Goal: Task Accomplishment & Management: Complete application form

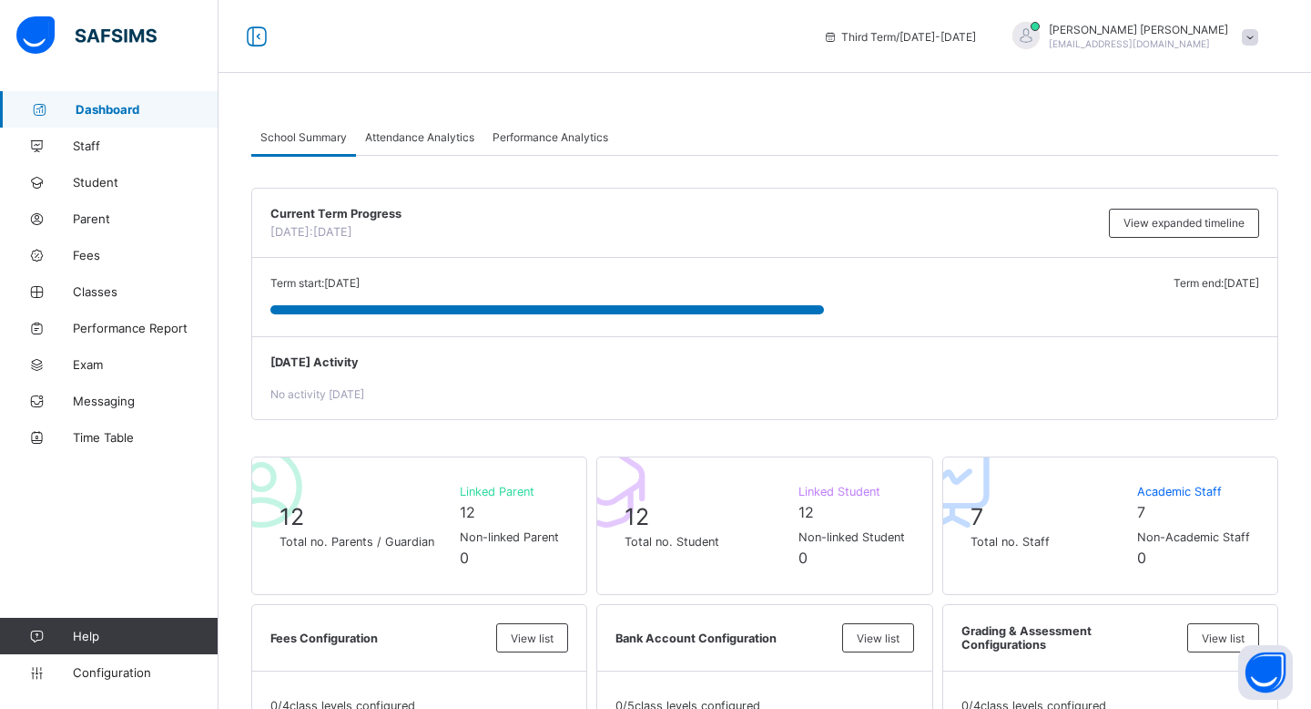
click at [109, 37] on img at bounding box center [86, 35] width 140 height 38
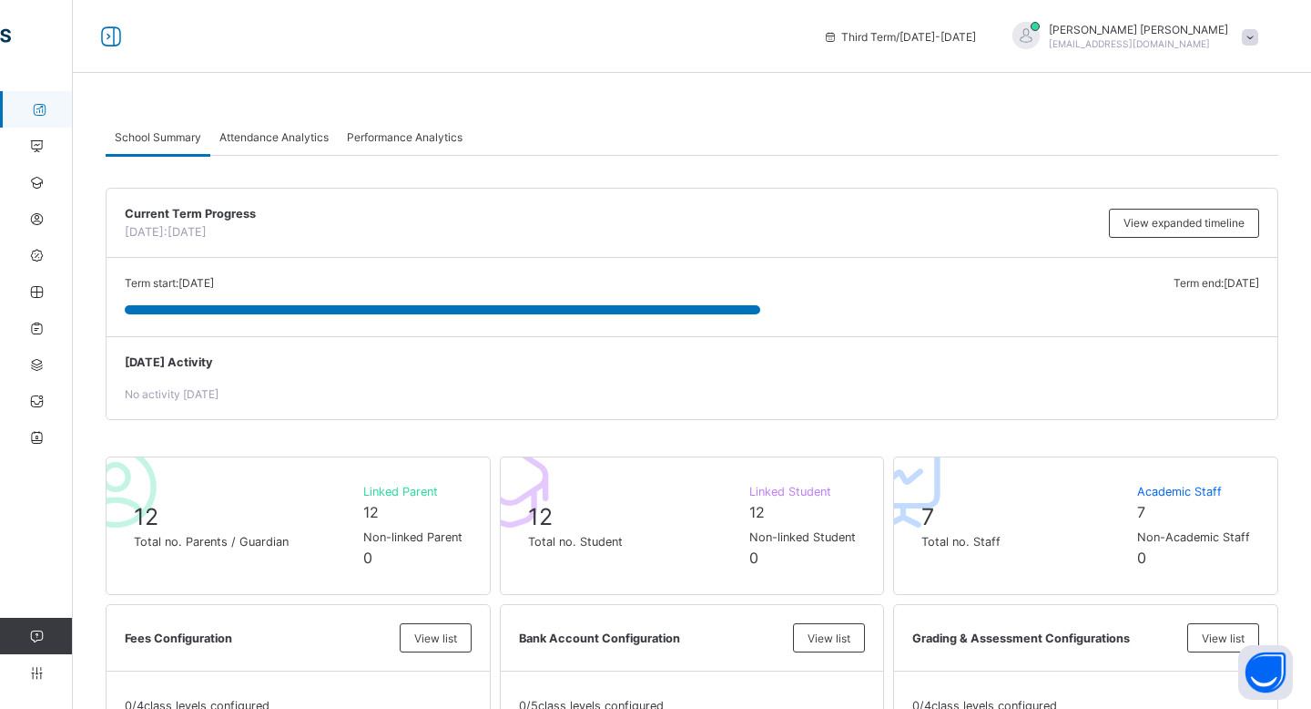
click at [109, 37] on icon at bounding box center [111, 37] width 31 height 26
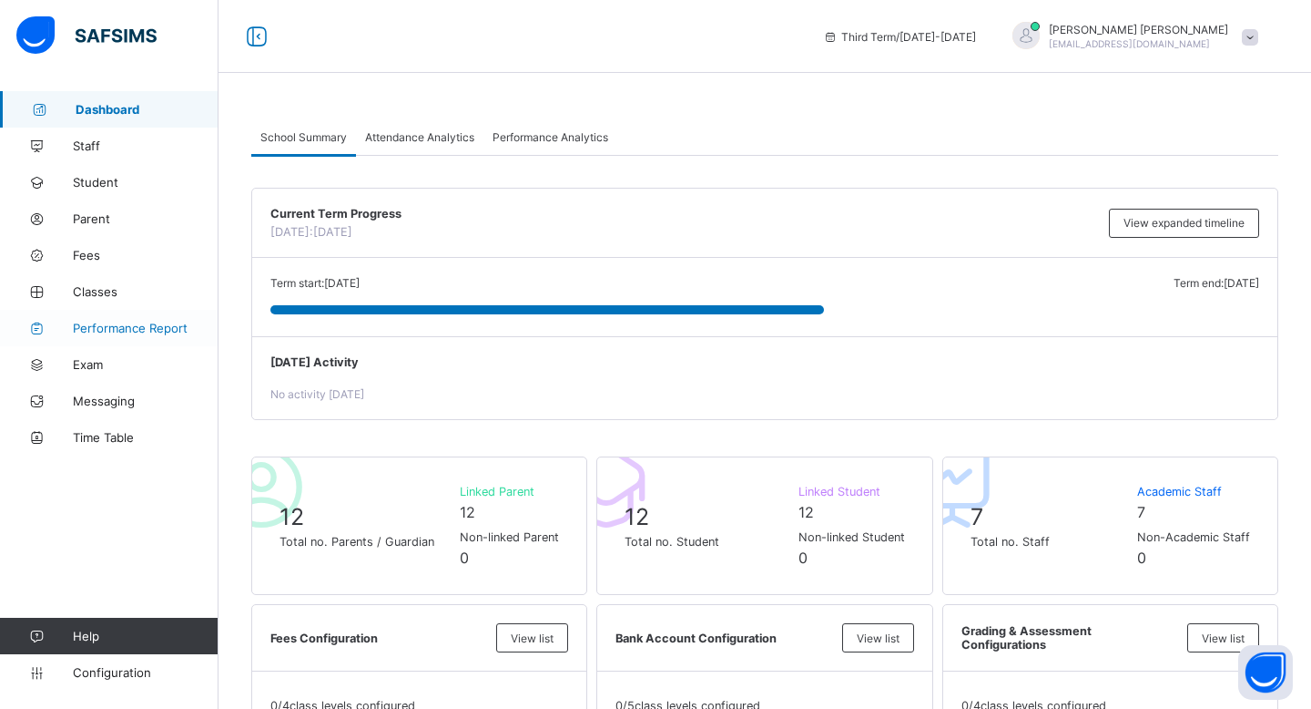
click at [112, 324] on span "Performance Report" at bounding box center [146, 328] width 146 height 15
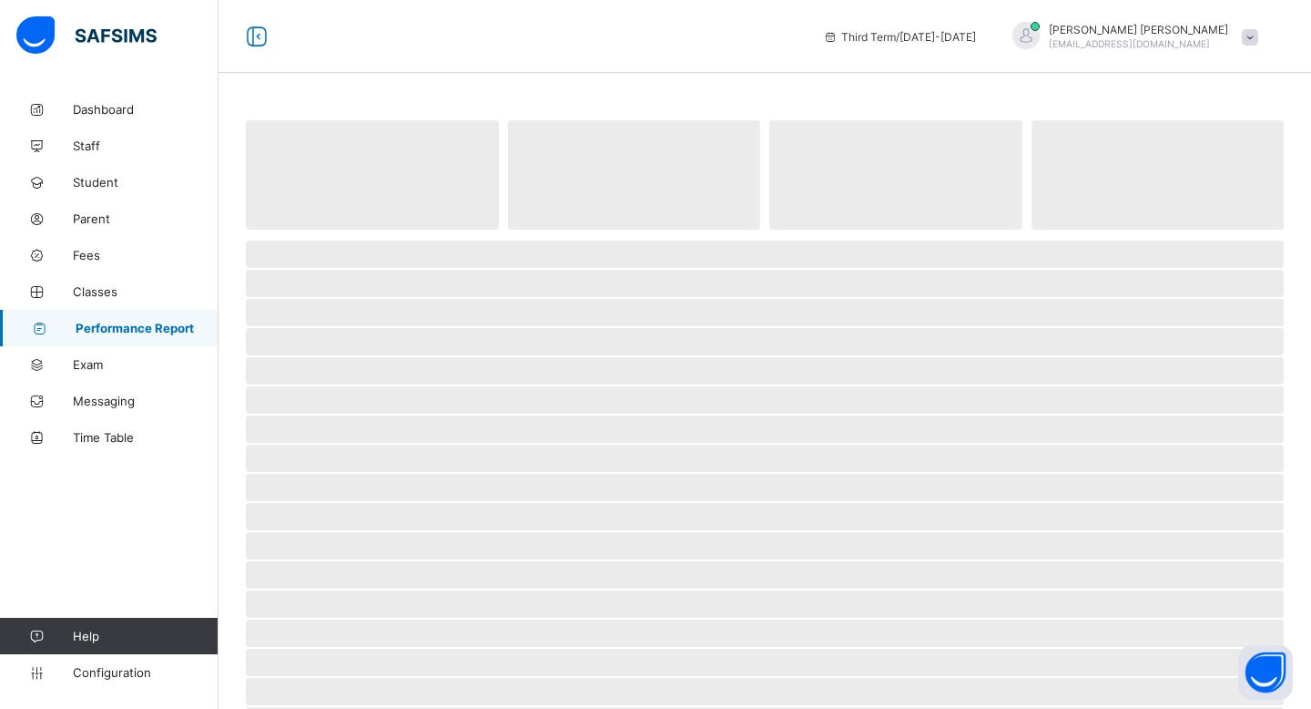
select select "****"
select select "*"
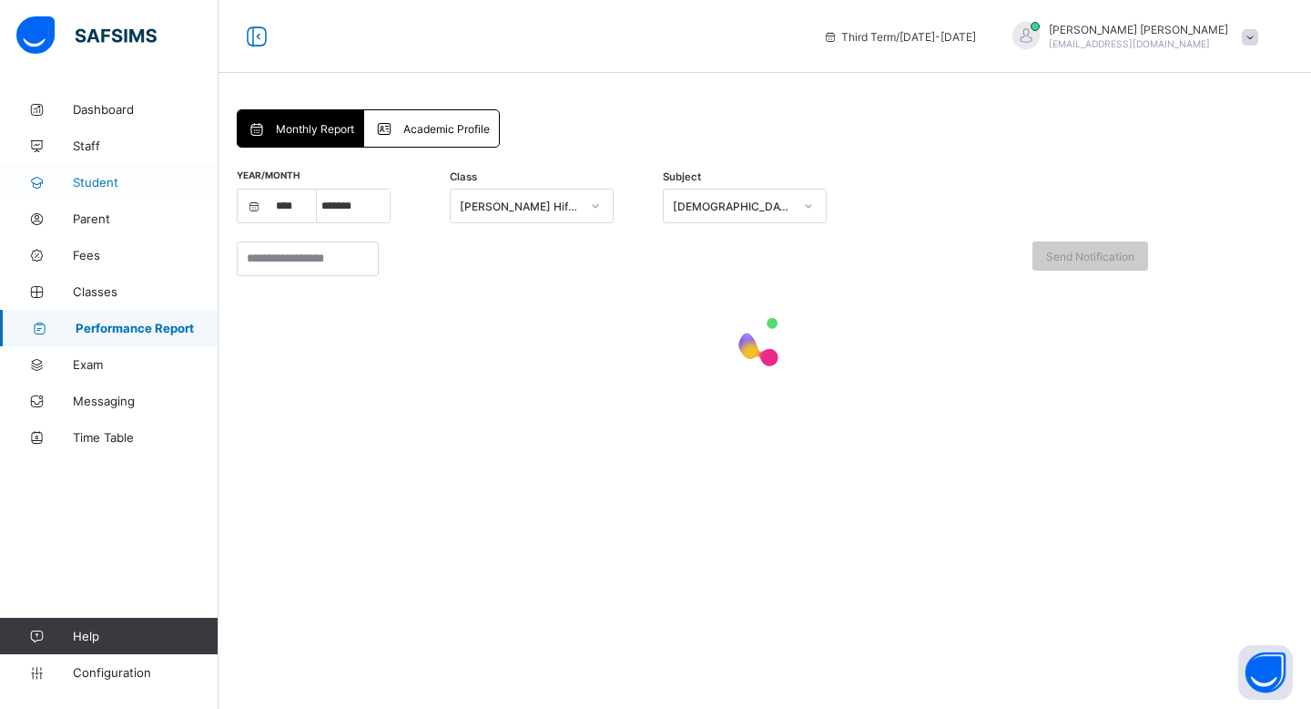
click at [163, 186] on span "Student" at bounding box center [146, 182] width 146 height 15
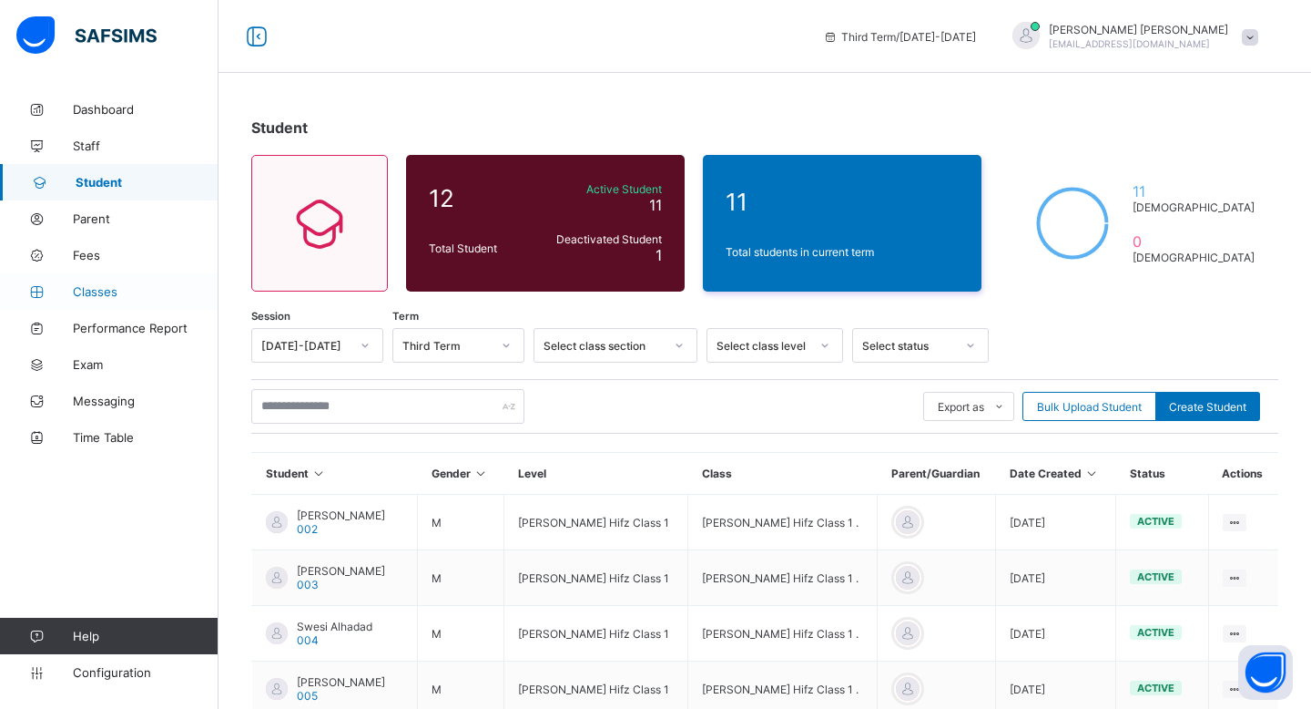
click at [134, 287] on span "Classes" at bounding box center [146, 291] width 146 height 15
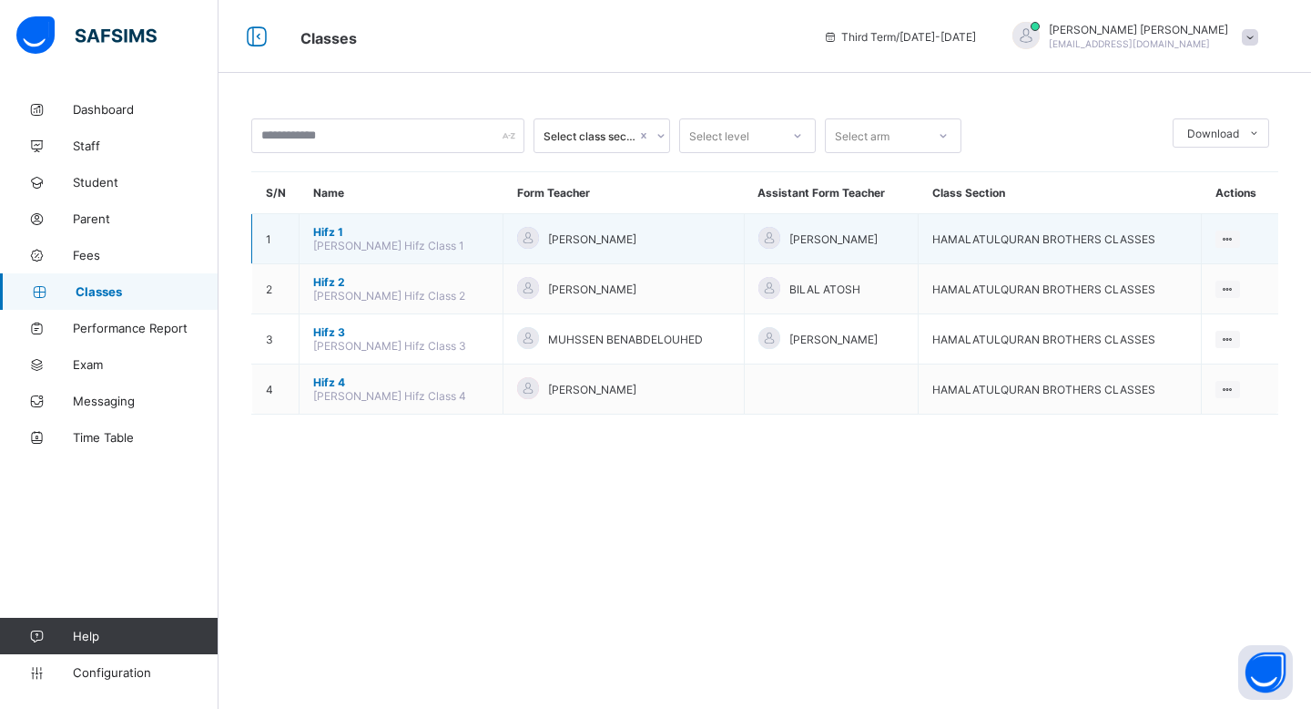
click at [330, 228] on span "Hifz 1" at bounding box center [401, 232] width 176 height 14
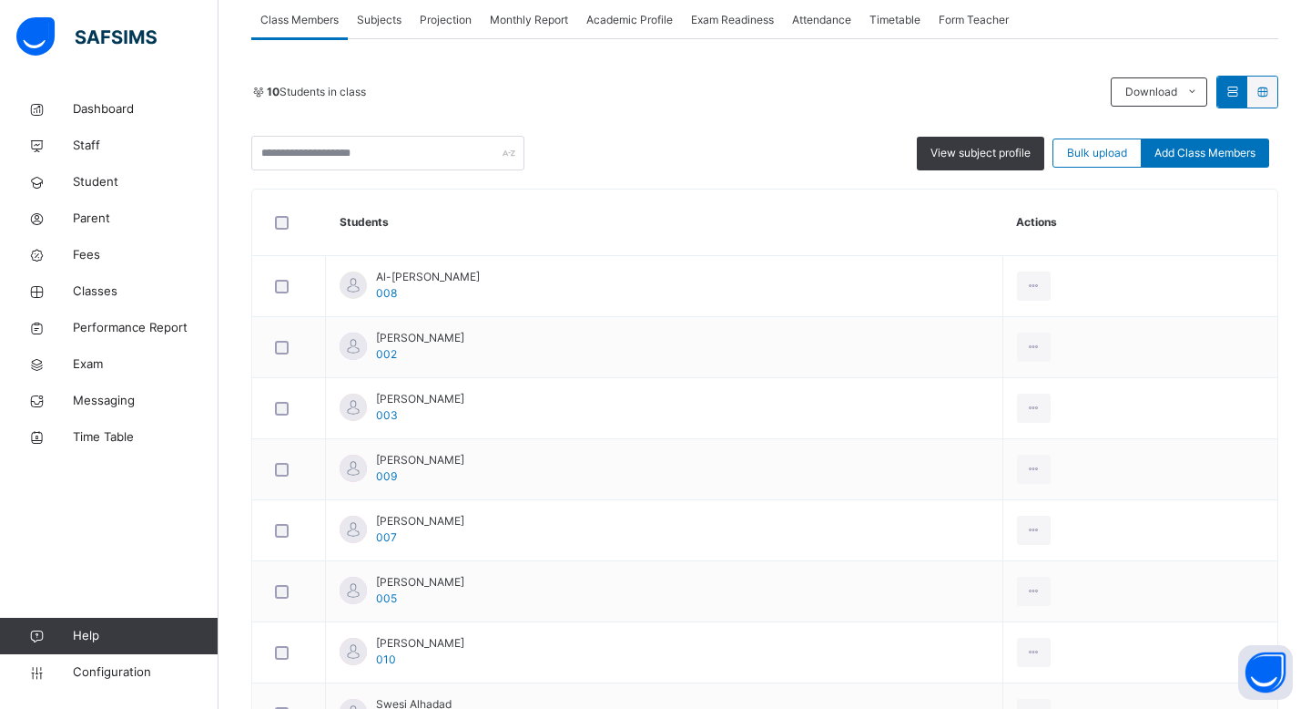
scroll to position [216, 0]
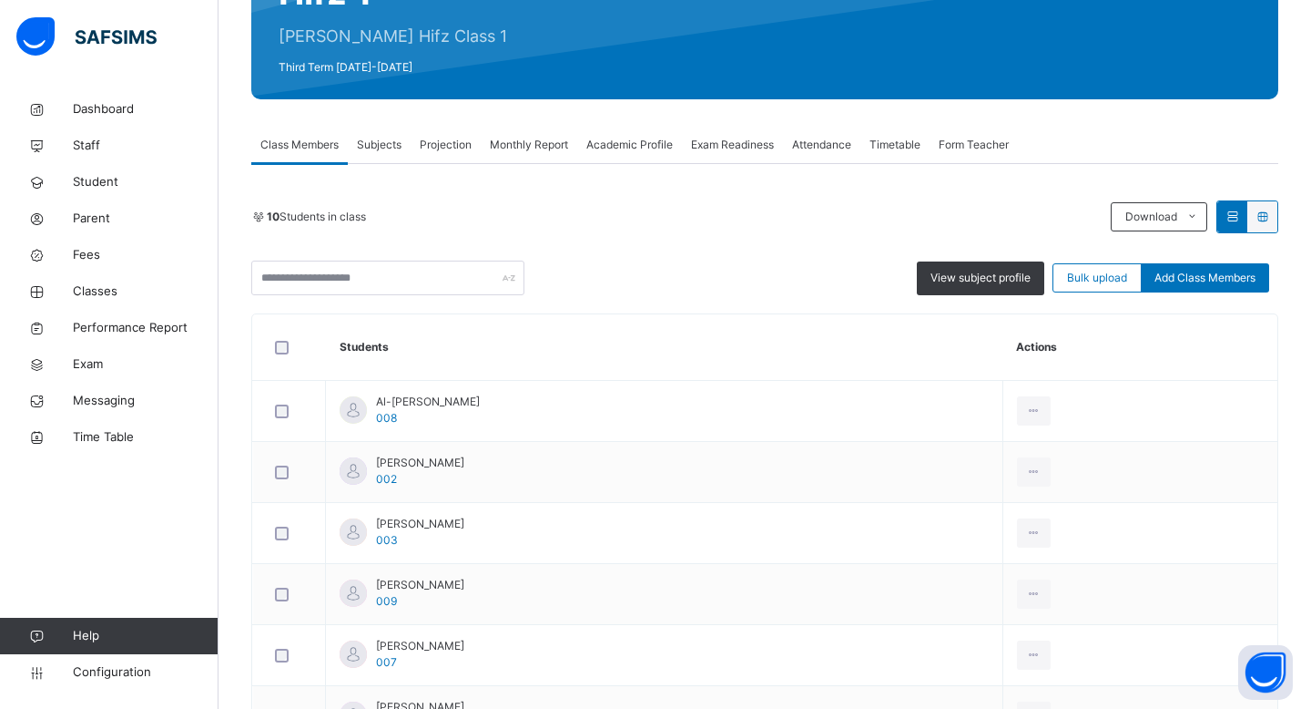
click at [381, 138] on span "Subjects" at bounding box center [379, 145] width 45 height 16
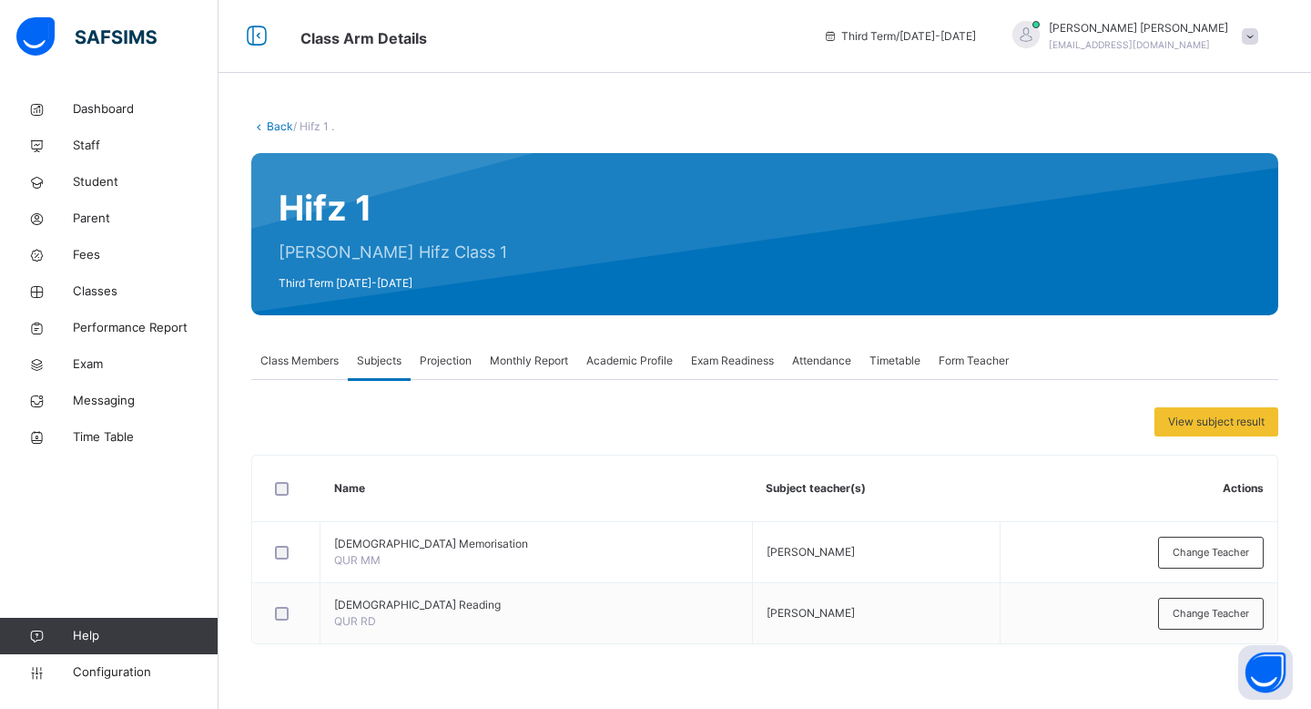
scroll to position [0, 0]
click at [436, 366] on span "Projection" at bounding box center [446, 360] width 52 height 16
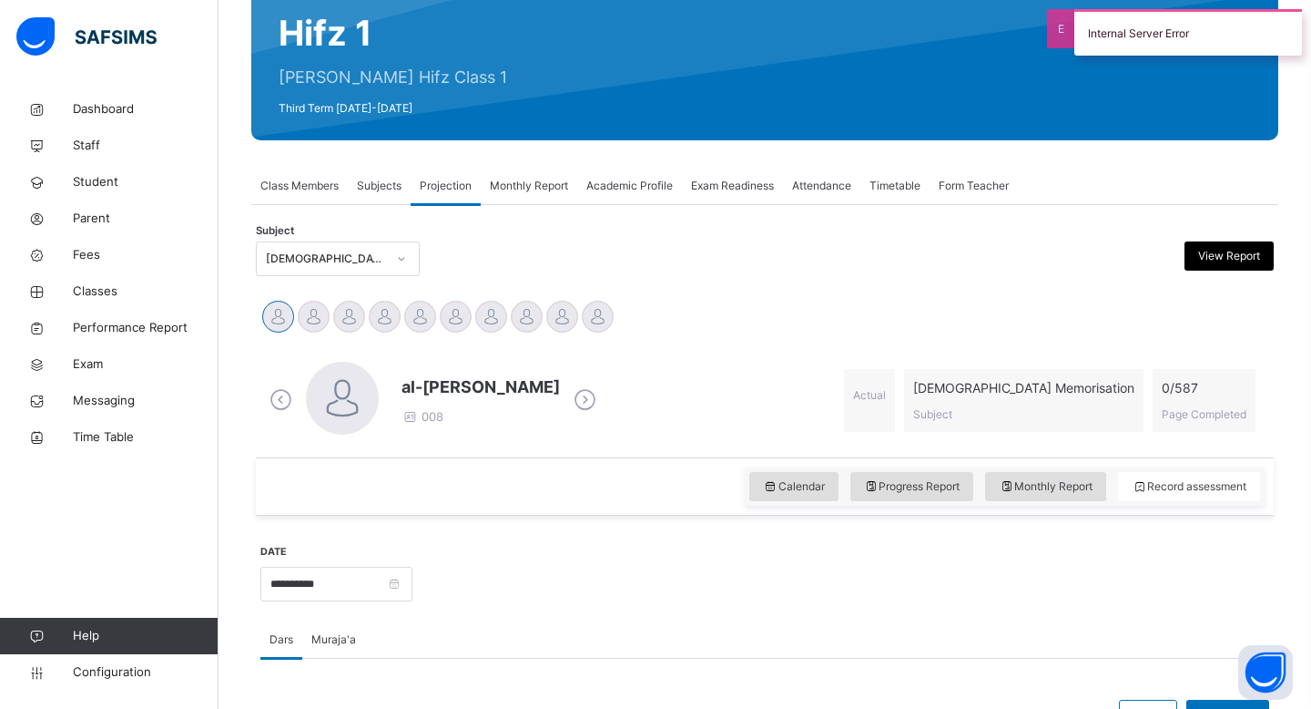
scroll to position [234, 0]
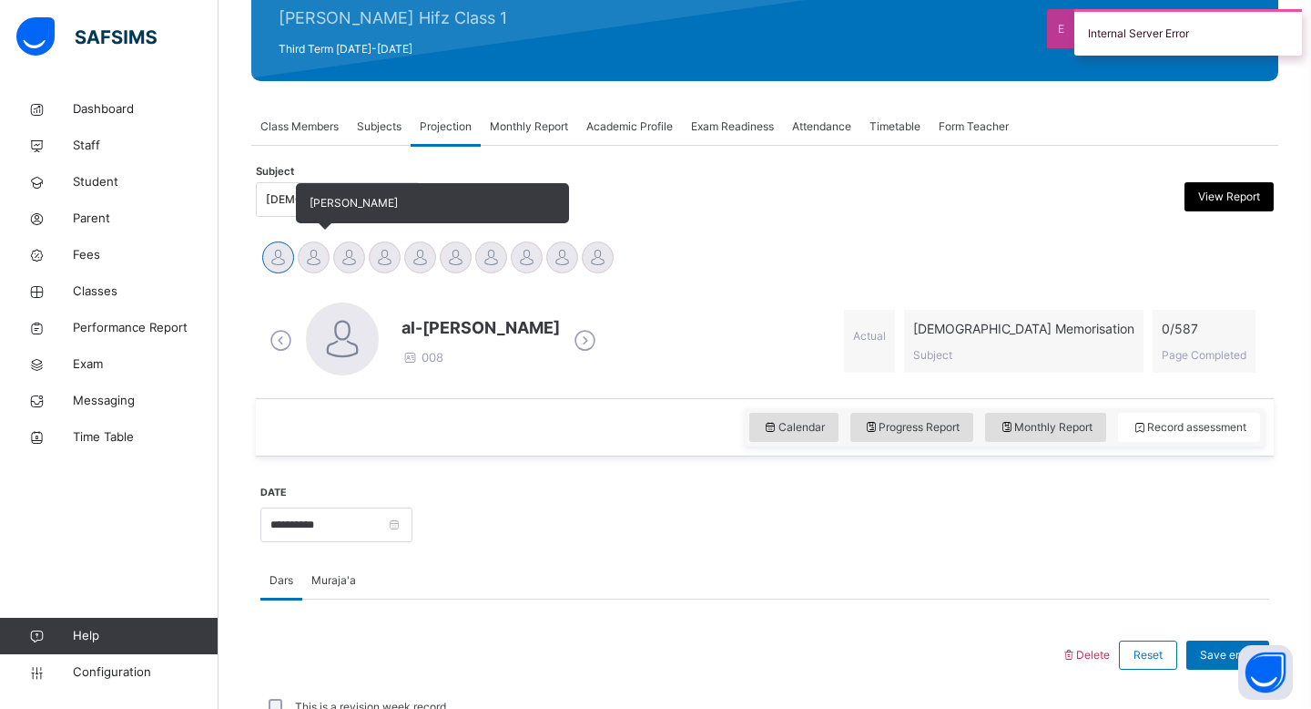
click at [311, 261] on div at bounding box center [314, 257] width 32 height 32
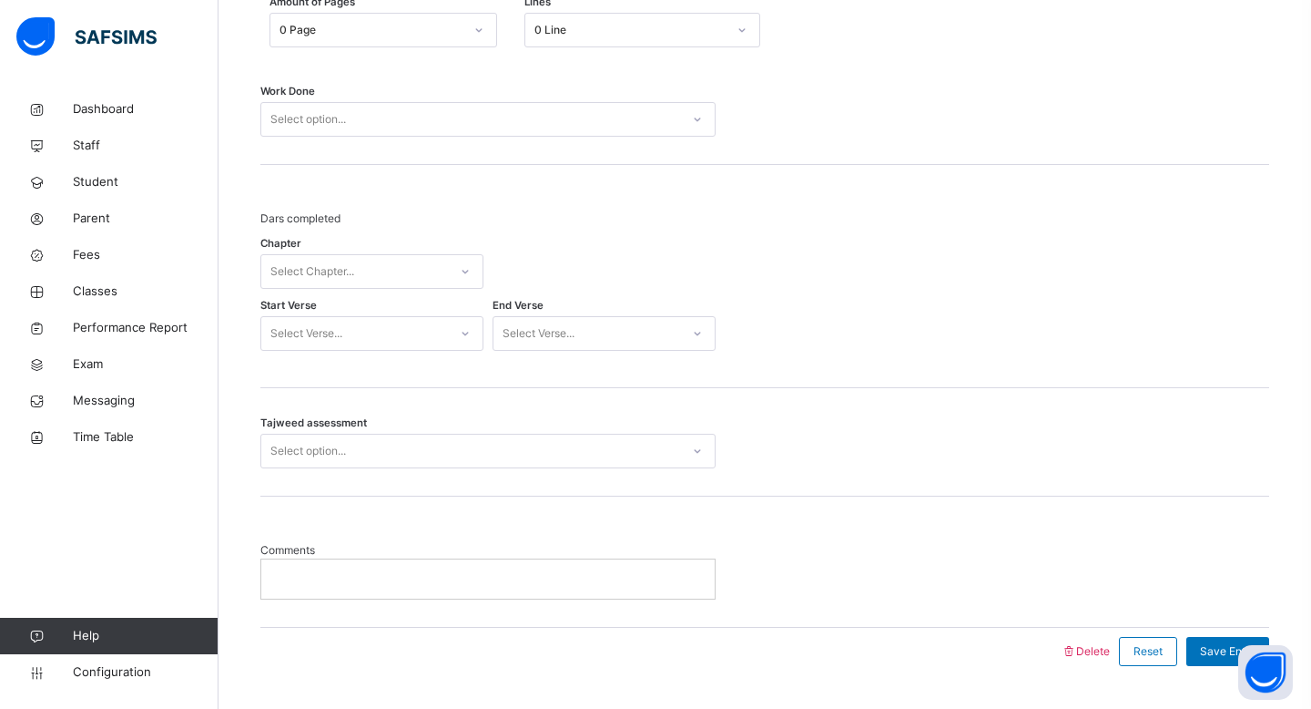
scroll to position [959, 0]
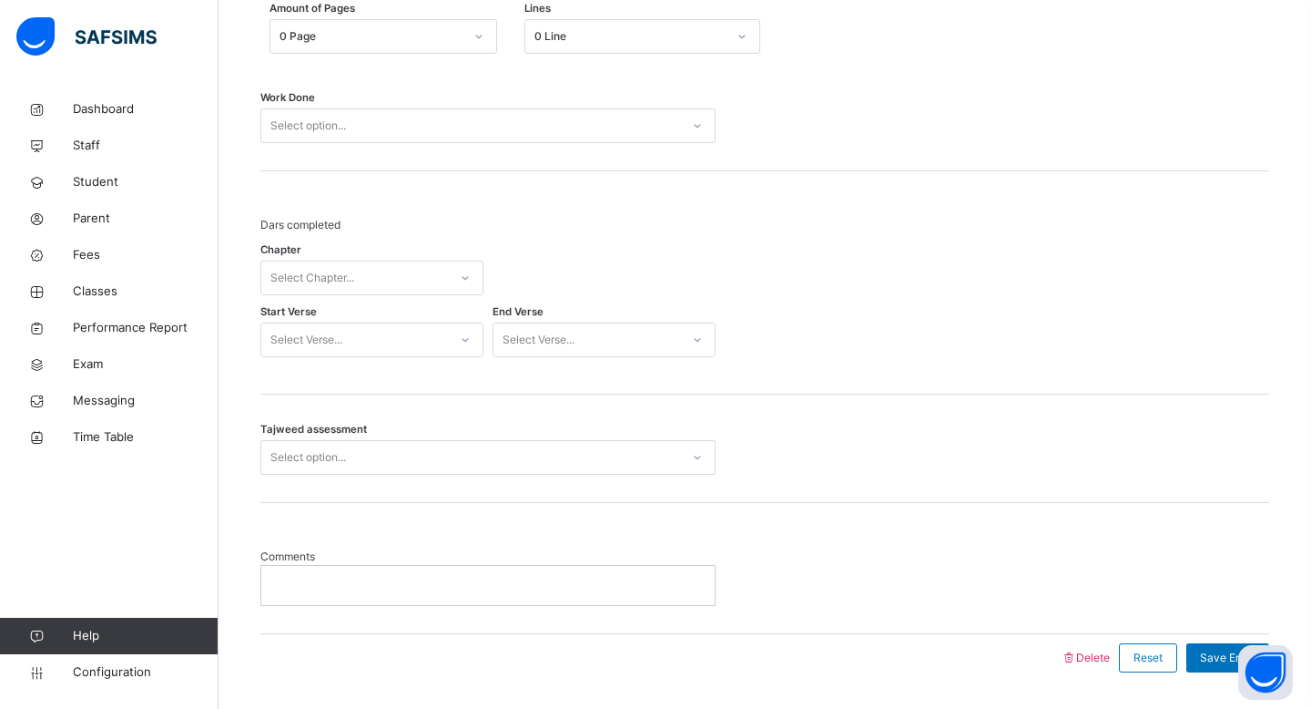
click at [419, 426] on div "Tajweed assessment Select option..." at bounding box center [764, 448] width 1009 height 108
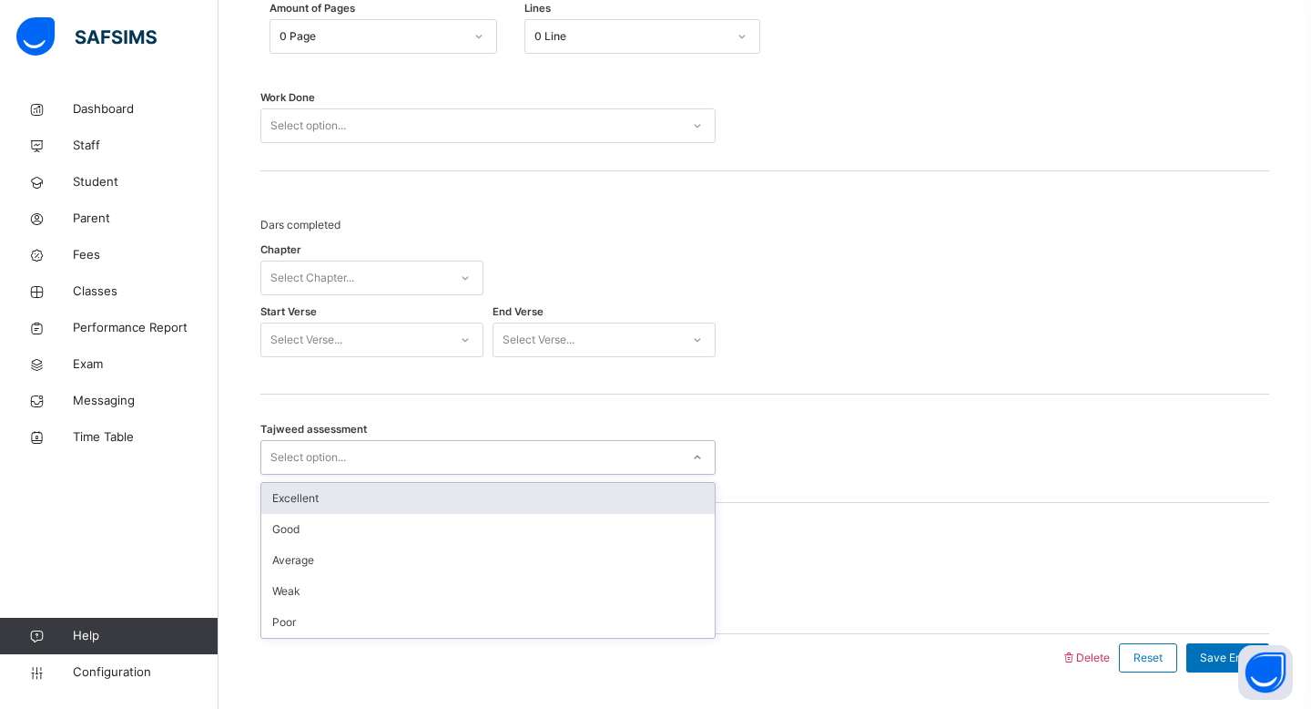
click at [415, 445] on div "Select option..." at bounding box center [470, 458] width 419 height 28
click at [892, 470] on div "Tajweed assessment option Excellent focused, 1 of 5. 5 results available. Use U…" at bounding box center [764, 457] width 1009 height 35
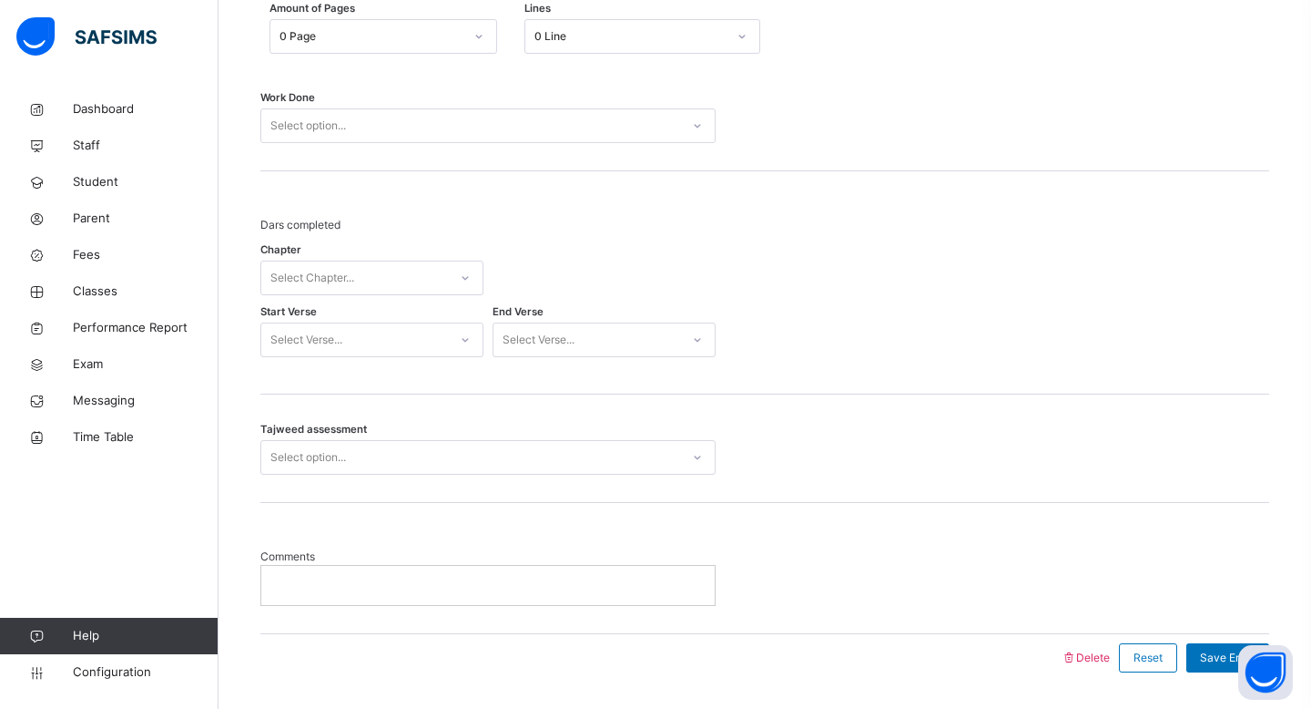
click at [521, 615] on div "Comments" at bounding box center [764, 568] width 1009 height 130
click at [521, 597] on div at bounding box center [488, 585] width 454 height 38
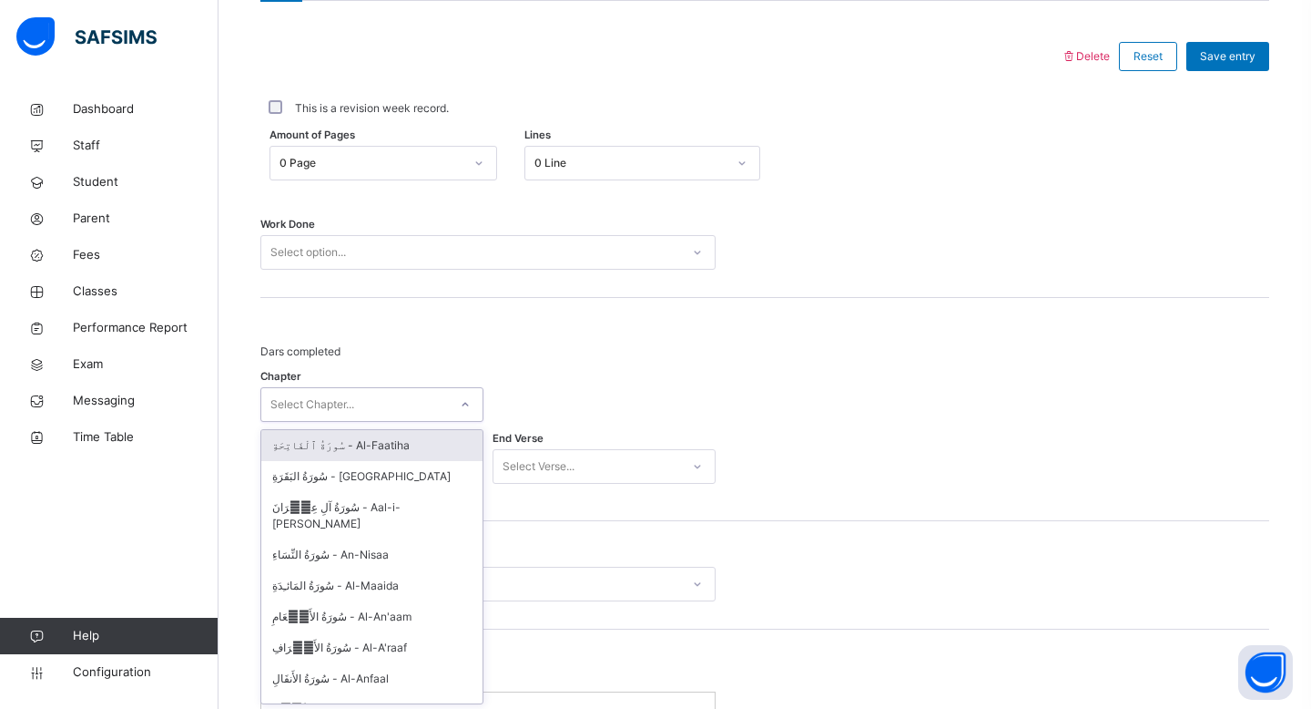
click at [425, 408] on div "Select Chapter..." at bounding box center [354, 405] width 187 height 28
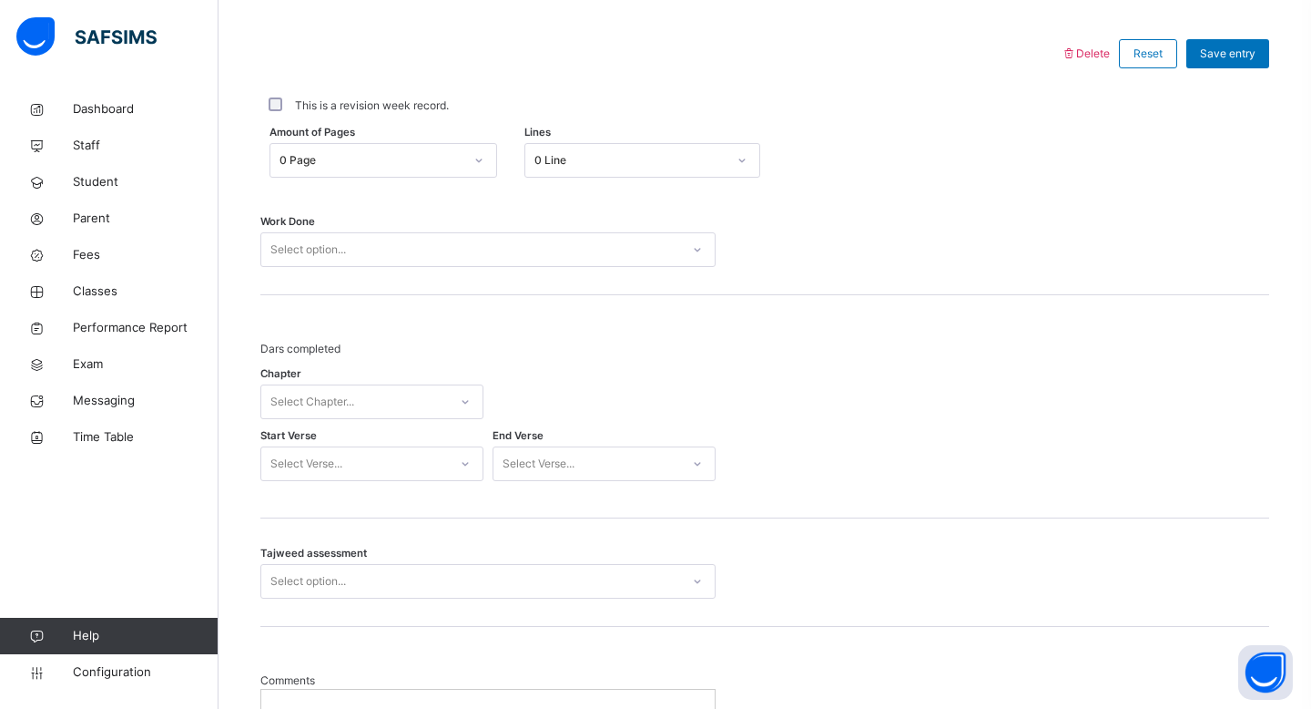
click at [568, 400] on div at bounding box center [604, 401] width 223 height 53
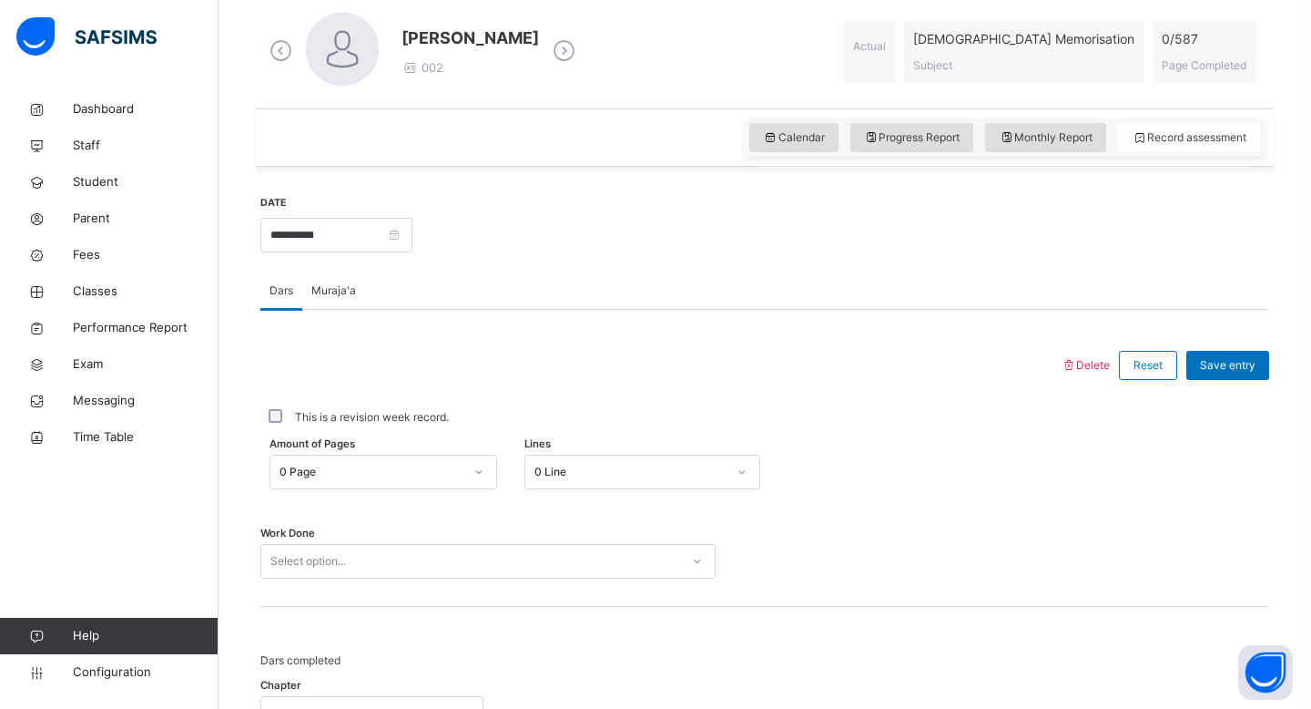
scroll to position [523, 0]
click at [328, 290] on span "Muraja'a" at bounding box center [333, 291] width 45 height 16
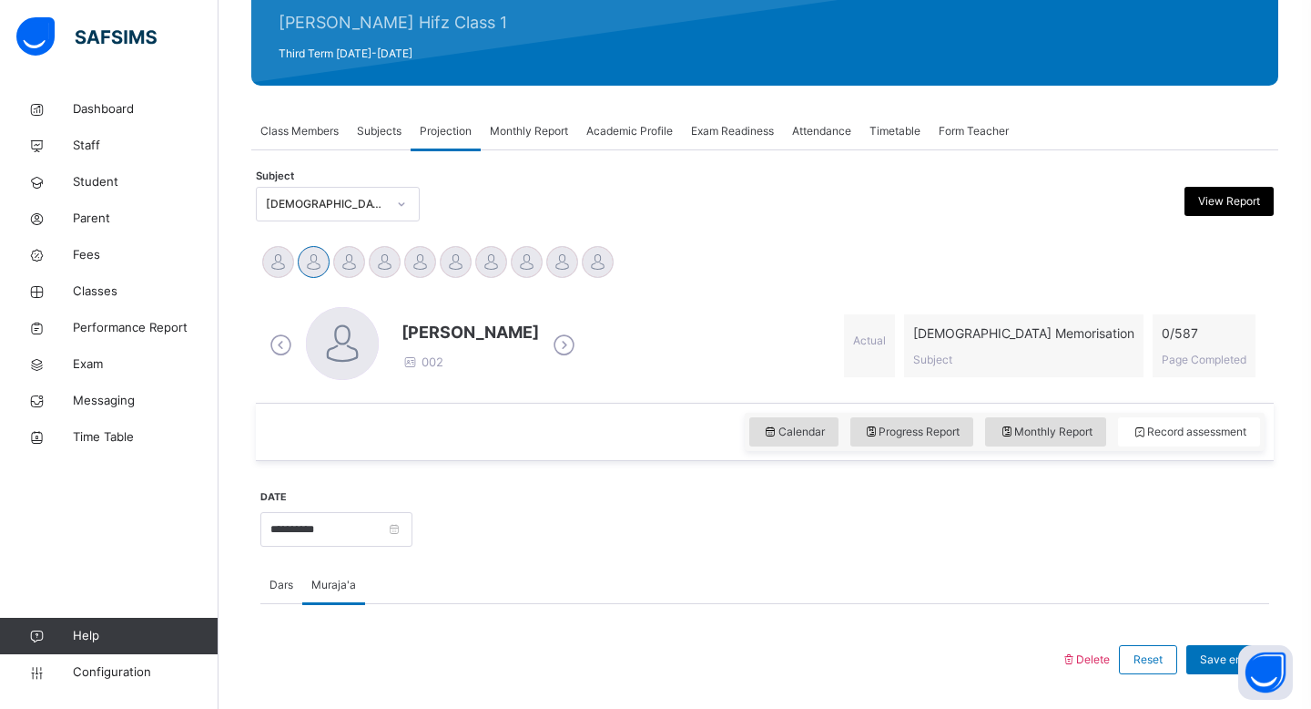
scroll to position [0, 0]
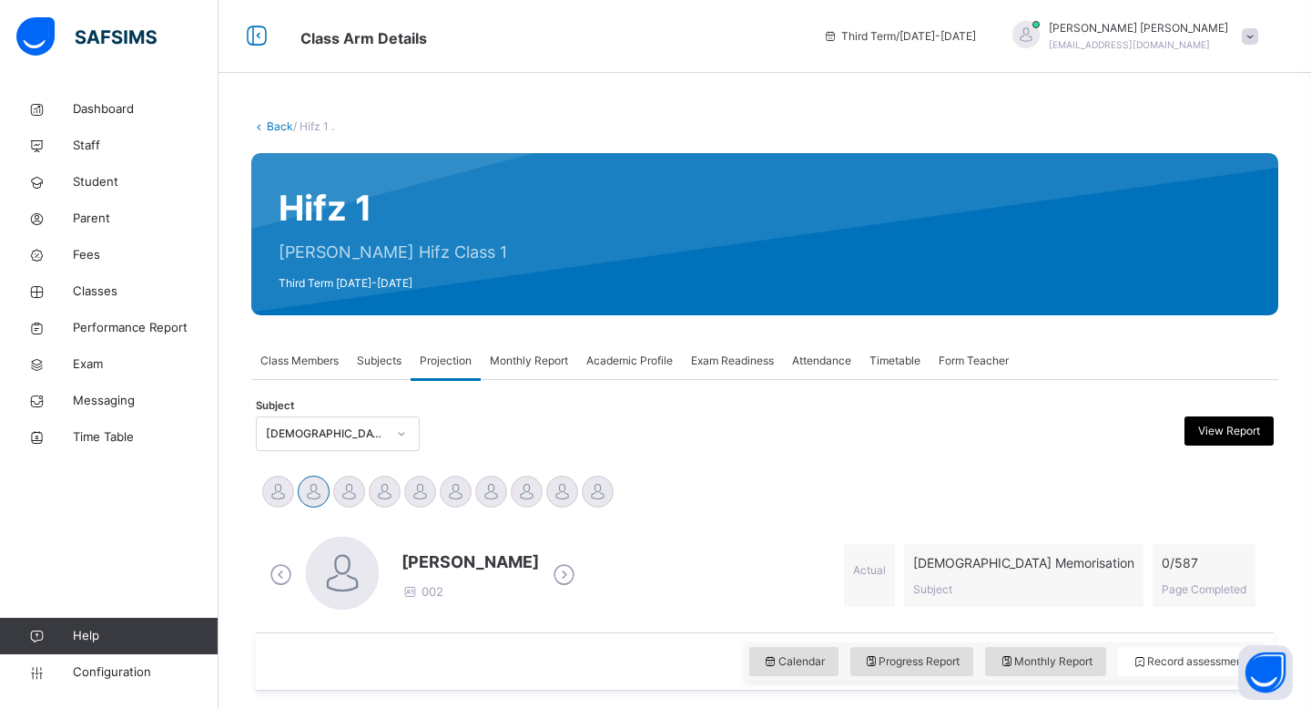
click at [515, 369] on div "Monthly Report" at bounding box center [529, 360] width 97 height 36
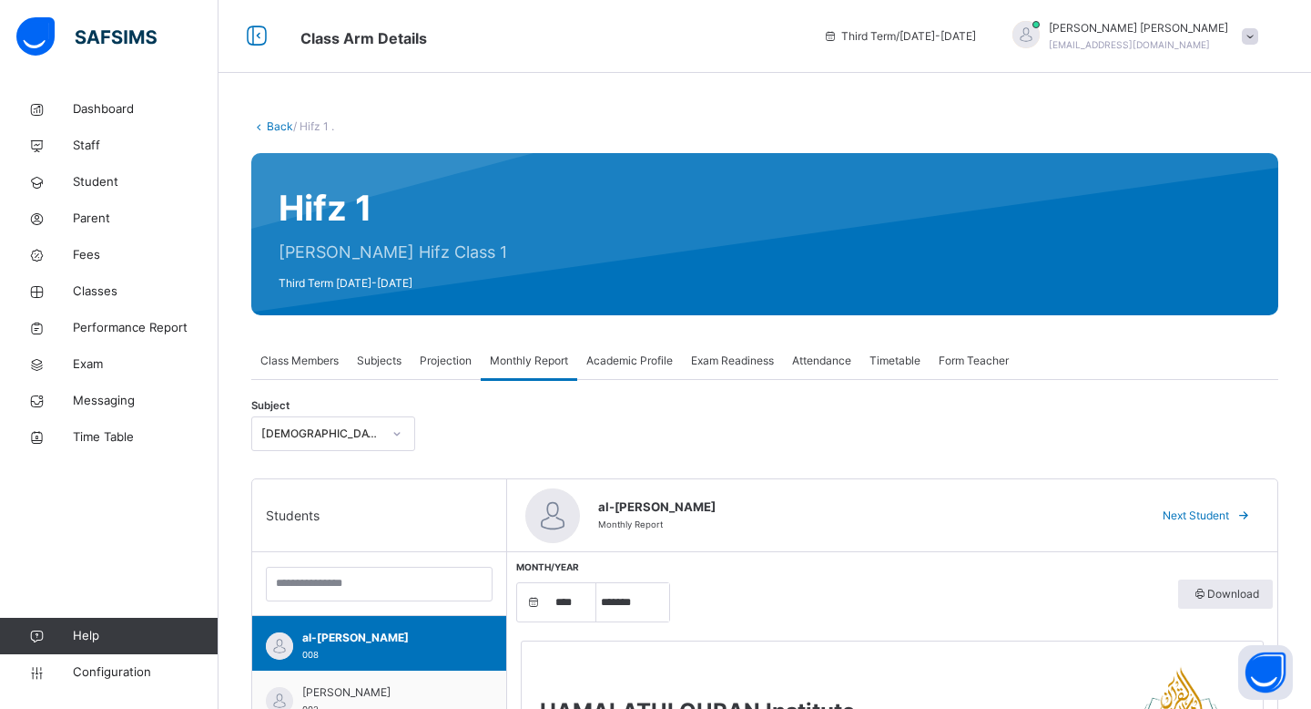
click at [459, 365] on span "Projection" at bounding box center [446, 360] width 52 height 16
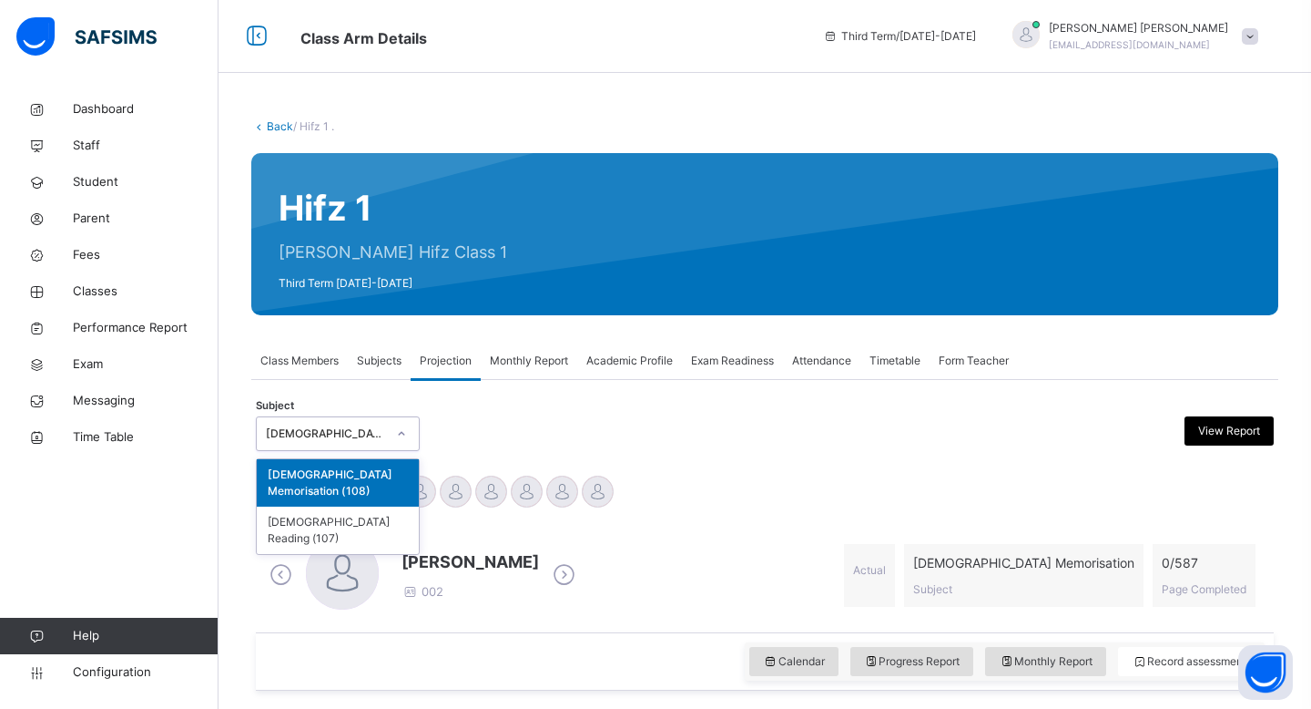
click at [389, 440] on div at bounding box center [401, 433] width 31 height 29
click at [362, 506] on div "[DEMOGRAPHIC_DATA] Reading (107)" at bounding box center [338, 529] width 162 height 47
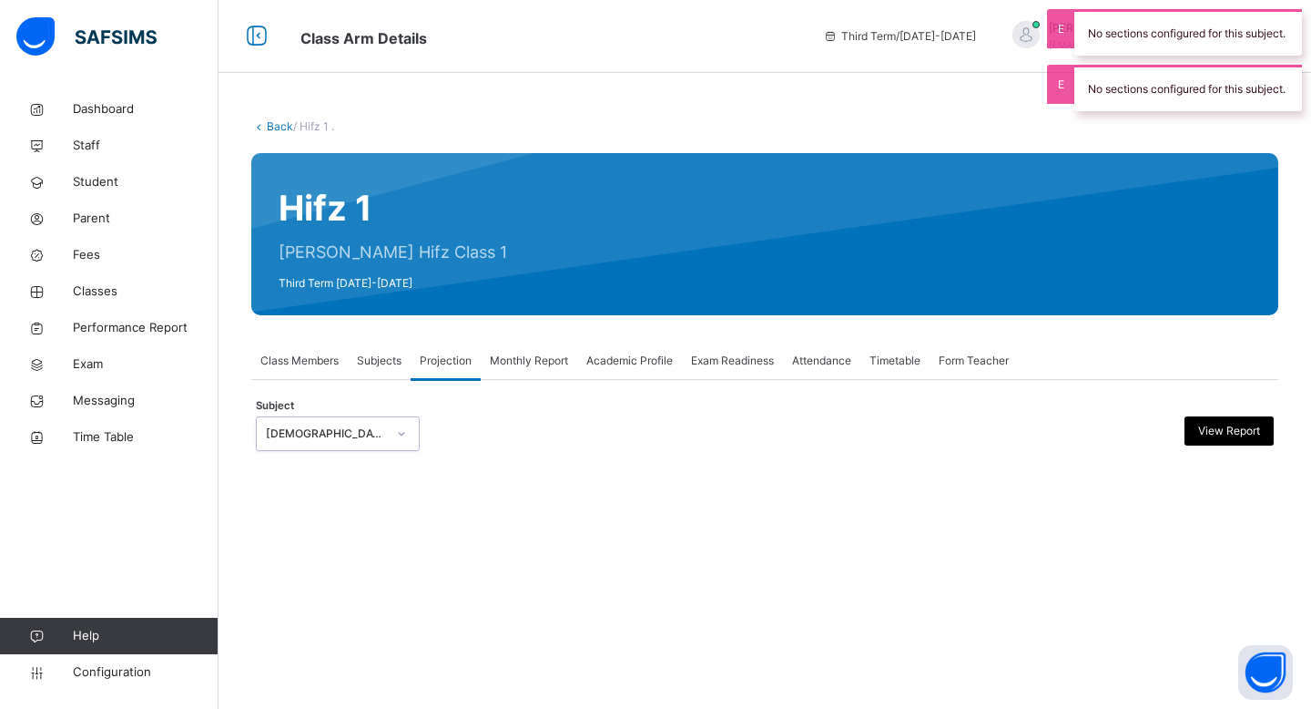
click at [556, 345] on div "Monthly Report" at bounding box center [529, 360] width 97 height 36
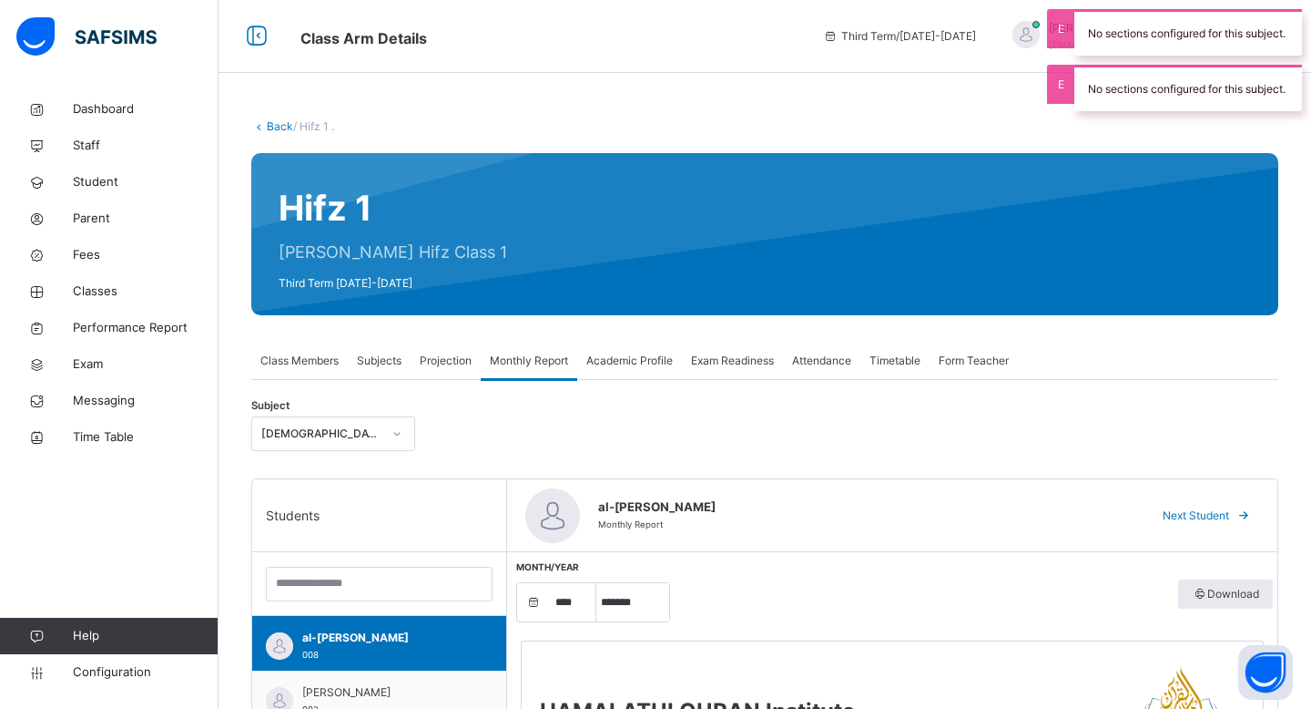
click at [376, 365] on span "Subjects" at bounding box center [379, 360] width 45 height 16
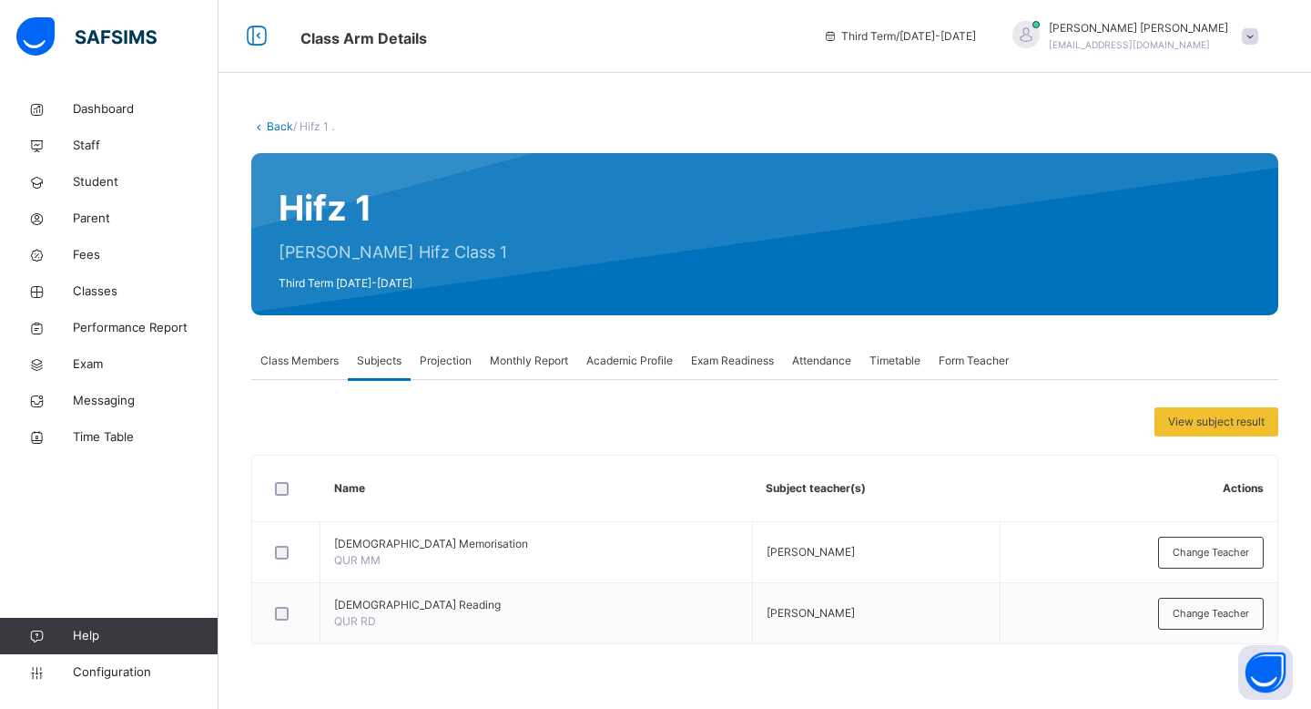
click at [461, 351] on div "Projection" at bounding box center [446, 360] width 70 height 36
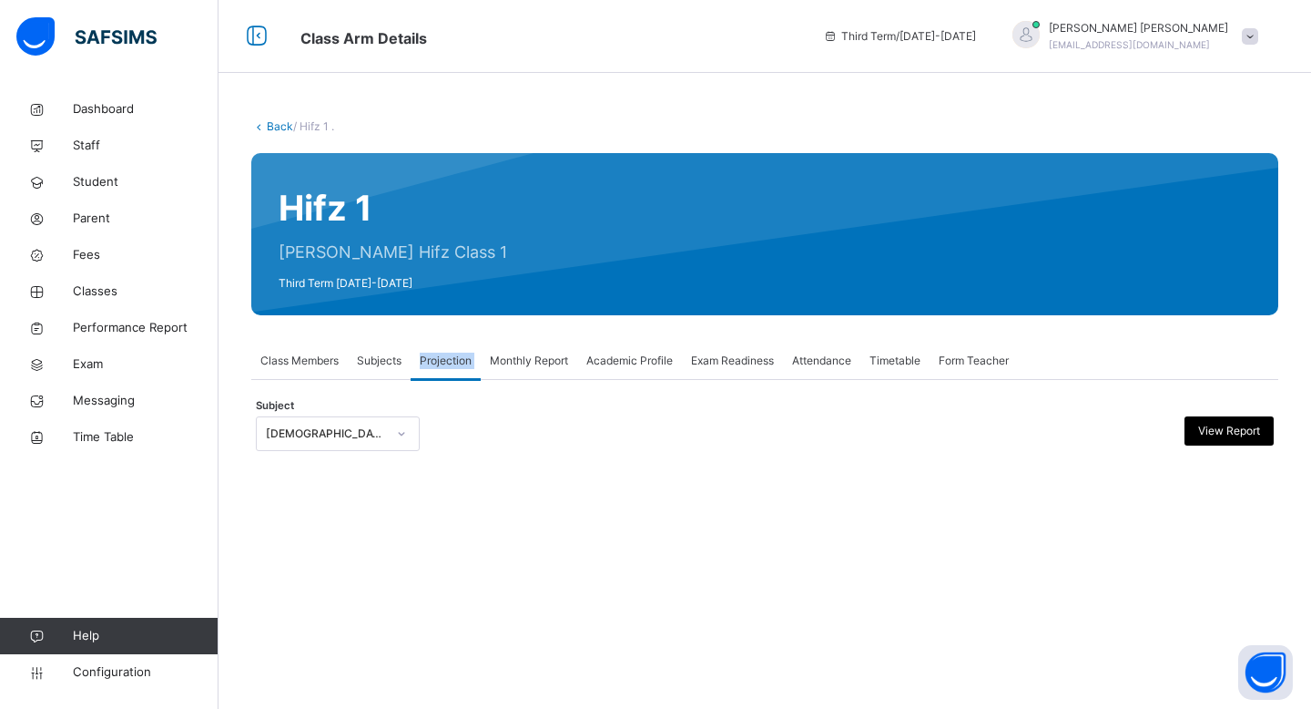
drag, startPoint x: 485, startPoint y: 359, endPoint x: 423, endPoint y: 358, distance: 61.9
click at [423, 358] on div "Class Members Subjects Projection Monthly Report Academic Profile Exam Readines…" at bounding box center [764, 360] width 1027 height 37
click at [560, 351] on div "Monthly Report" at bounding box center [529, 360] width 97 height 36
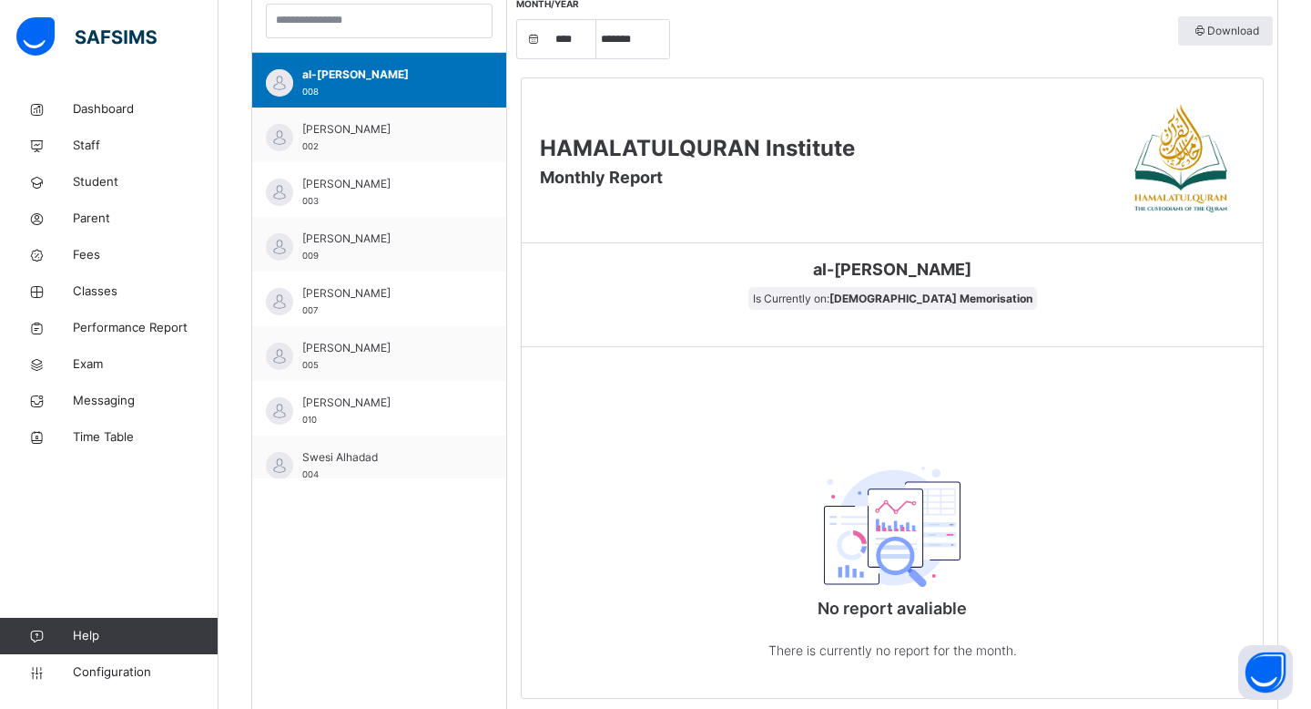
scroll to position [357, 0]
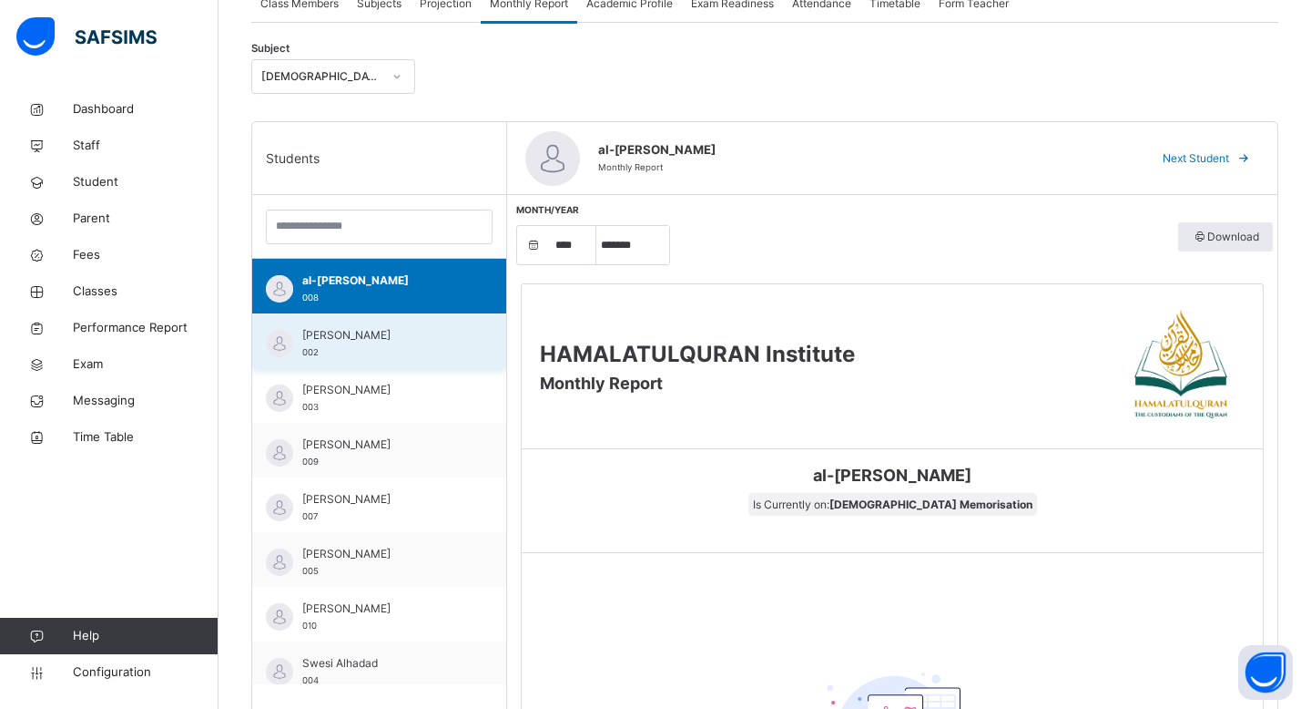
click at [459, 314] on div "Arm Saifullah 002" at bounding box center [379, 340] width 254 height 55
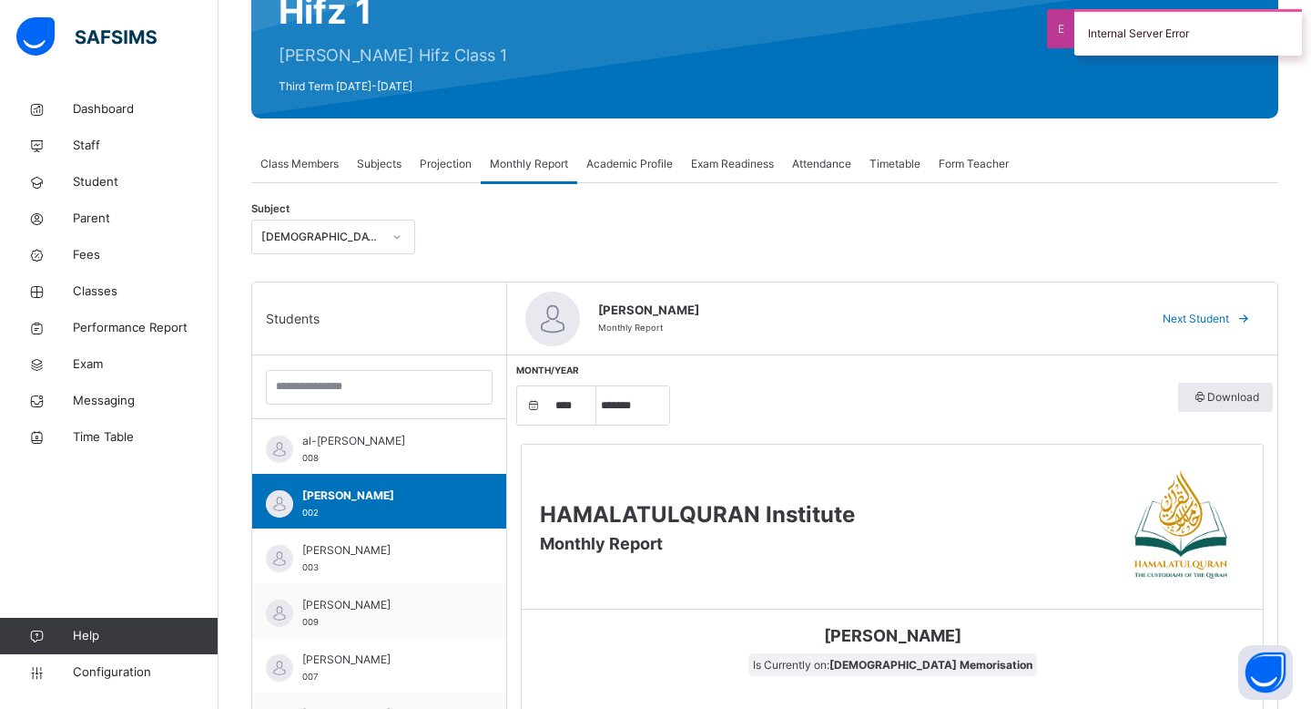
scroll to position [0, 0]
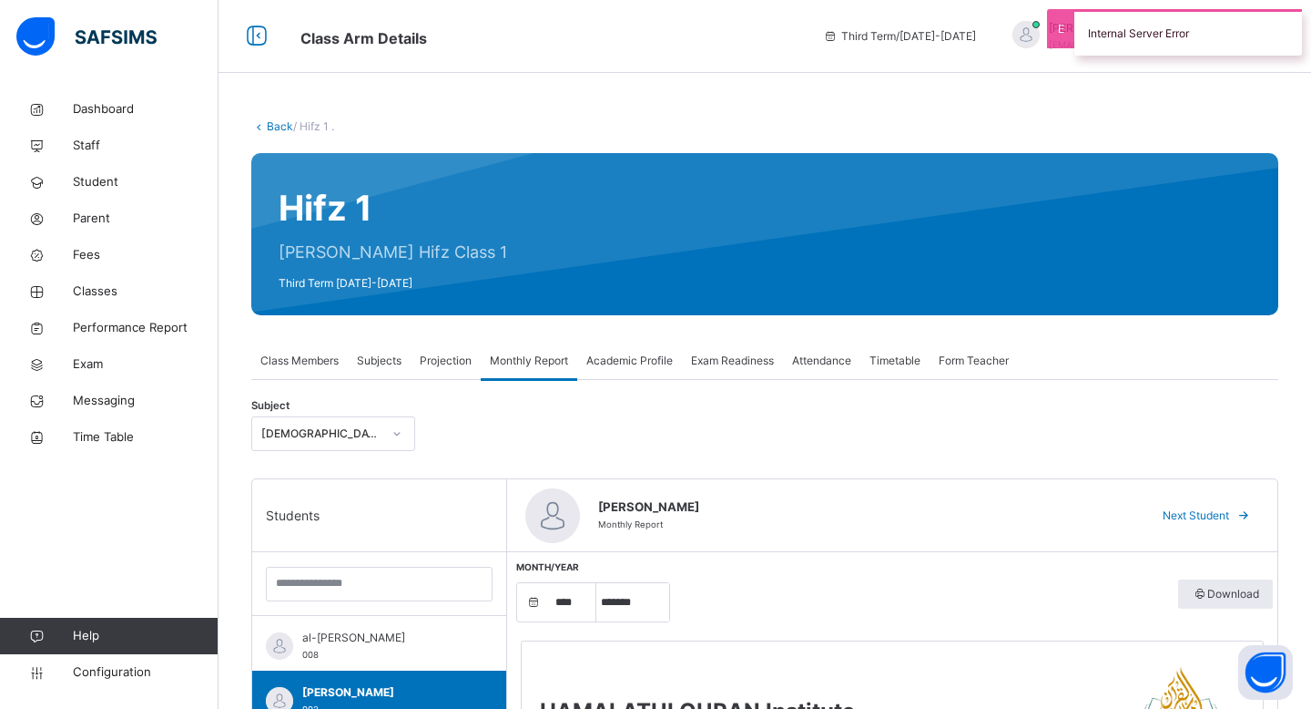
click at [319, 431] on div "[DEMOGRAPHIC_DATA] Memorisation" at bounding box center [321, 433] width 120 height 16
click at [655, 355] on span "Academic Profile" at bounding box center [630, 360] width 87 height 16
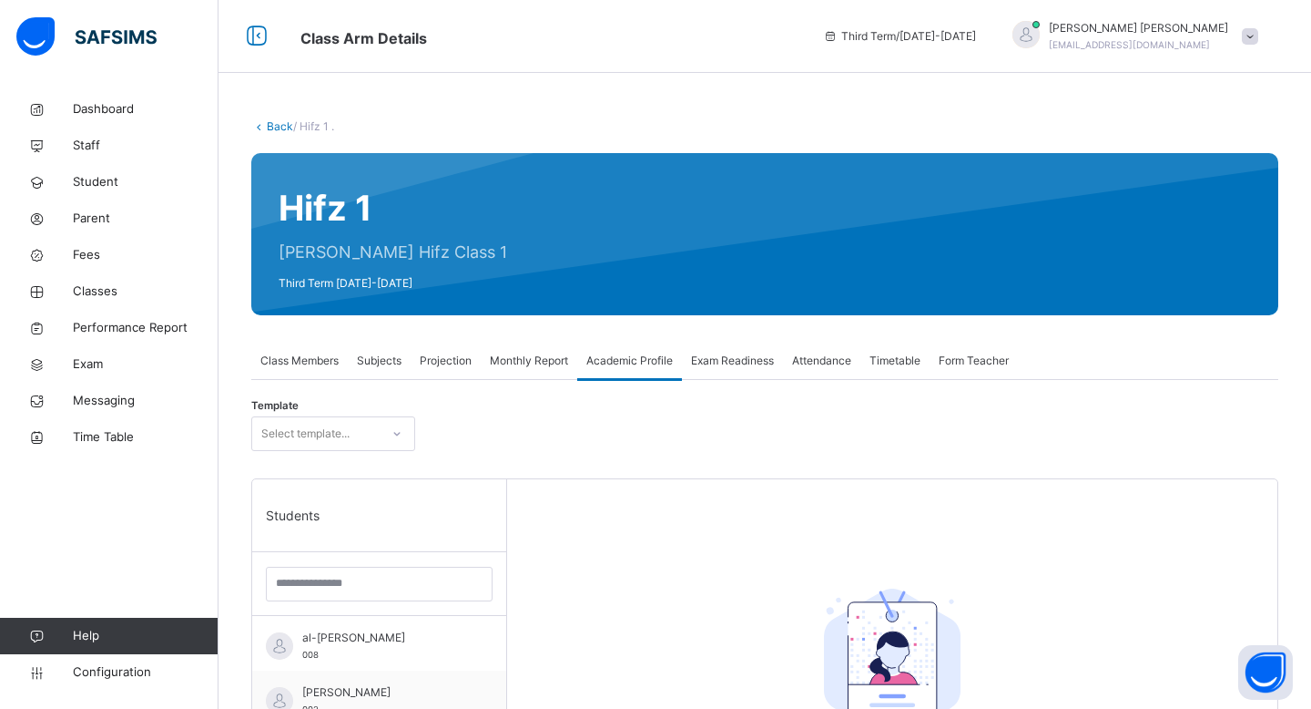
scroll to position [423, 0]
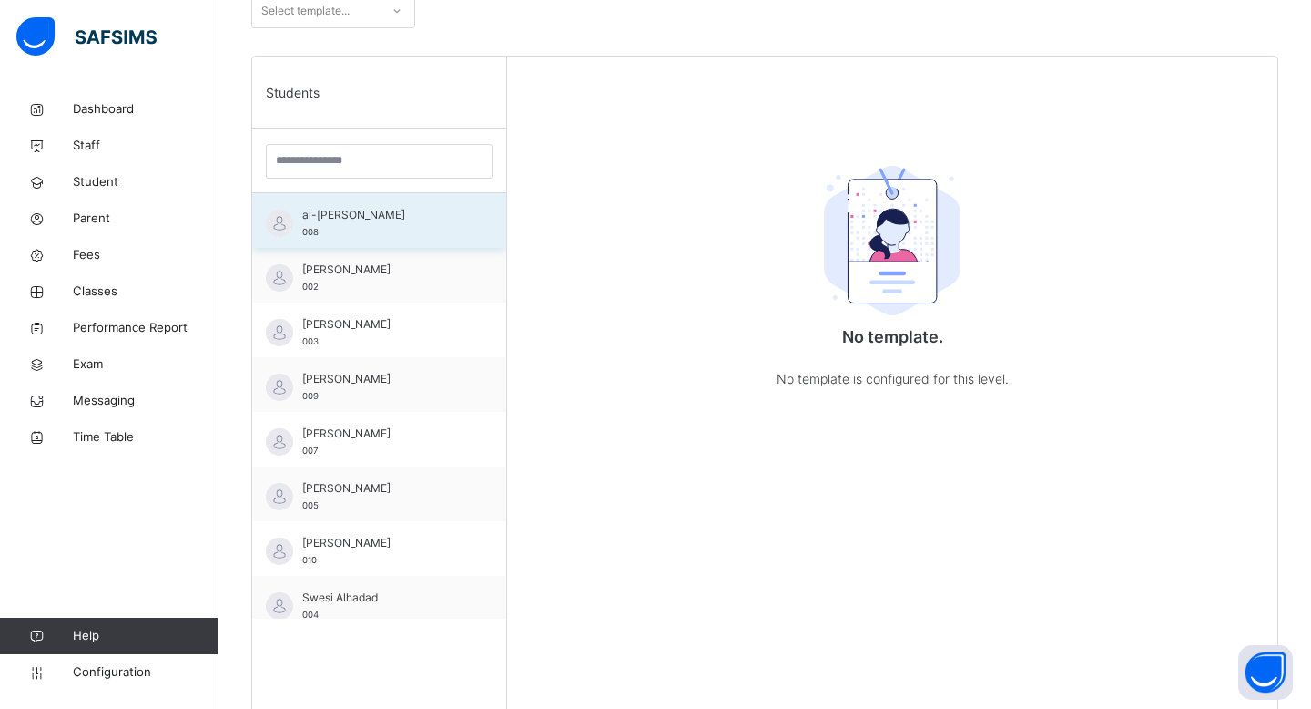
click at [454, 229] on div "al-[PERSON_NAME] 008" at bounding box center [383, 223] width 163 height 33
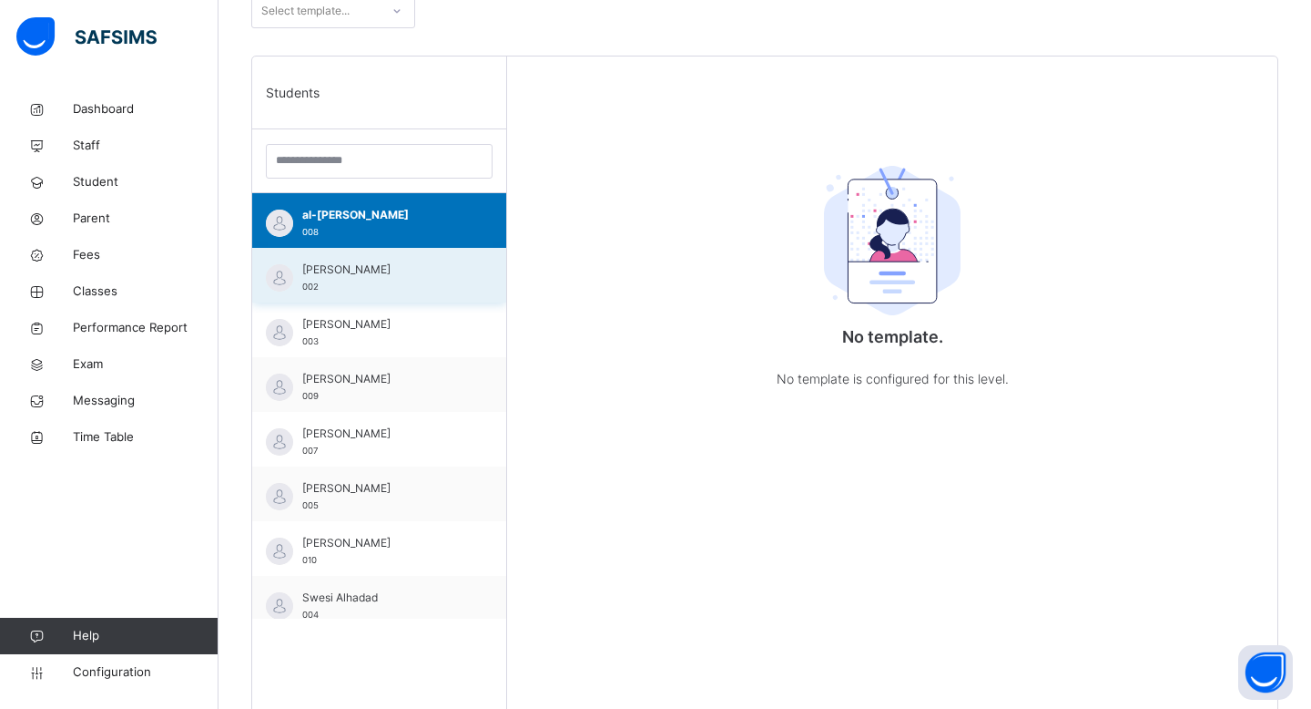
click at [417, 263] on span "[PERSON_NAME]" at bounding box center [383, 269] width 163 height 16
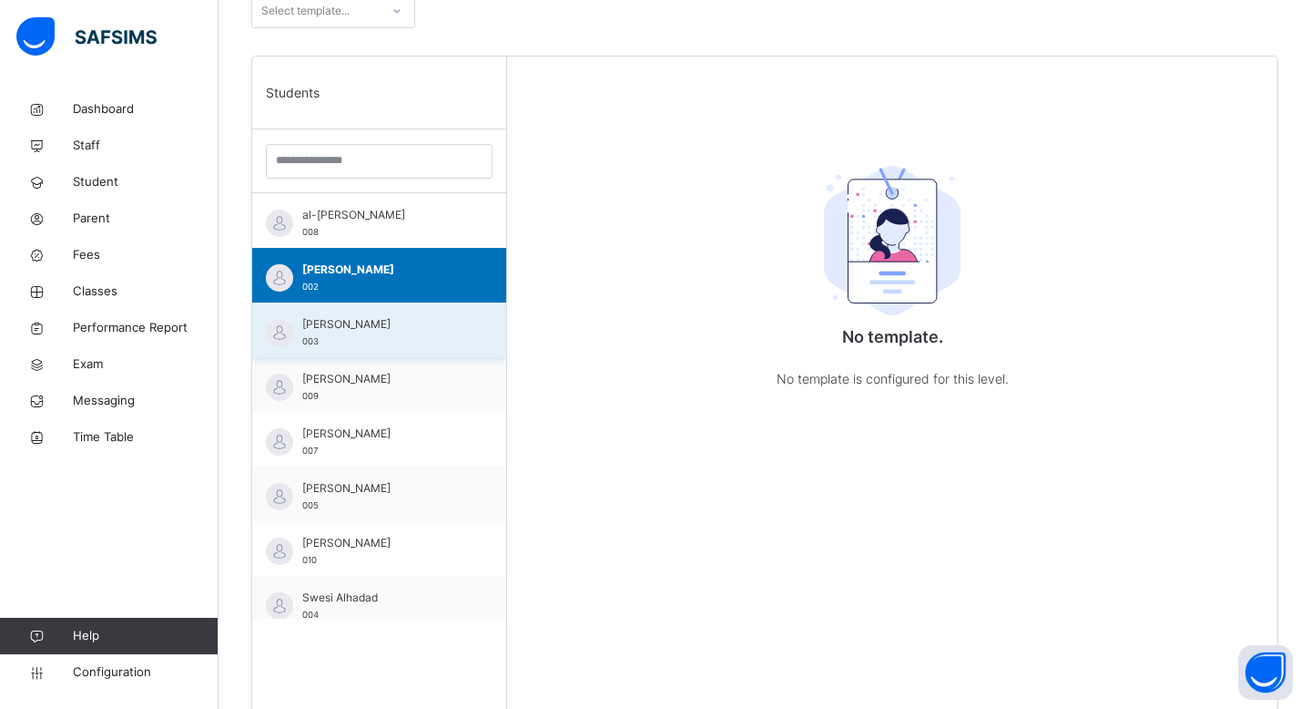
click at [376, 341] on div "[PERSON_NAME] 003" at bounding box center [383, 332] width 163 height 33
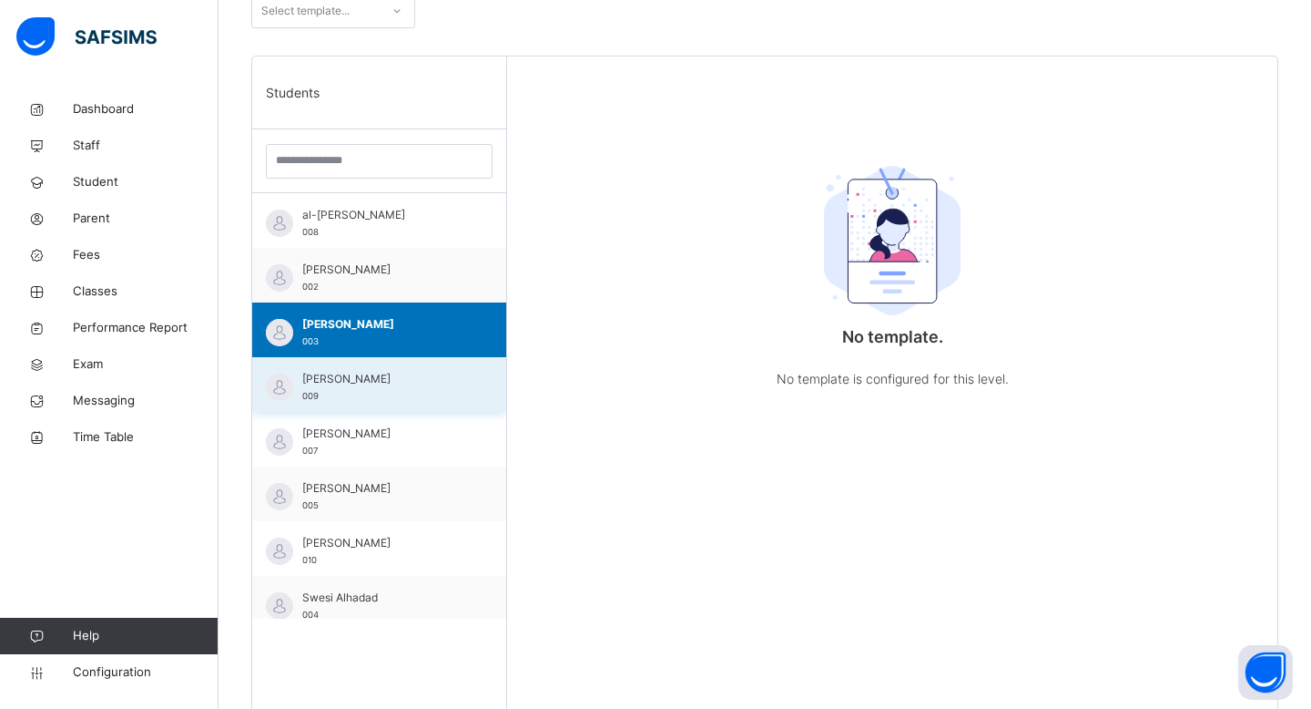
click at [378, 383] on span "[PERSON_NAME]" at bounding box center [383, 379] width 163 height 16
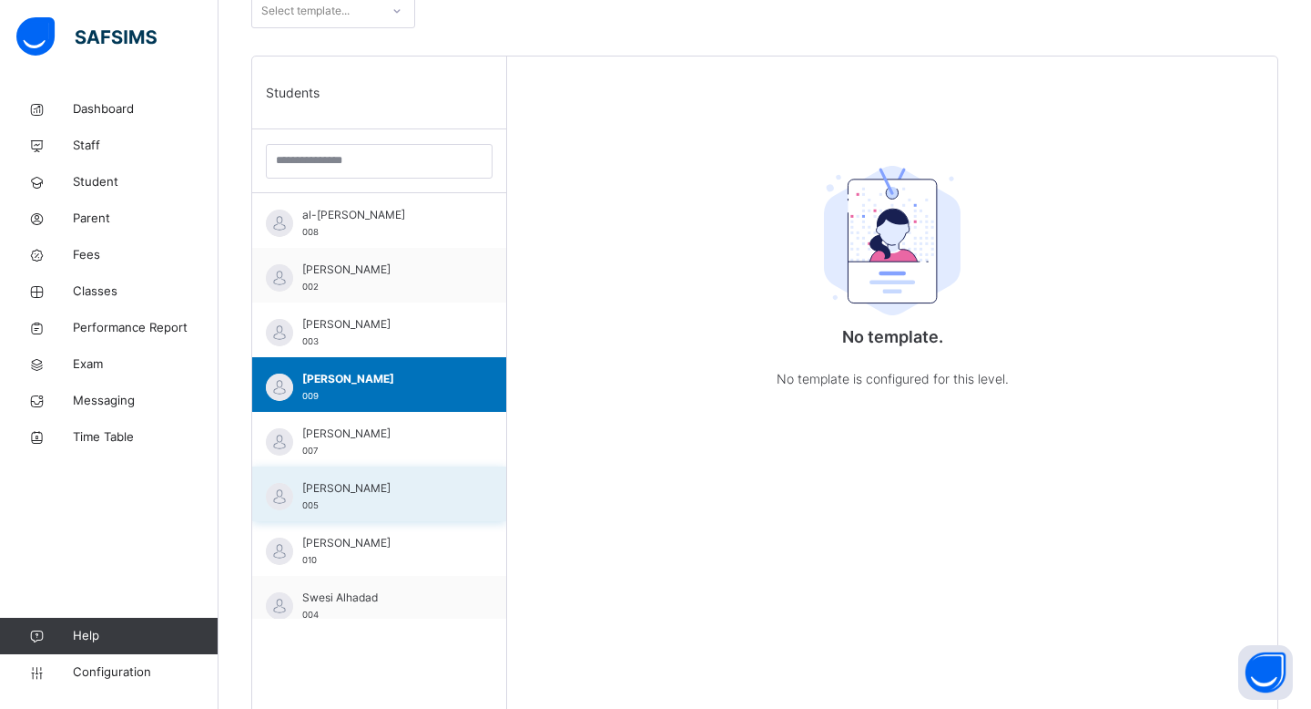
click at [426, 493] on span "[PERSON_NAME]" at bounding box center [383, 488] width 163 height 16
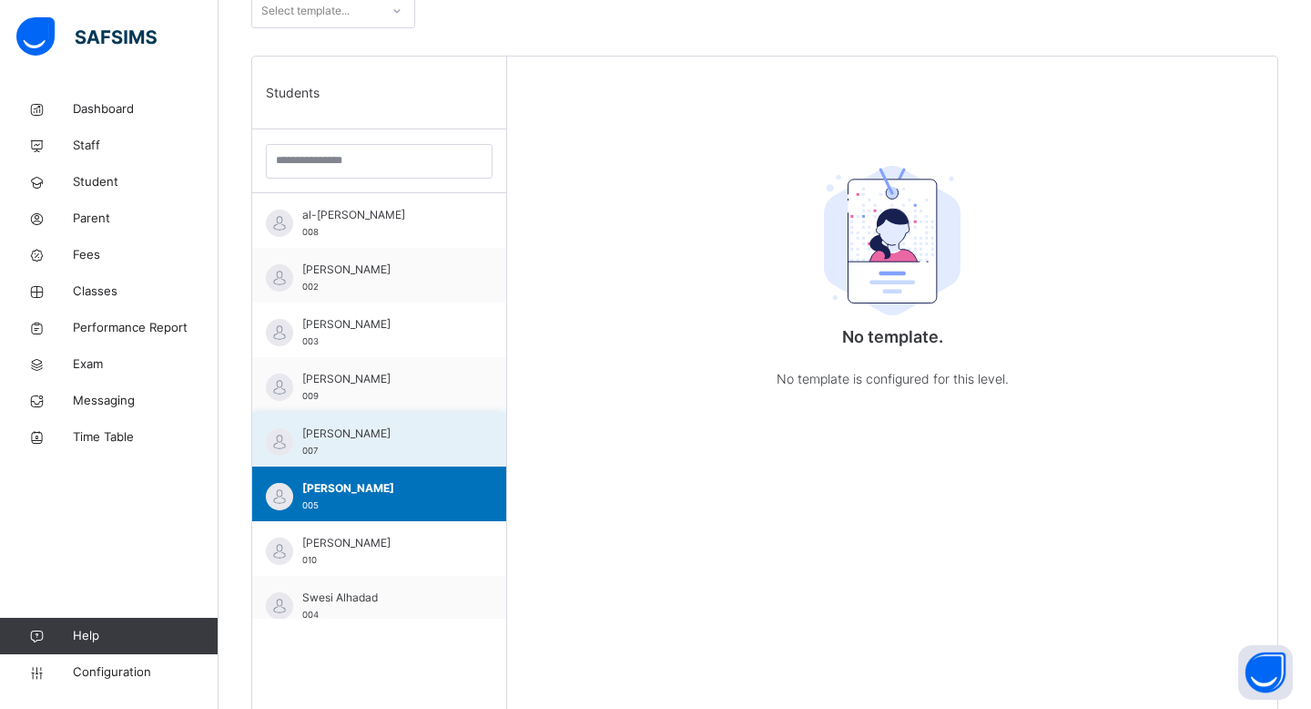
click at [423, 449] on div "[PERSON_NAME] 007" at bounding box center [383, 441] width 163 height 33
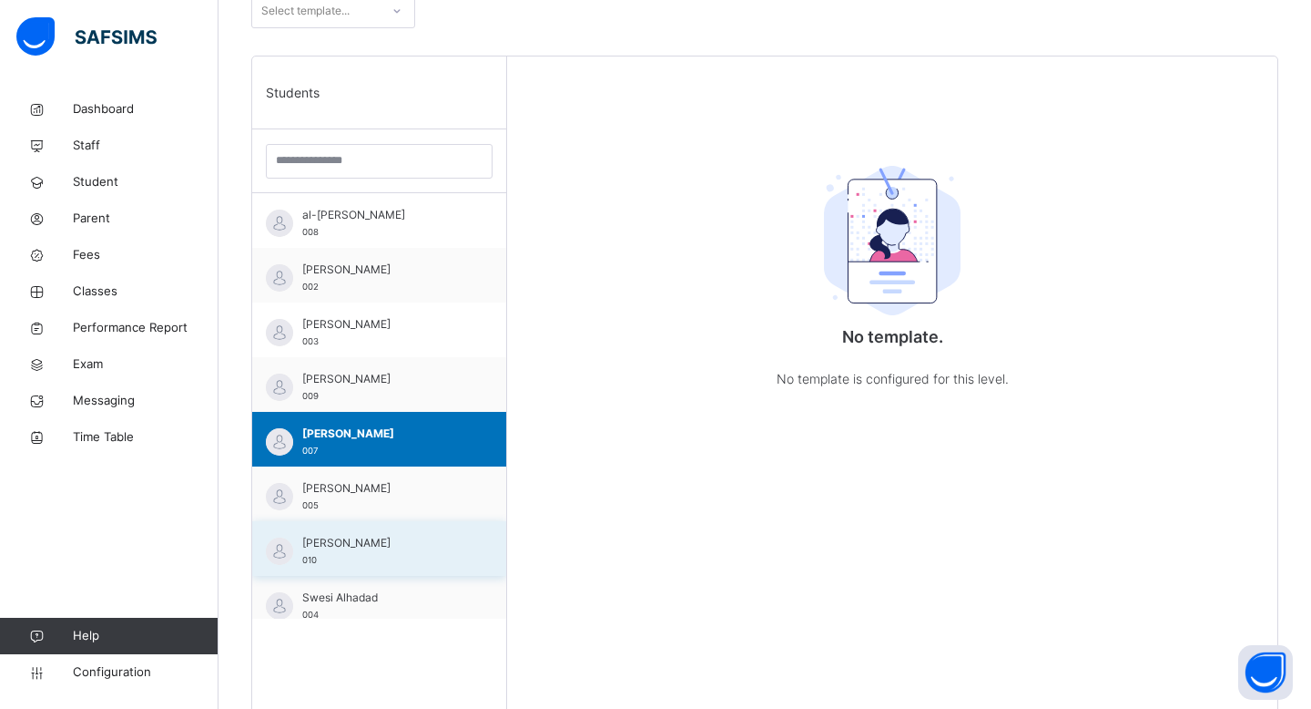
click at [410, 549] on span "[PERSON_NAME]" at bounding box center [383, 543] width 163 height 16
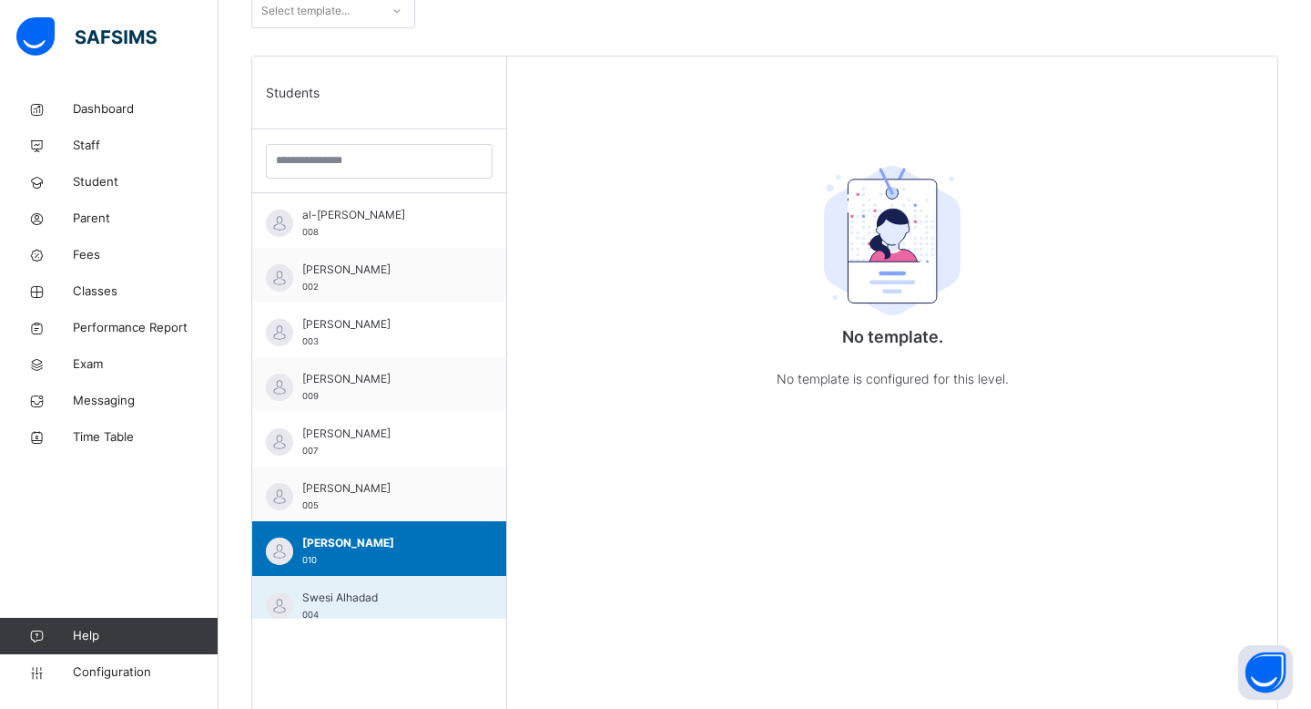
click at [409, 591] on span "Swesi Alhadad" at bounding box center [383, 597] width 163 height 16
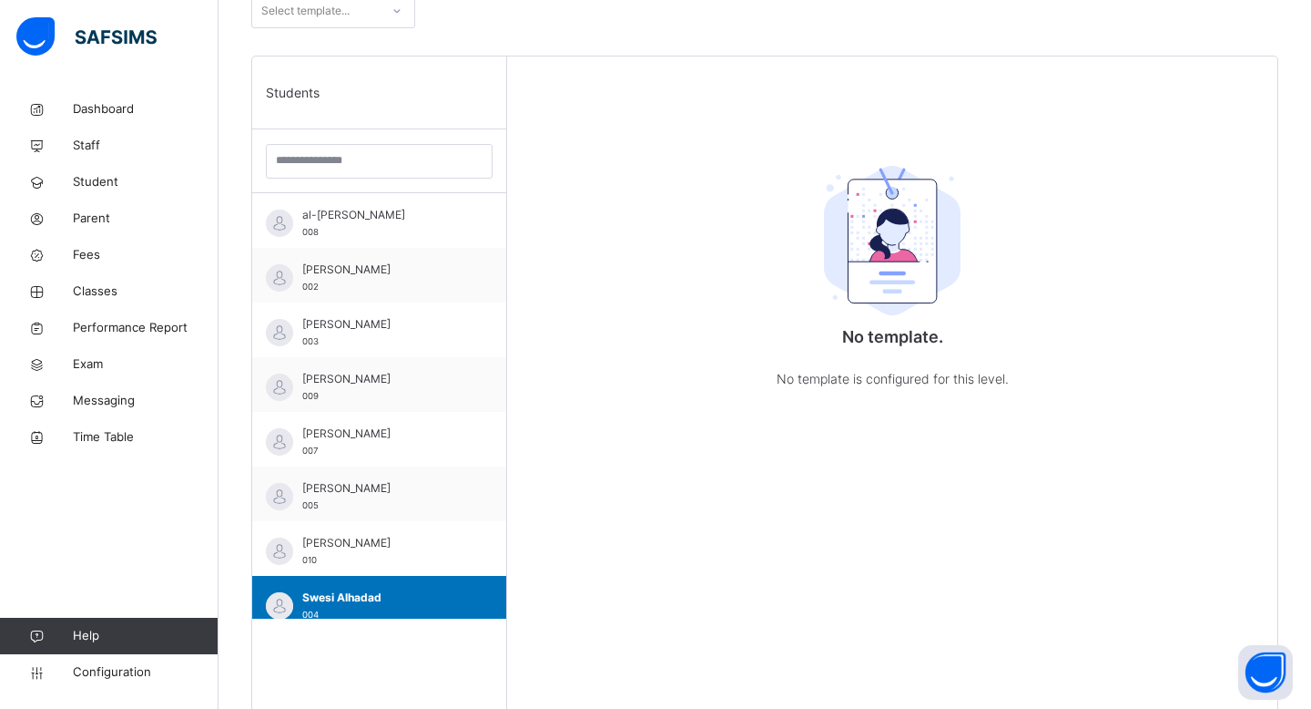
click at [845, 520] on div "No template. No template is configured for this level." at bounding box center [892, 410] width 770 height 709
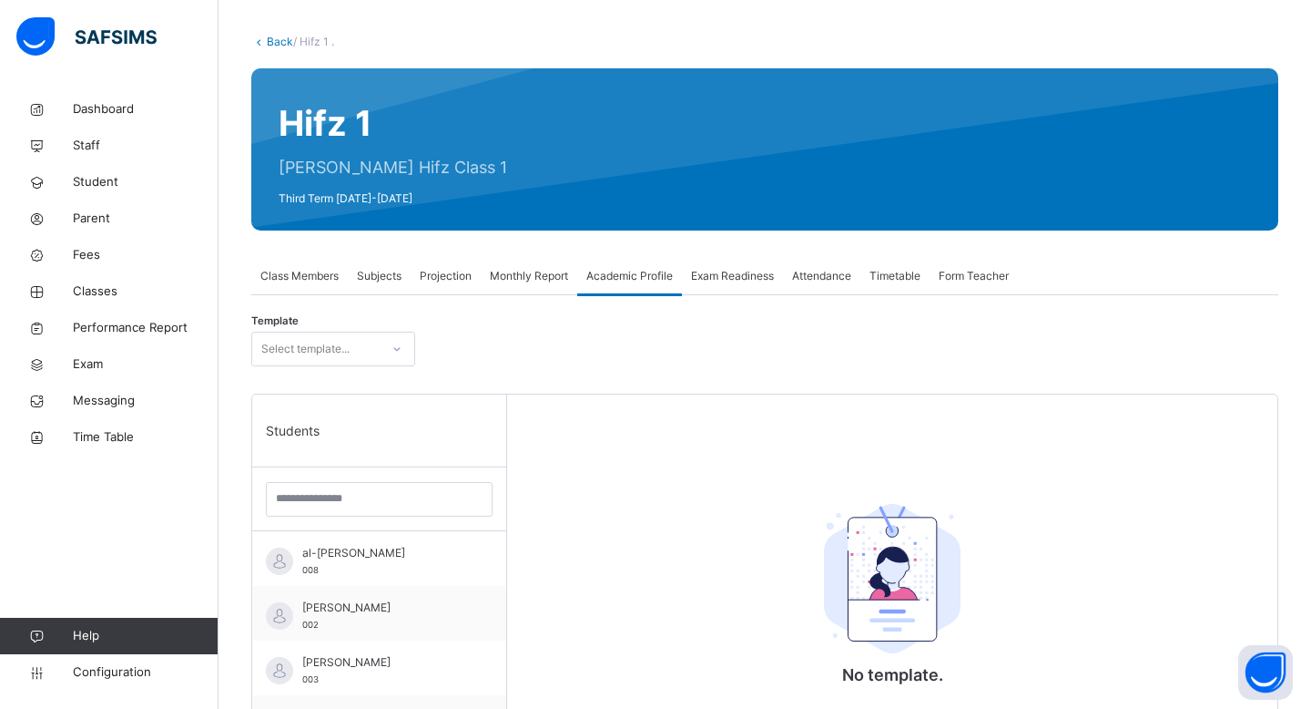
scroll to position [0, 0]
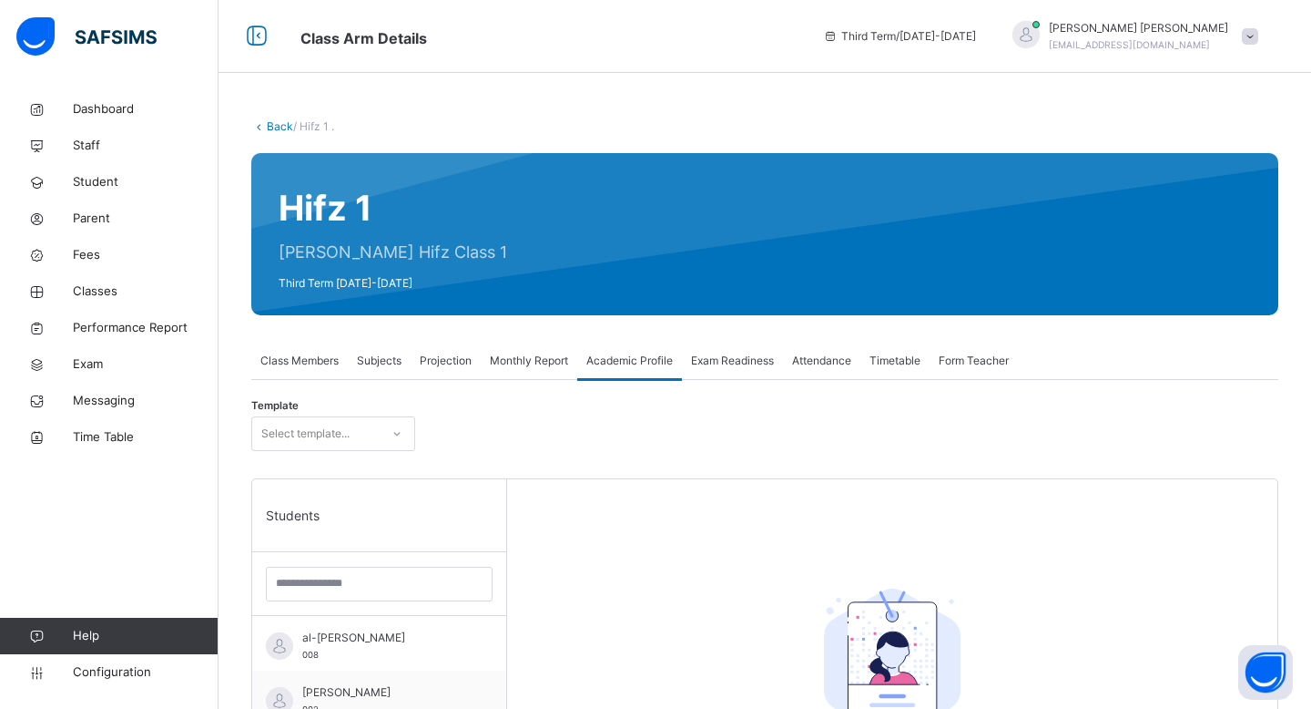
click at [712, 377] on div "Exam Readiness" at bounding box center [732, 360] width 101 height 36
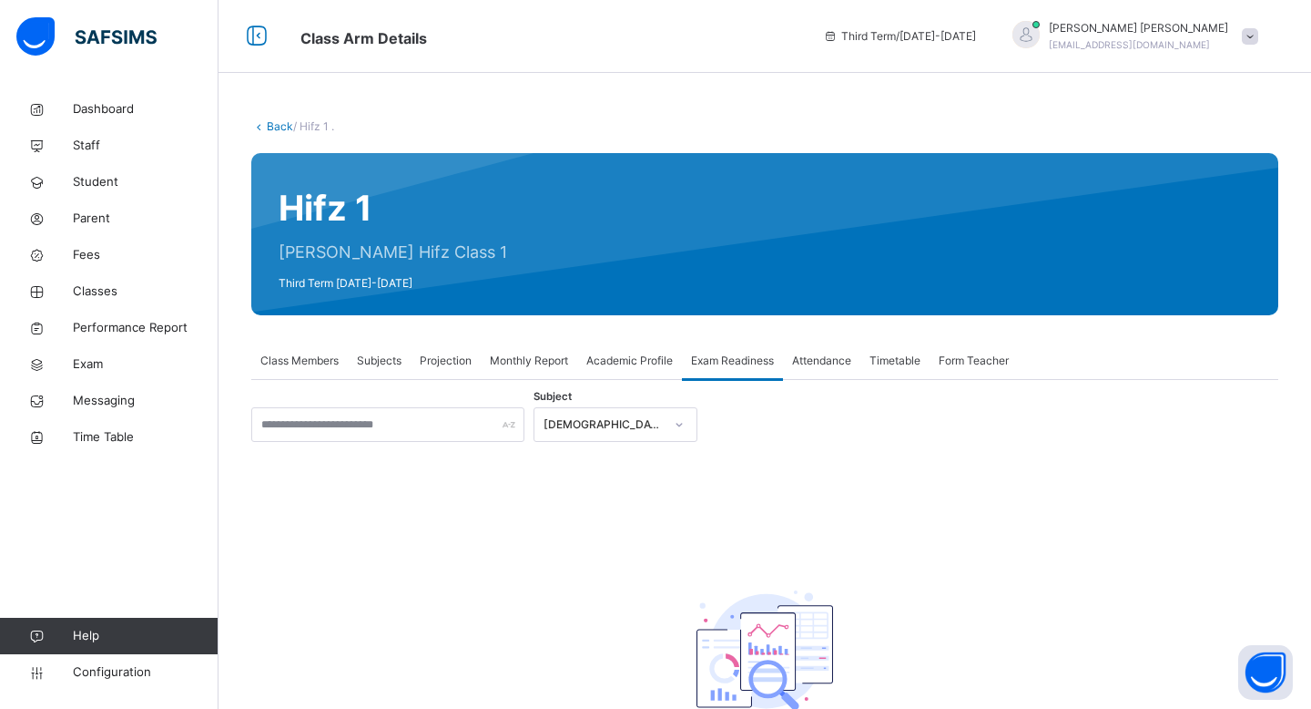
click at [851, 362] on span "Attendance" at bounding box center [821, 360] width 59 height 16
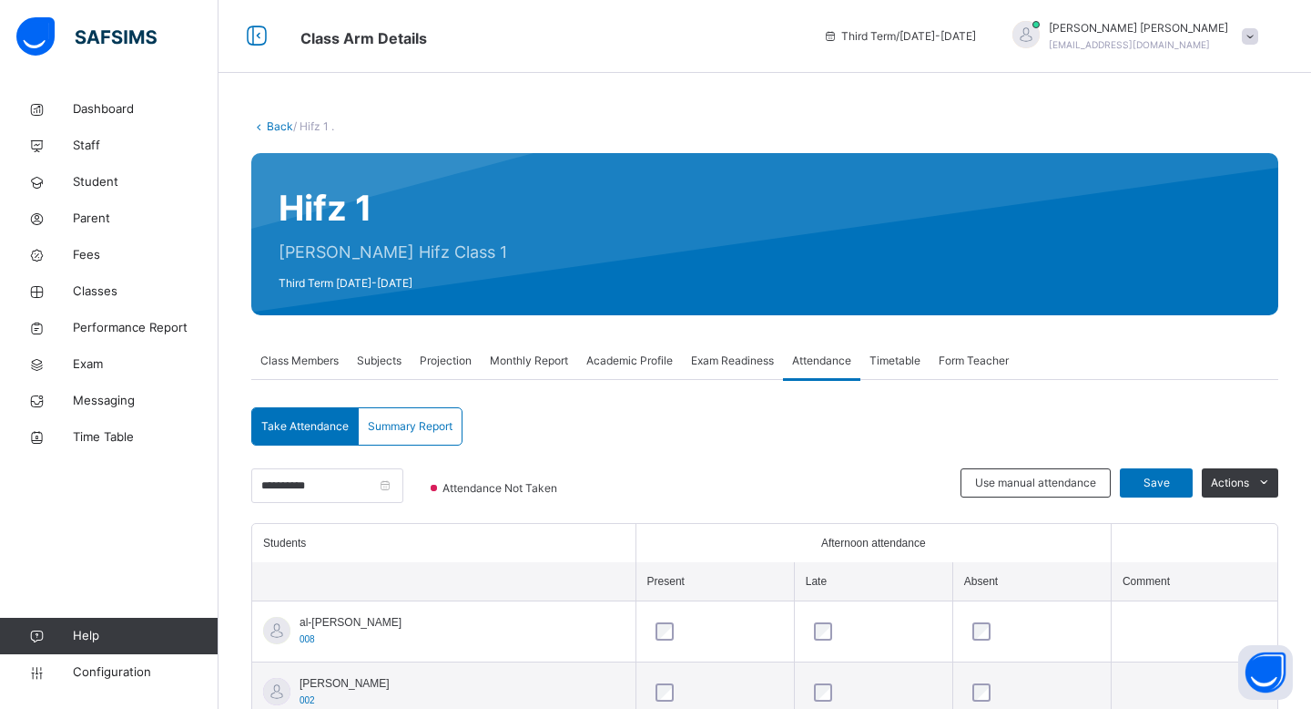
click at [903, 350] on div "Timetable" at bounding box center [895, 360] width 69 height 36
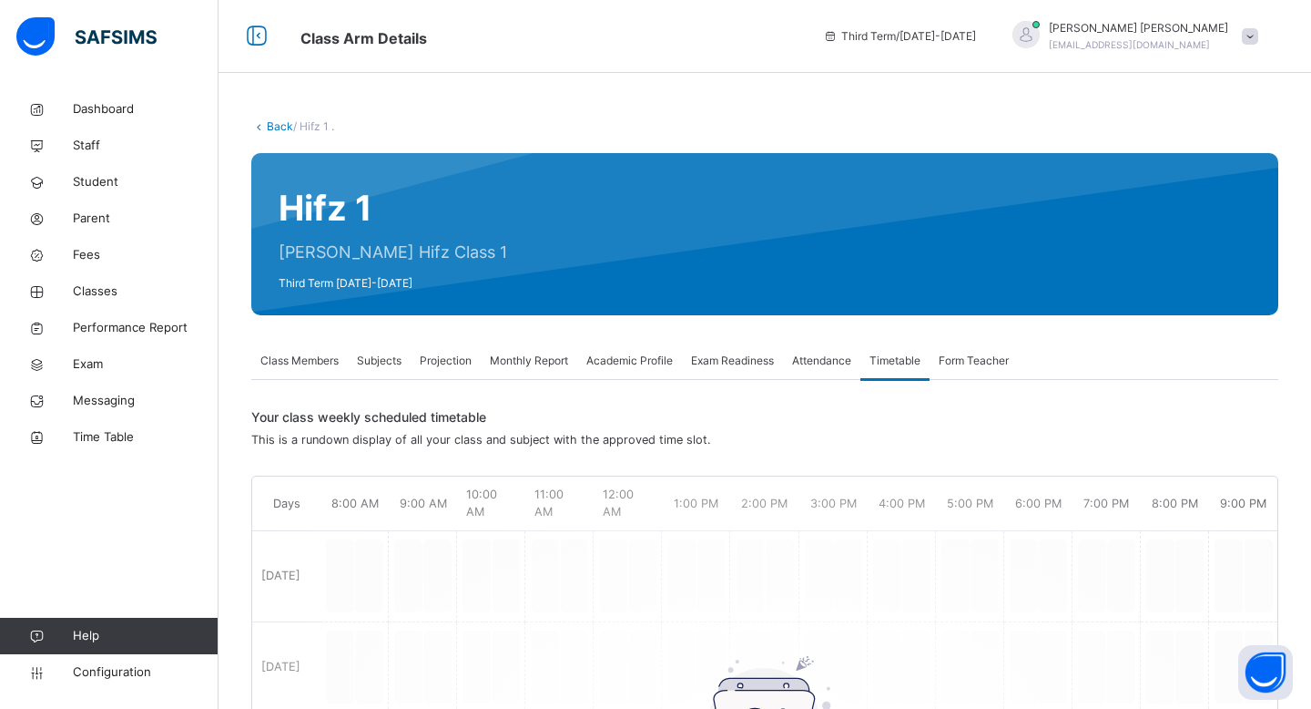
click at [965, 354] on span "Form Teacher" at bounding box center [974, 360] width 70 height 16
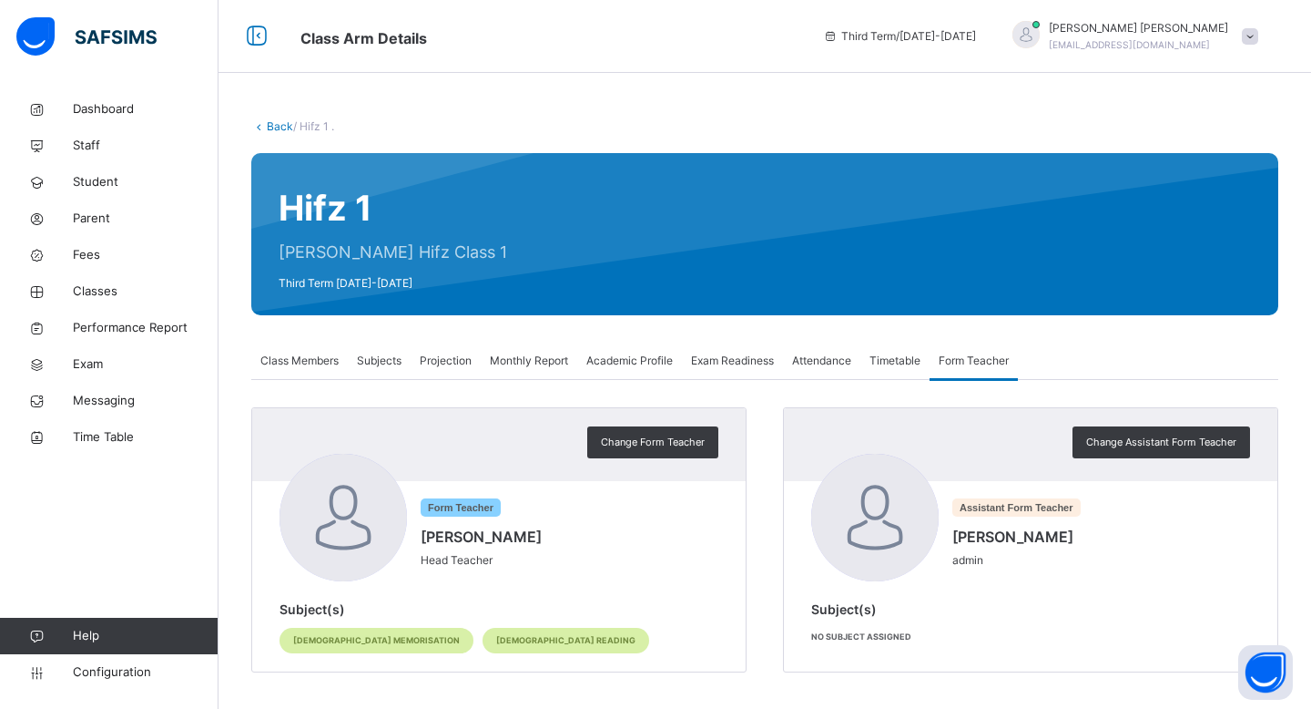
scroll to position [9, 0]
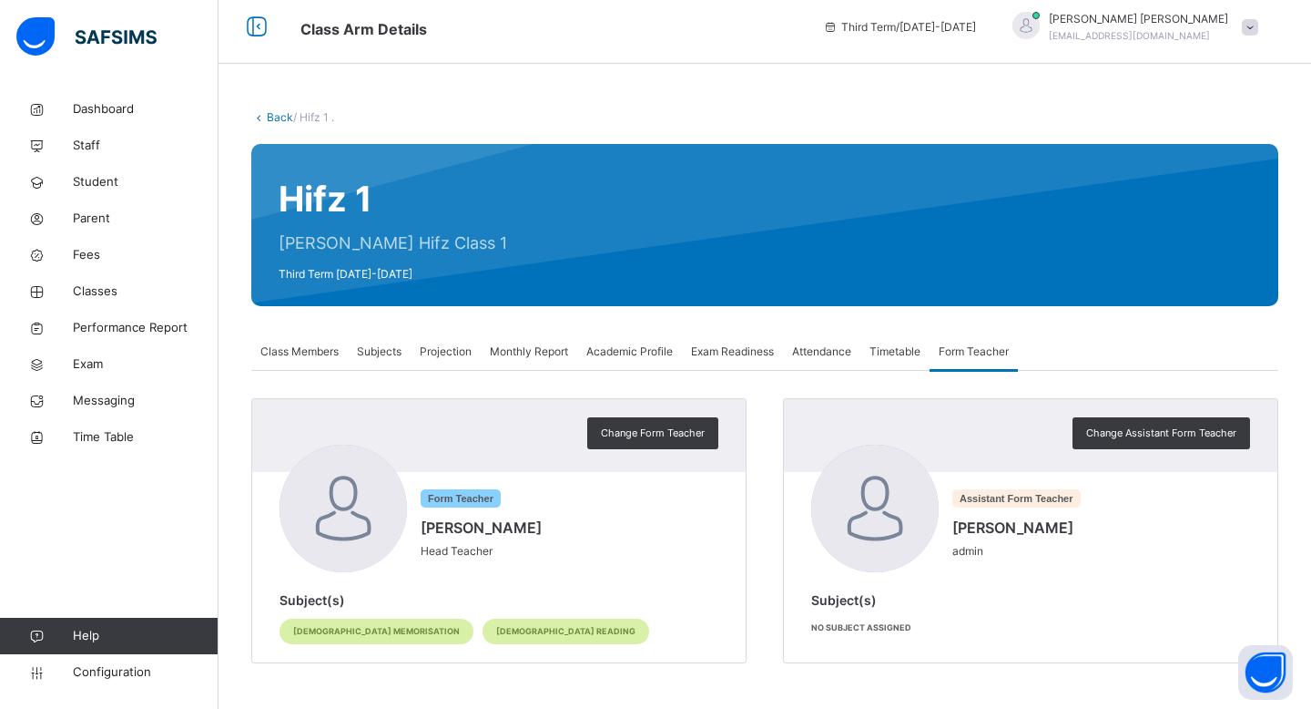
click at [320, 353] on span "Class Members" at bounding box center [299, 351] width 78 height 16
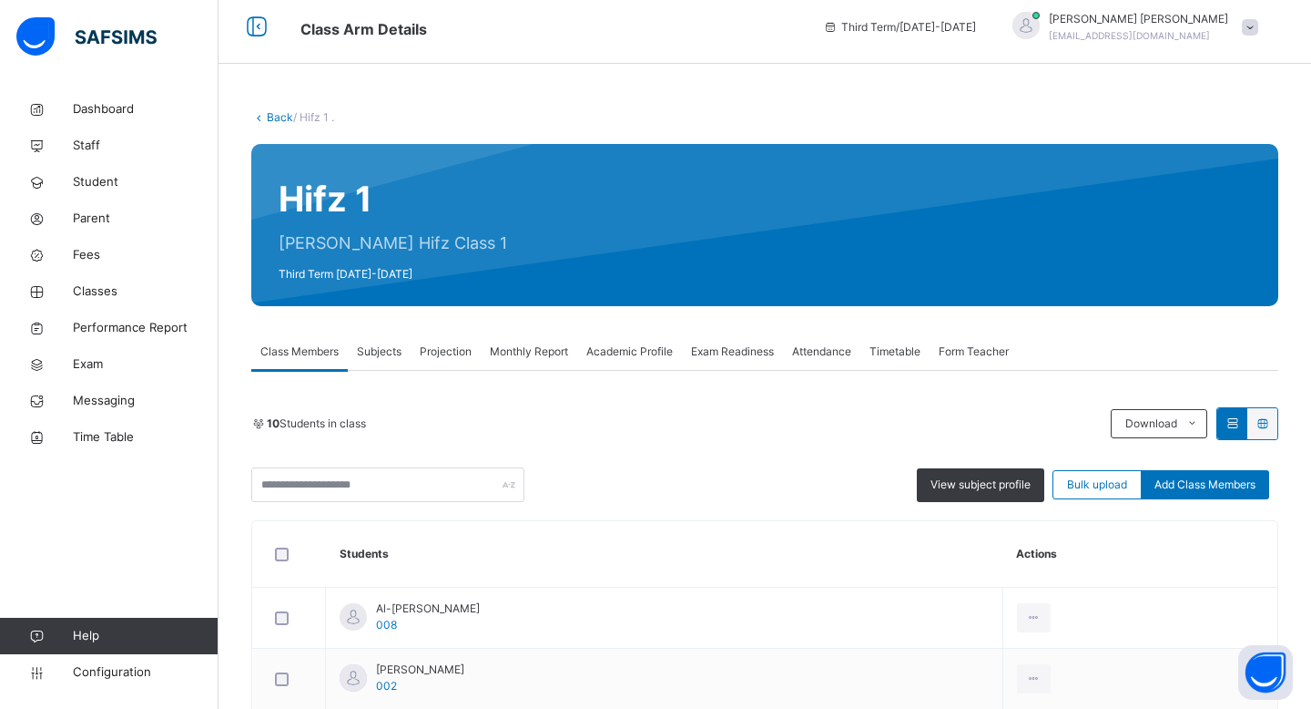
click at [381, 355] on span "Subjects" at bounding box center [379, 351] width 45 height 16
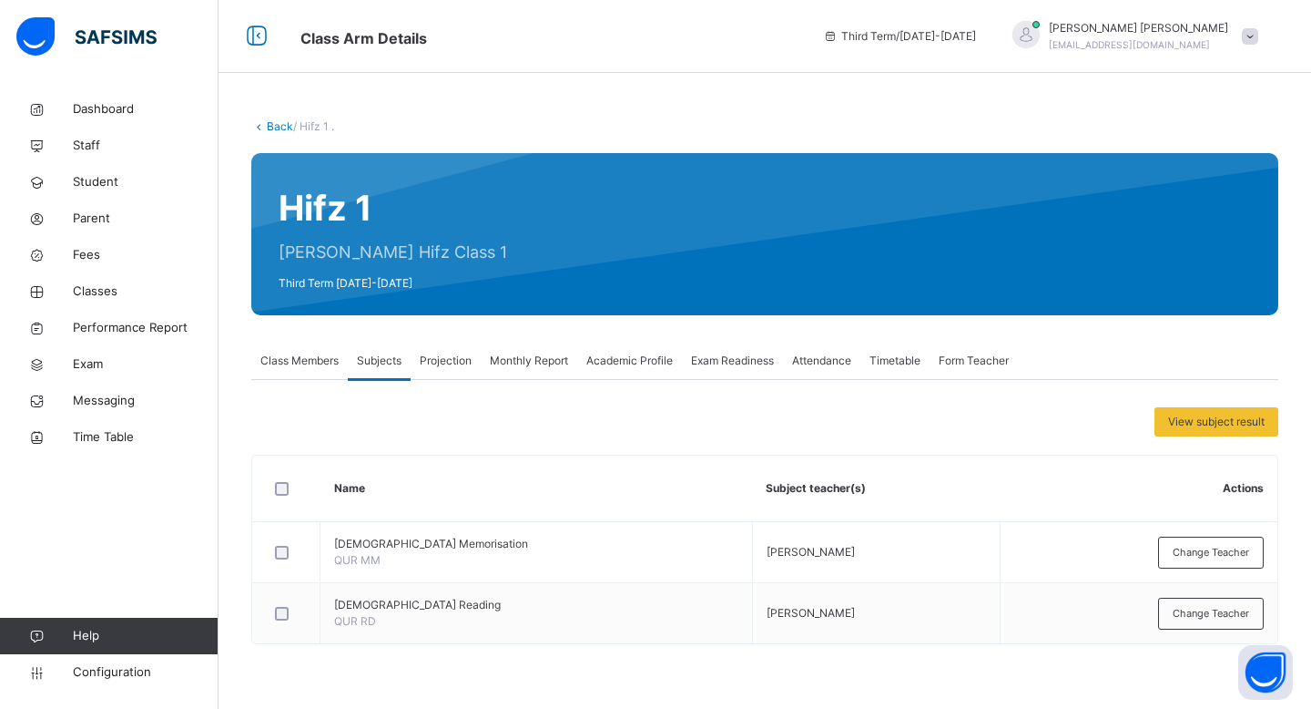
click at [454, 357] on span "Projection" at bounding box center [446, 360] width 52 height 16
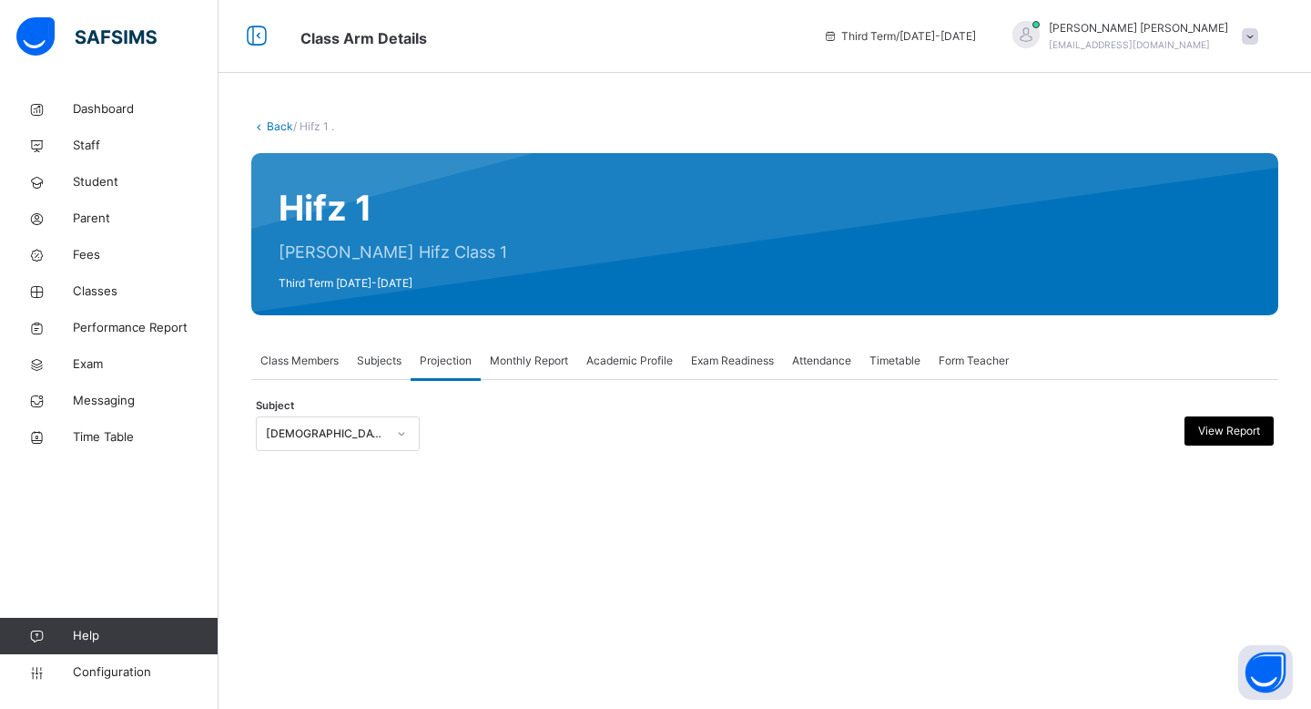
click at [542, 354] on span "Monthly Report" at bounding box center [529, 360] width 78 height 16
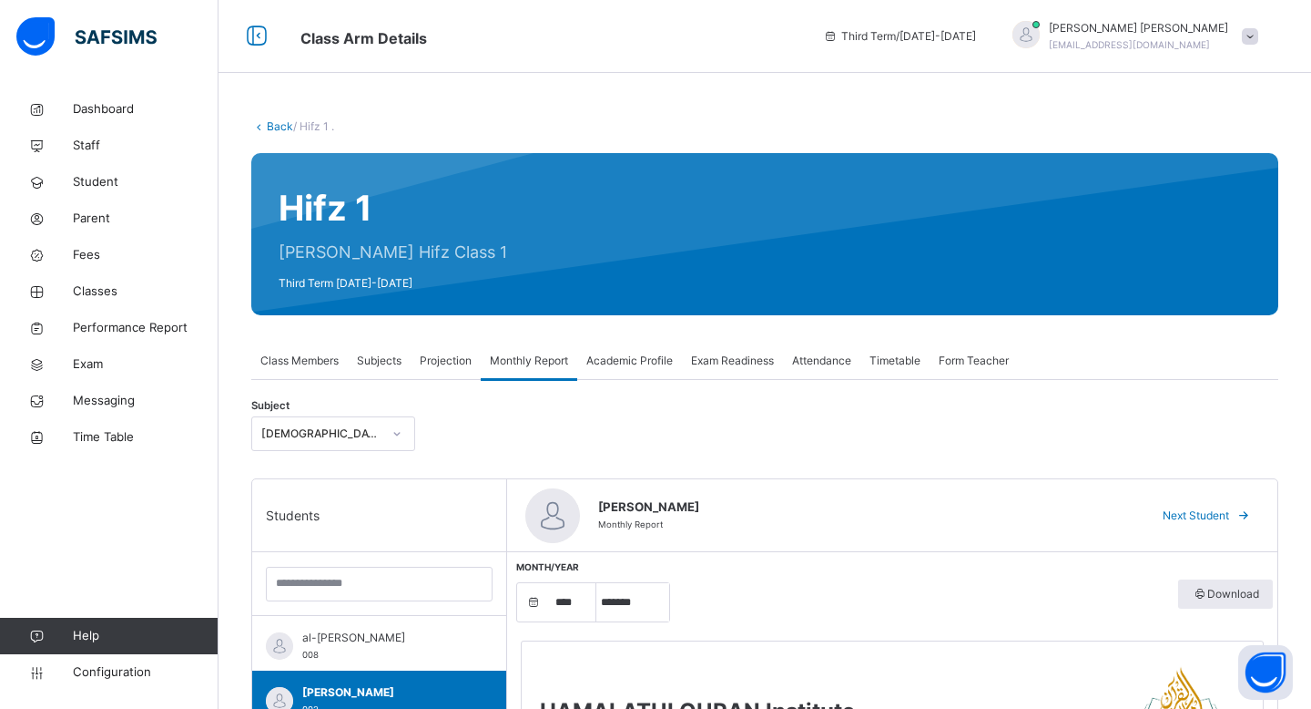
click at [639, 375] on div "Academic Profile" at bounding box center [629, 360] width 105 height 36
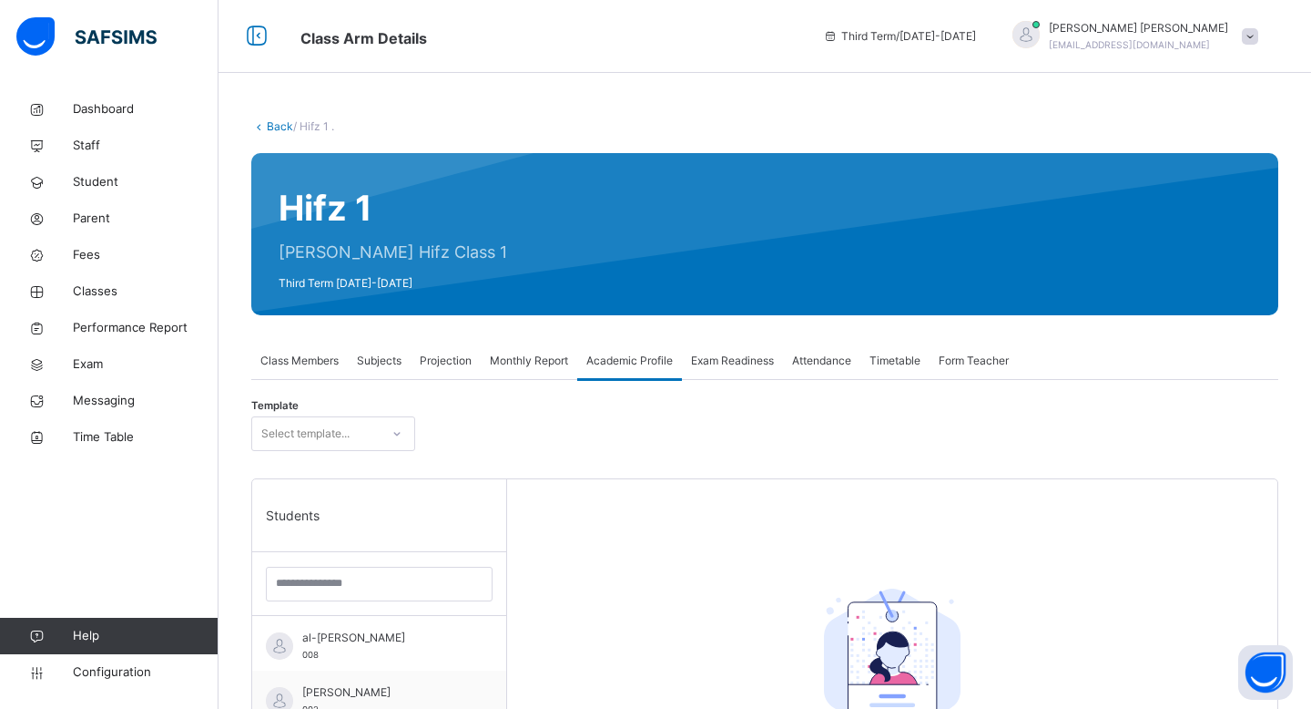
click at [746, 366] on span "Exam Readiness" at bounding box center [732, 360] width 83 height 16
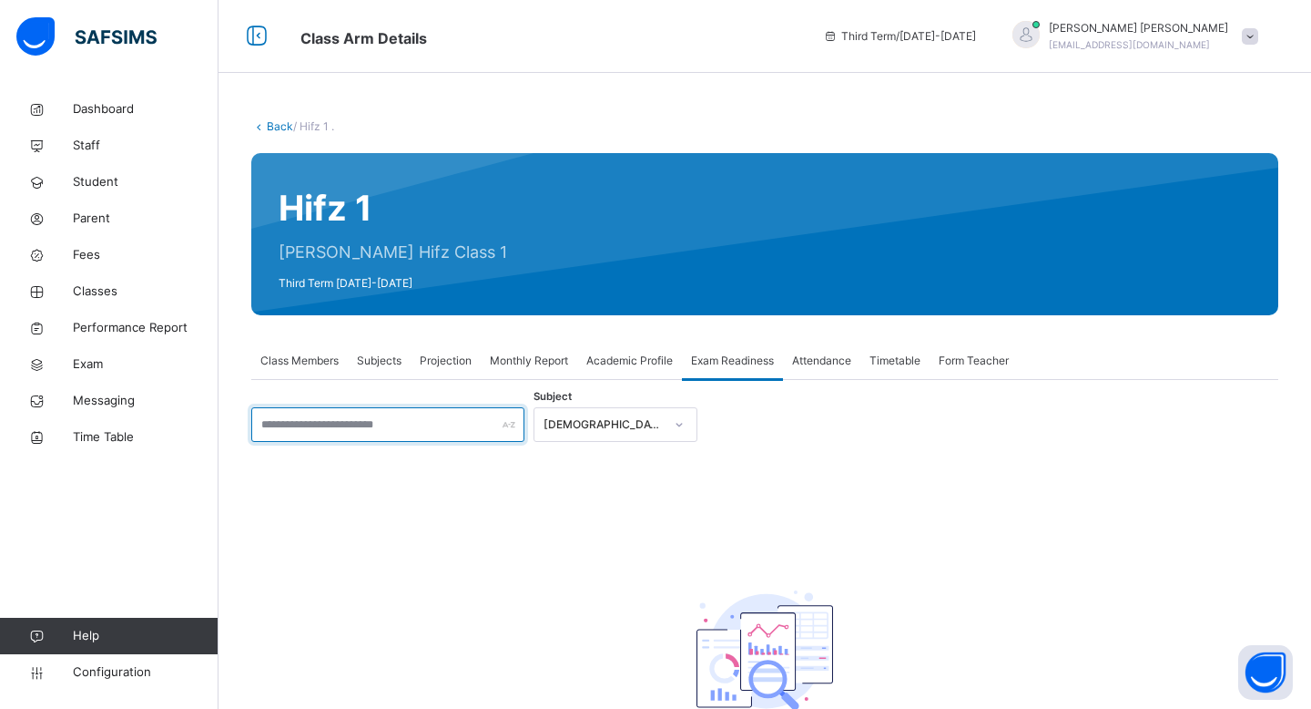
click at [513, 426] on div at bounding box center [387, 424] width 273 height 35
click at [575, 434] on div "[DEMOGRAPHIC_DATA] Memorisation" at bounding box center [599, 425] width 128 height 28
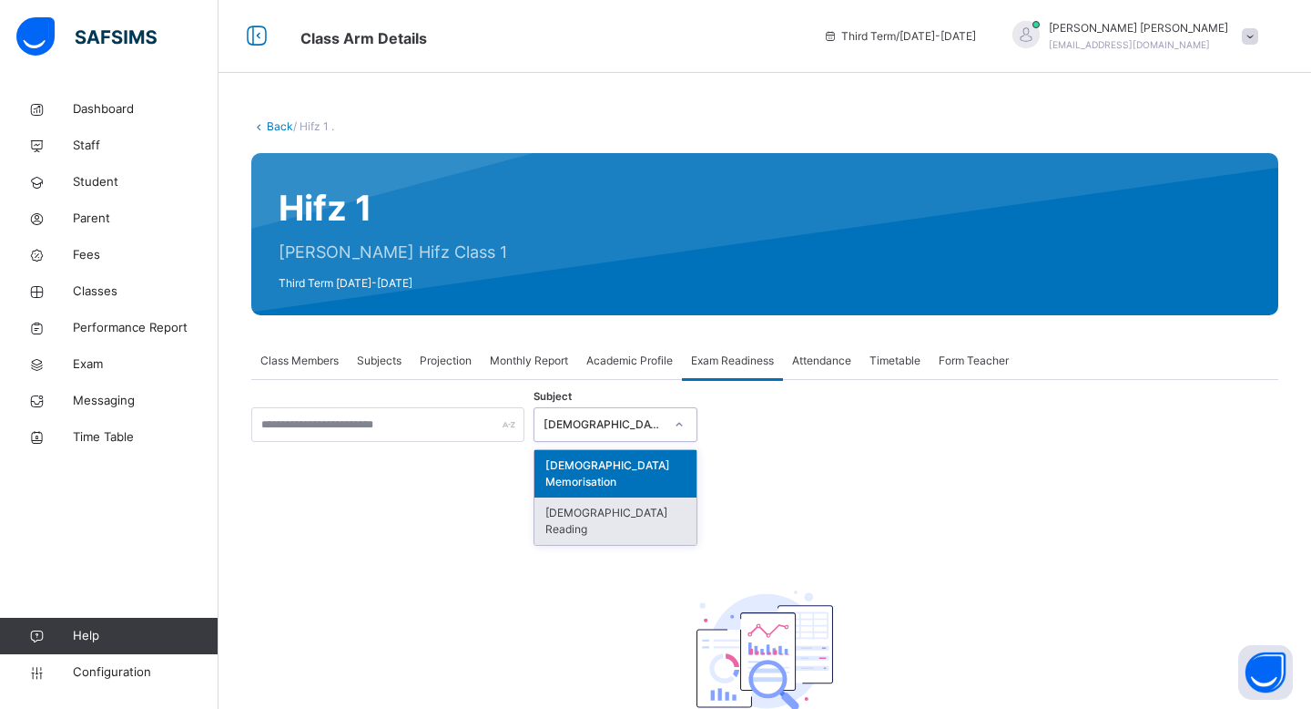
click at [590, 497] on div "[DEMOGRAPHIC_DATA] Reading" at bounding box center [616, 520] width 162 height 47
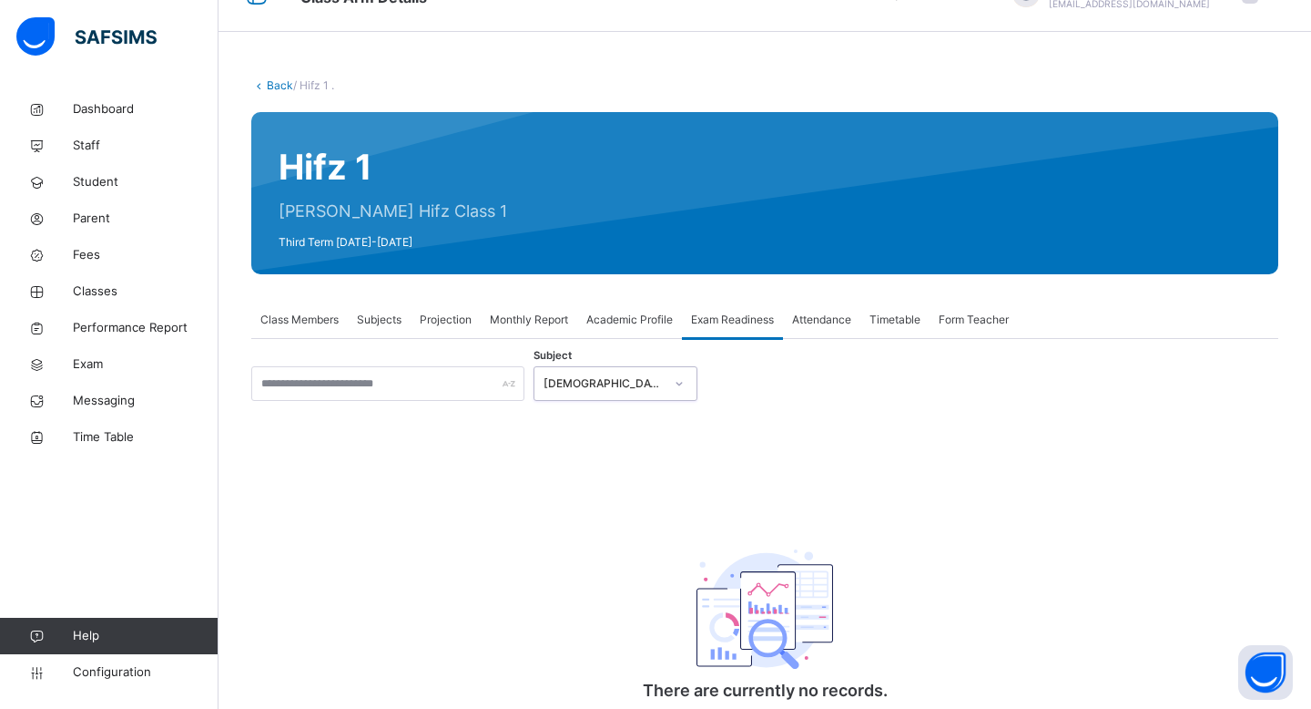
click at [987, 317] on span "Form Teacher" at bounding box center [974, 319] width 70 height 16
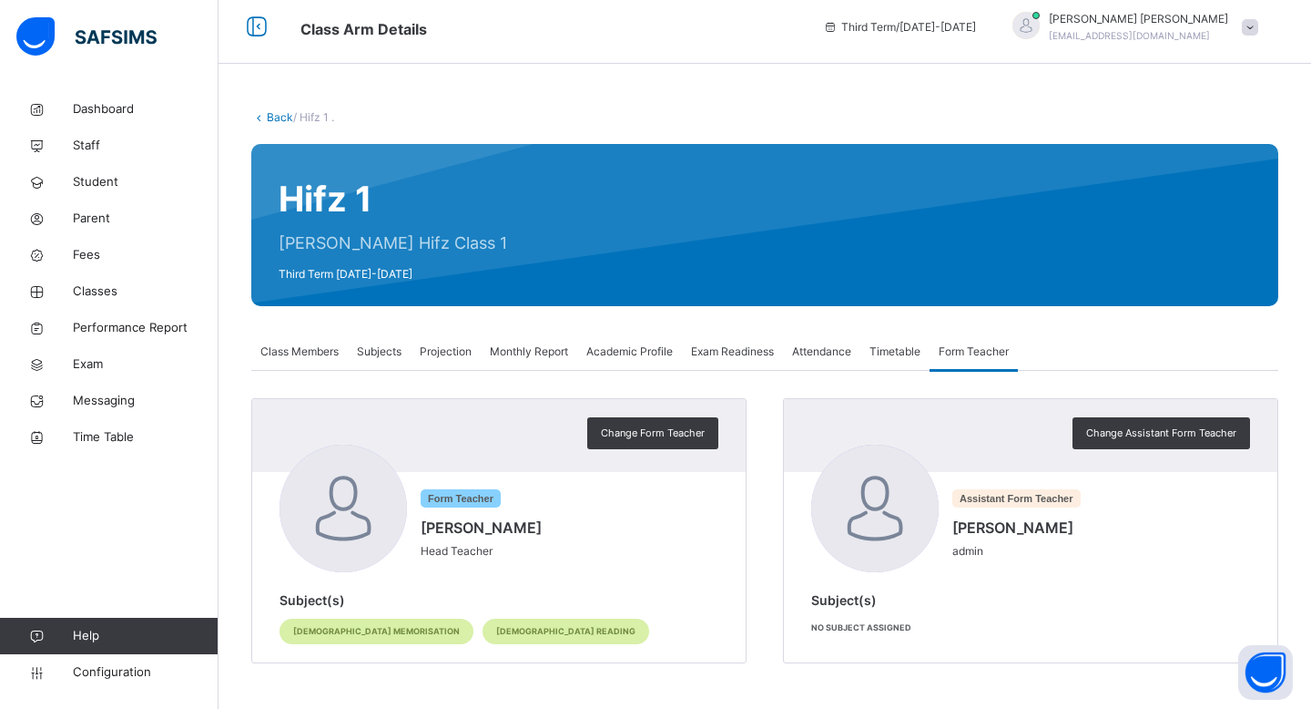
scroll to position [9, 0]
click at [904, 347] on span "Timetable" at bounding box center [895, 351] width 51 height 16
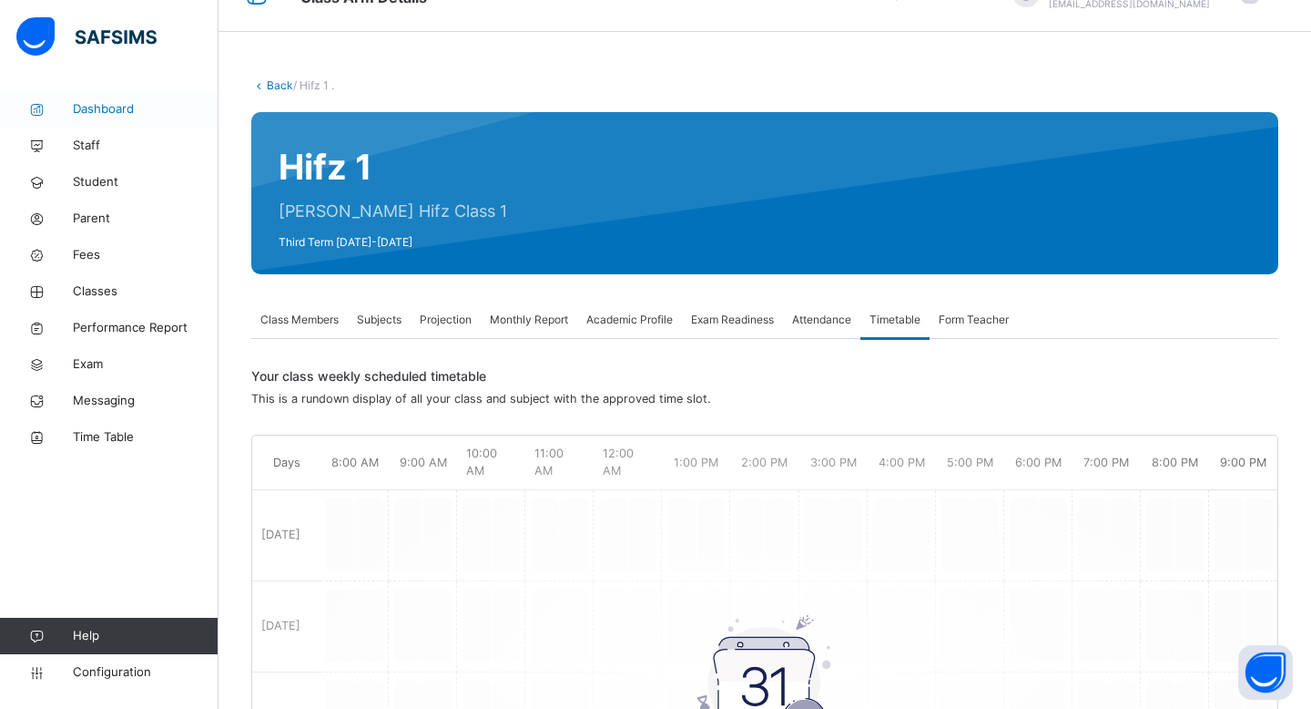
click at [118, 106] on span "Dashboard" at bounding box center [146, 109] width 146 height 18
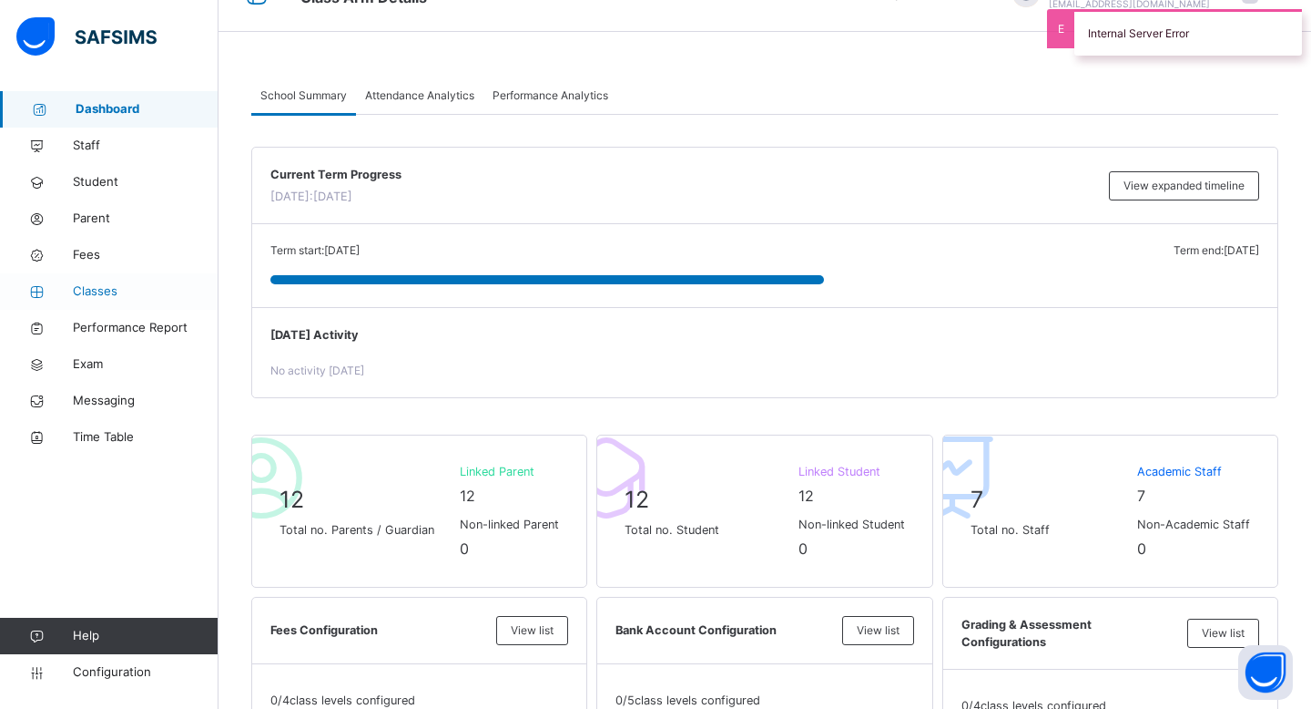
click at [128, 277] on link "Classes" at bounding box center [109, 291] width 219 height 36
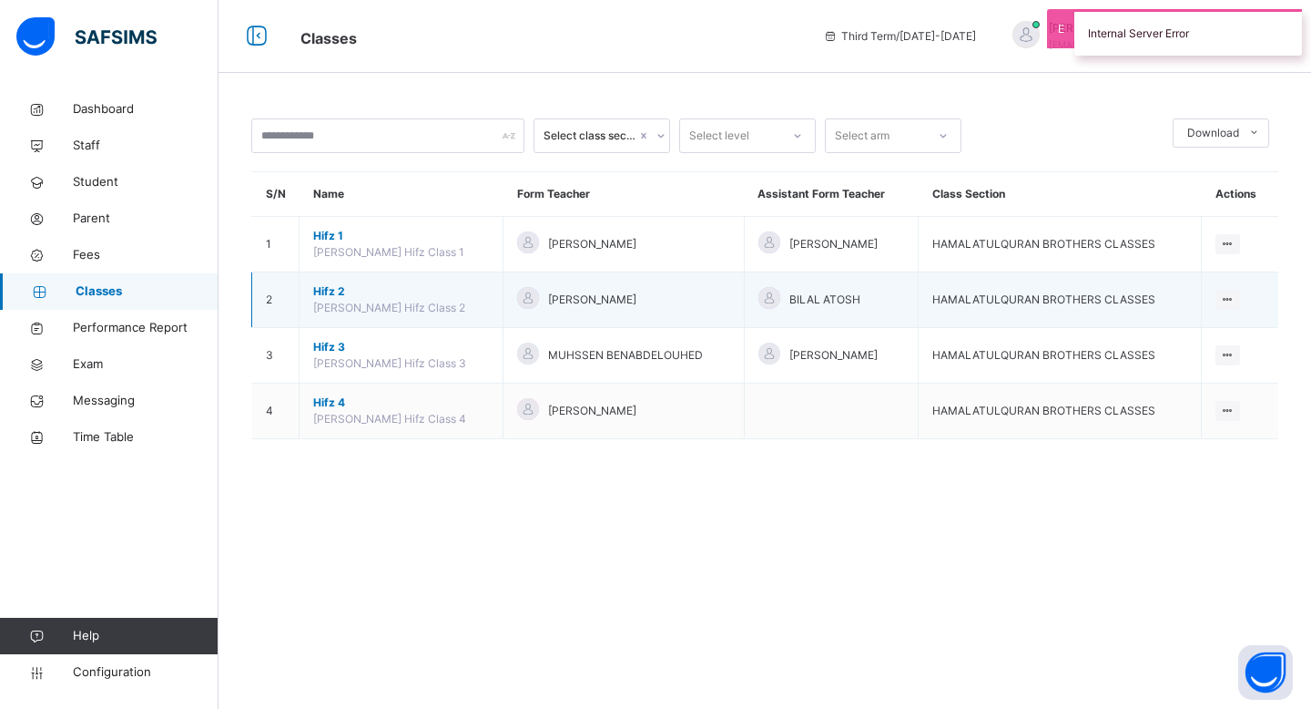
click at [341, 292] on span "Hifz 2" at bounding box center [401, 291] width 176 height 16
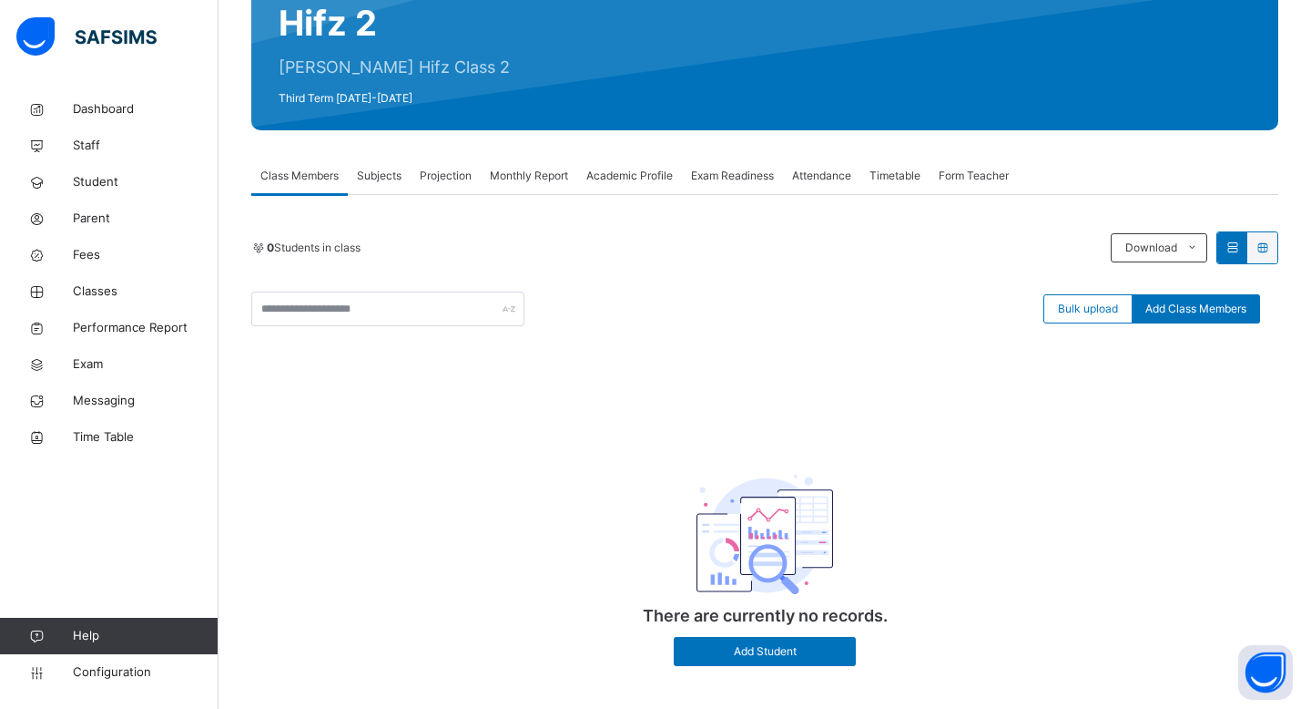
scroll to position [206, 0]
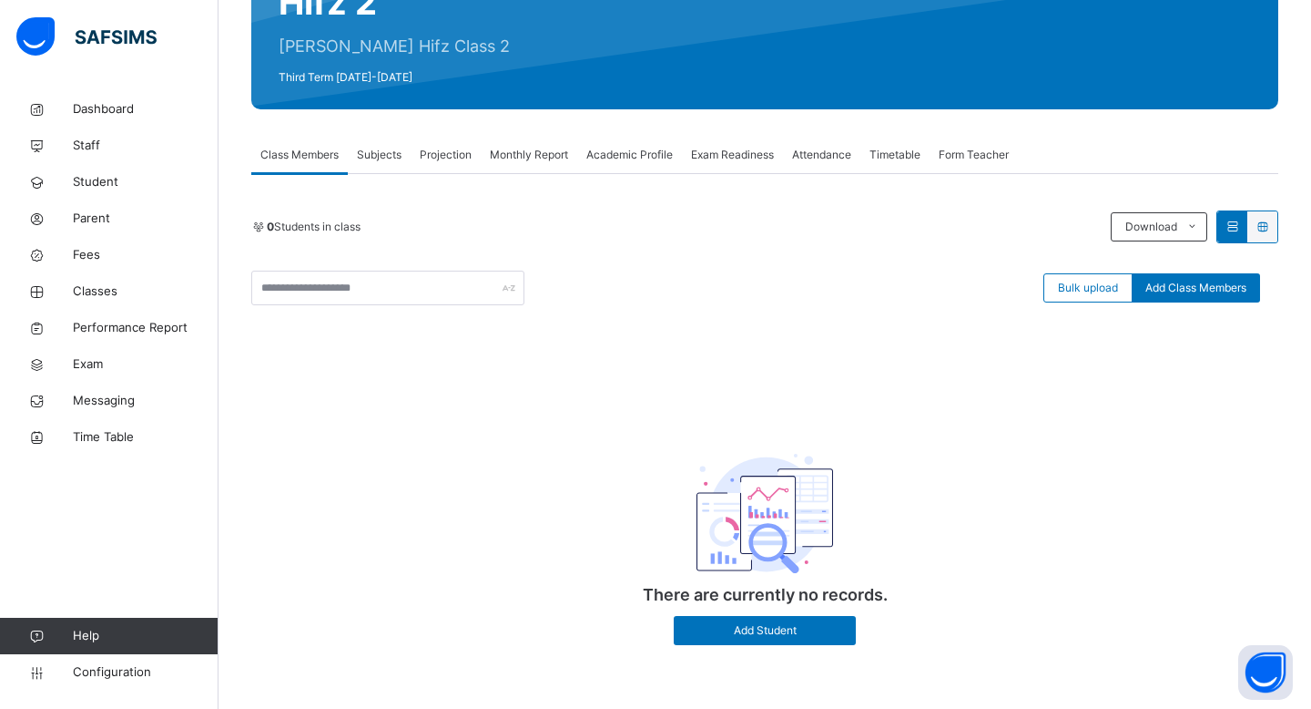
click at [366, 156] on span "Subjects" at bounding box center [379, 155] width 45 height 16
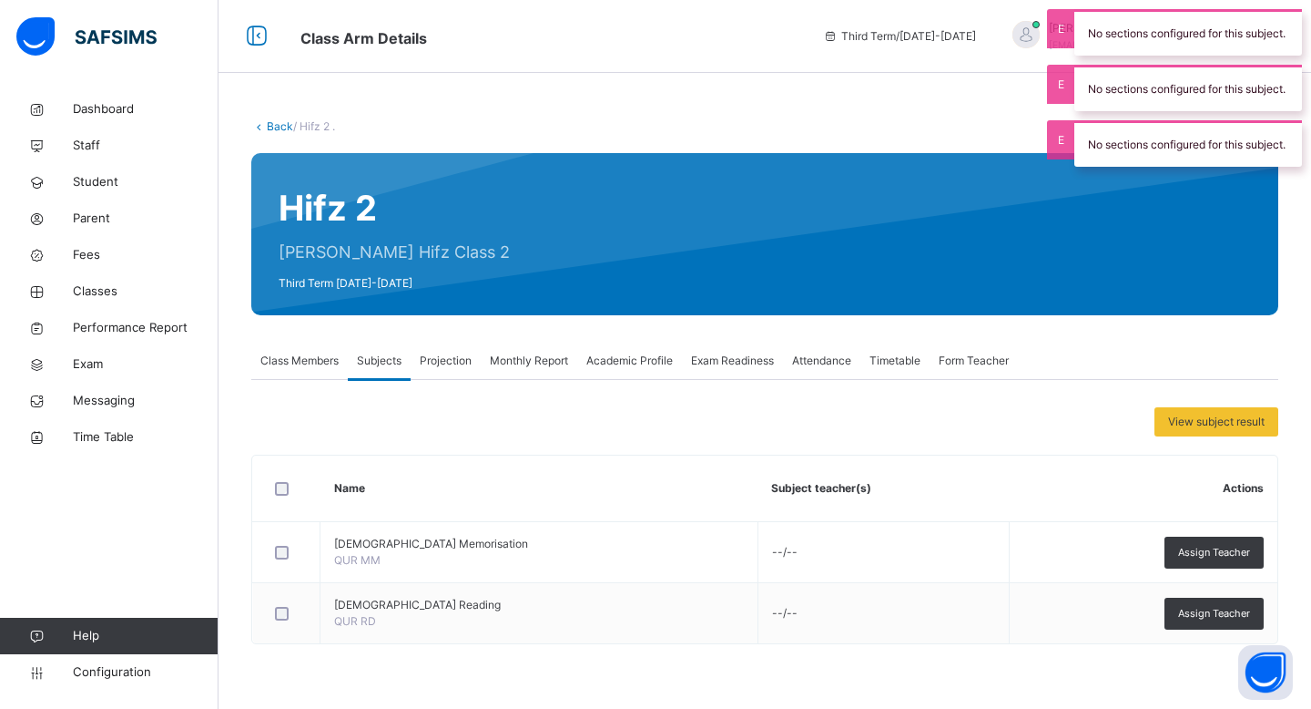
click at [456, 357] on span "Projection" at bounding box center [446, 360] width 52 height 16
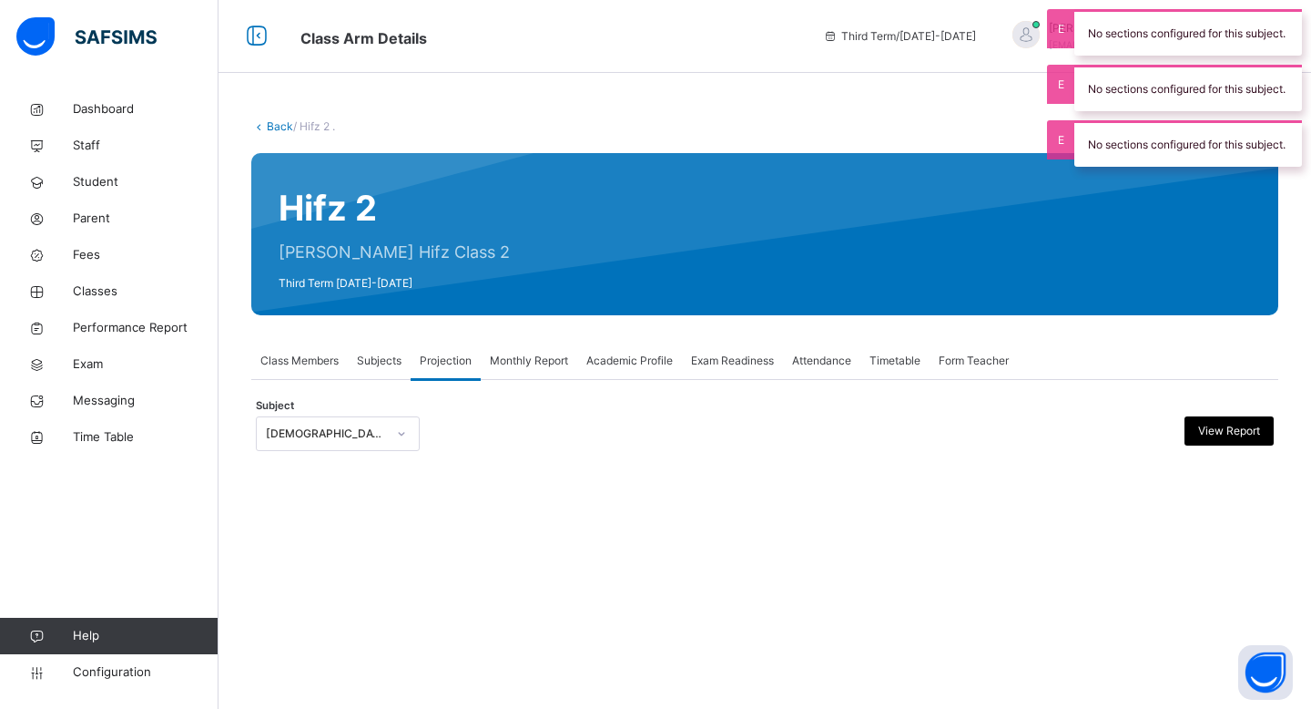
click at [374, 431] on div "[DEMOGRAPHIC_DATA] Memorisation" at bounding box center [326, 433] width 120 height 16
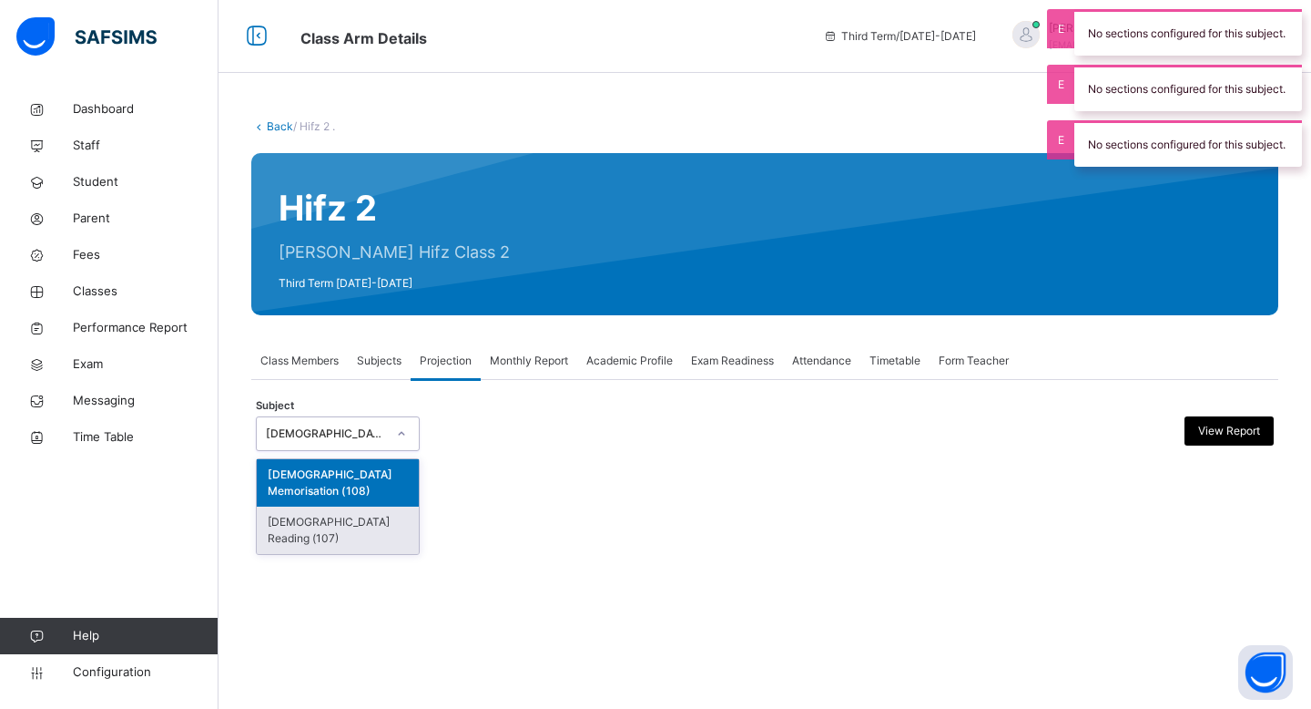
click at [350, 508] on div "[DEMOGRAPHIC_DATA] Reading (107)" at bounding box center [338, 529] width 162 height 47
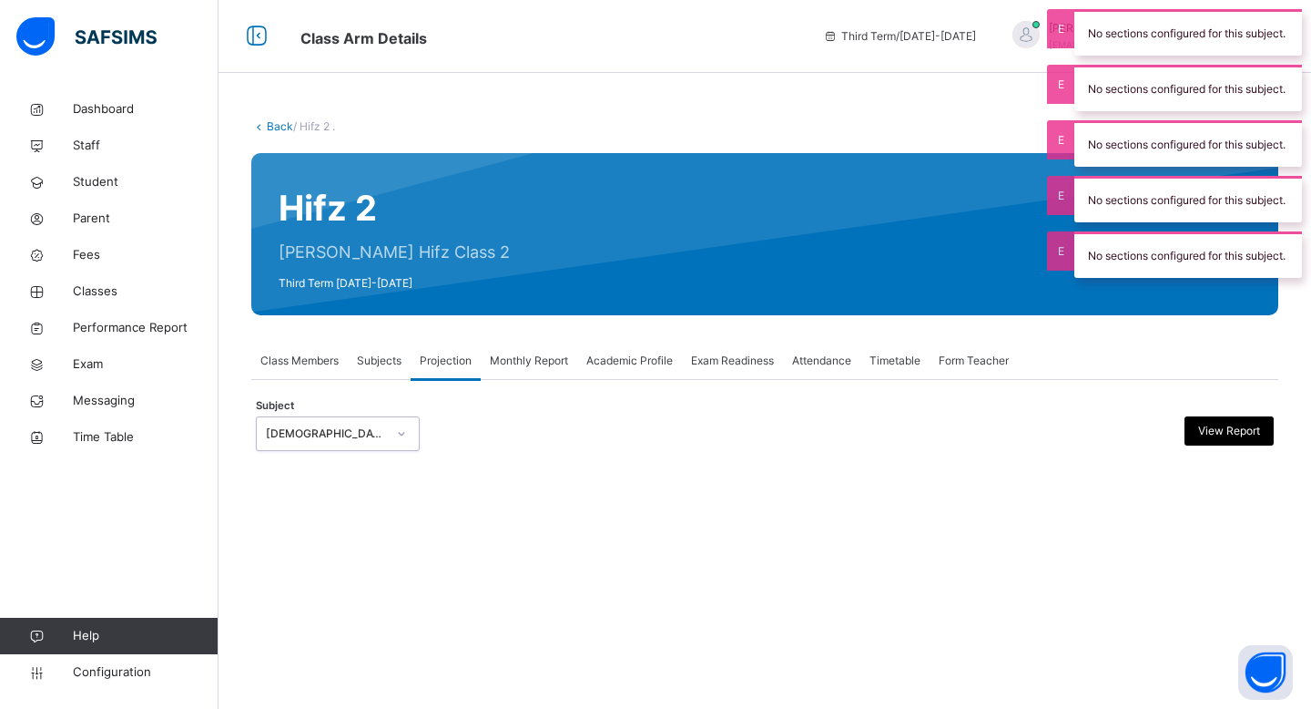
click at [609, 369] on div "Academic Profile" at bounding box center [629, 360] width 105 height 36
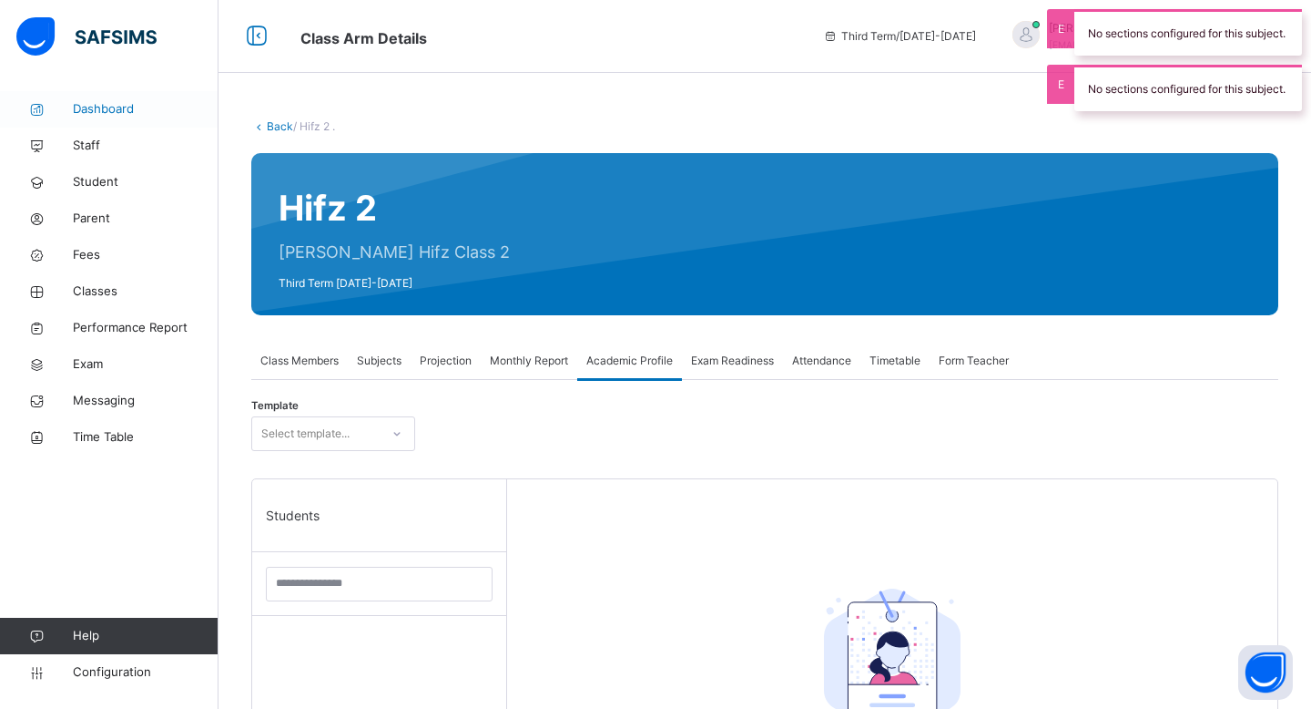
click at [158, 114] on span "Dashboard" at bounding box center [146, 109] width 146 height 18
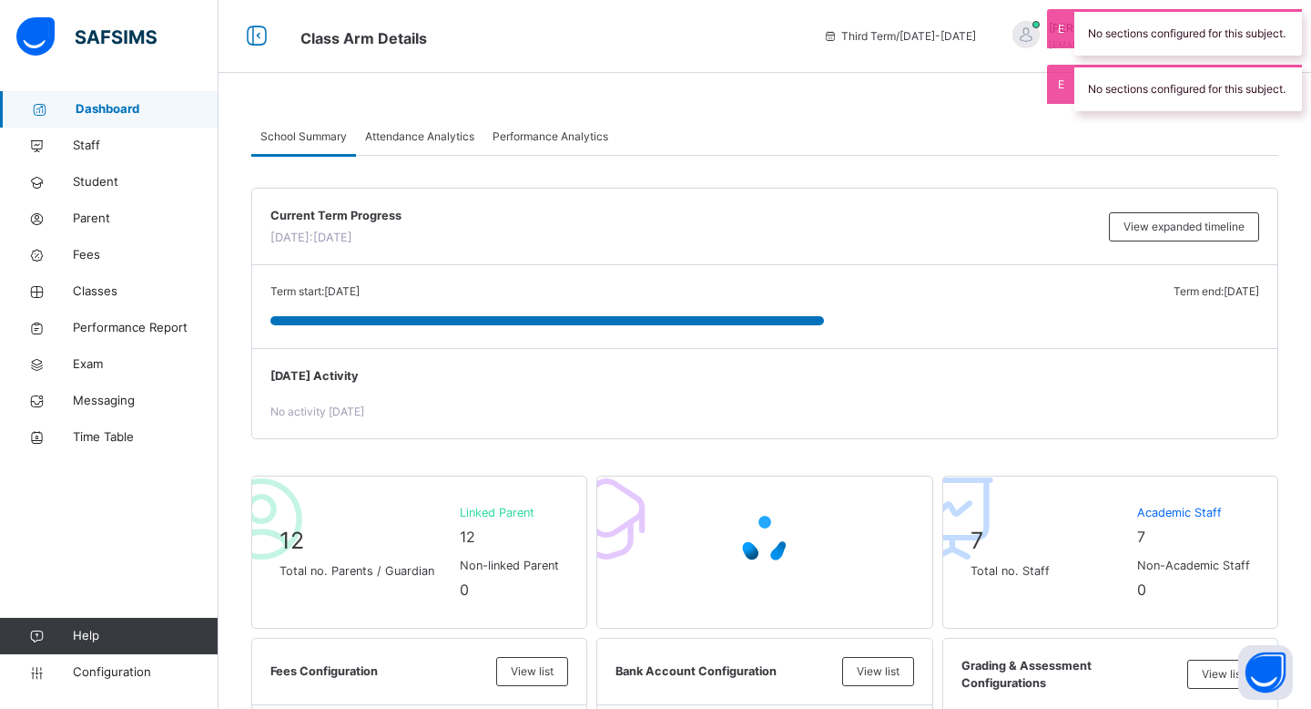
click at [1167, 83] on div "No sections configured for this subject." at bounding box center [1189, 88] width 228 height 46
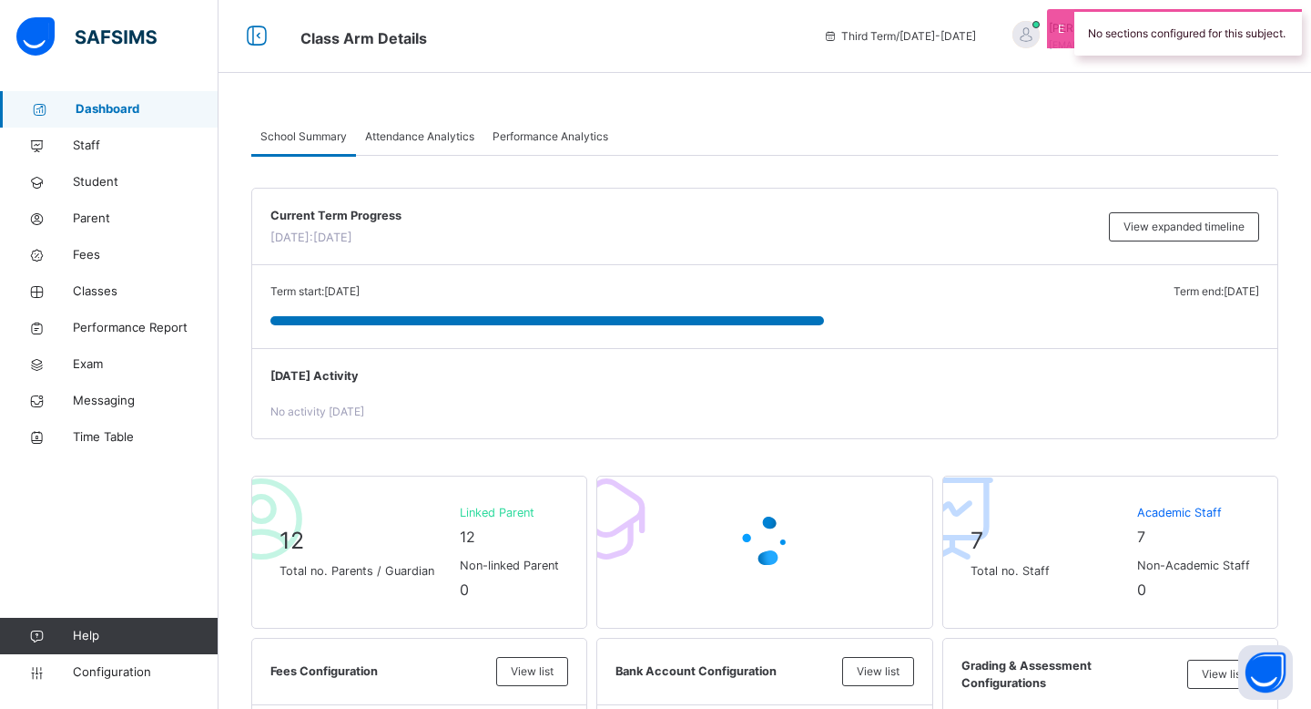
click at [1167, 28] on div "No sections configured for this subject." at bounding box center [1189, 32] width 228 height 46
click at [107, 112] on span "Dashboard" at bounding box center [147, 109] width 143 height 18
click at [433, 147] on div "Attendance Analytics" at bounding box center [420, 136] width 128 height 36
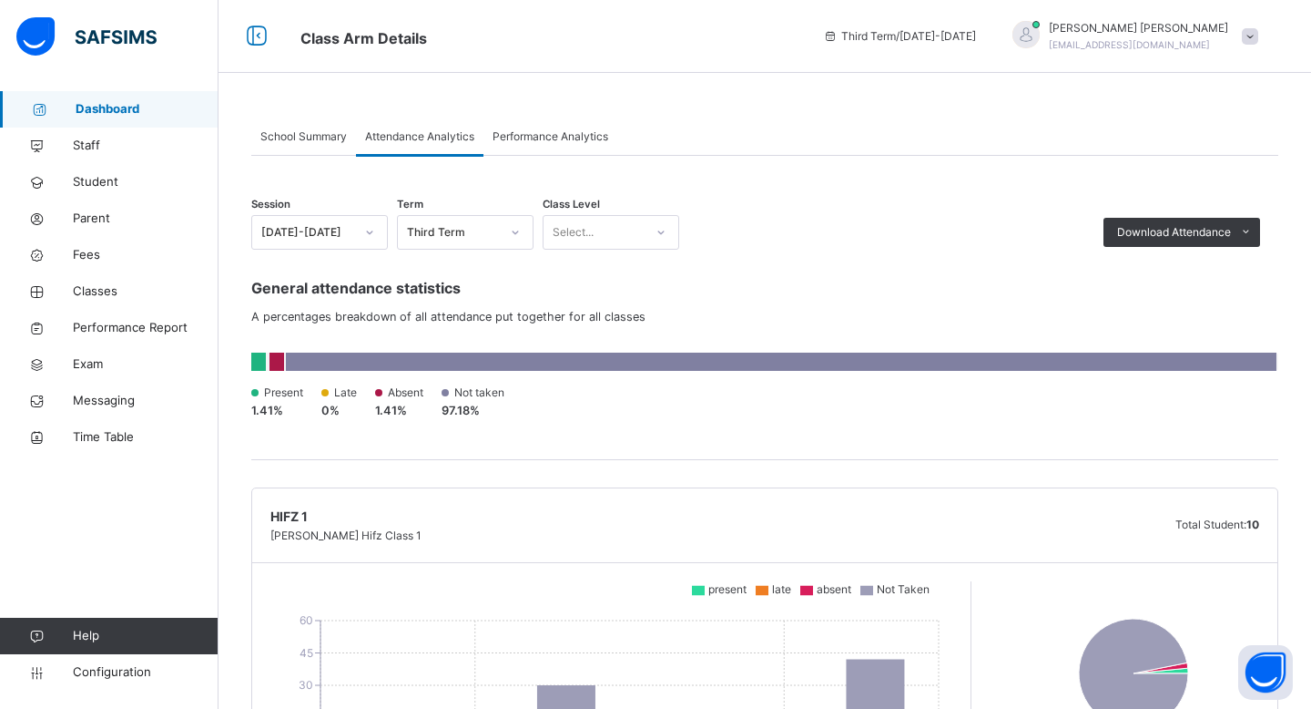
click at [150, 117] on span "Dashboard" at bounding box center [147, 109] width 143 height 18
click at [158, 112] on span "Dashboard" at bounding box center [147, 109] width 143 height 18
click at [138, 189] on span "Student" at bounding box center [146, 182] width 146 height 18
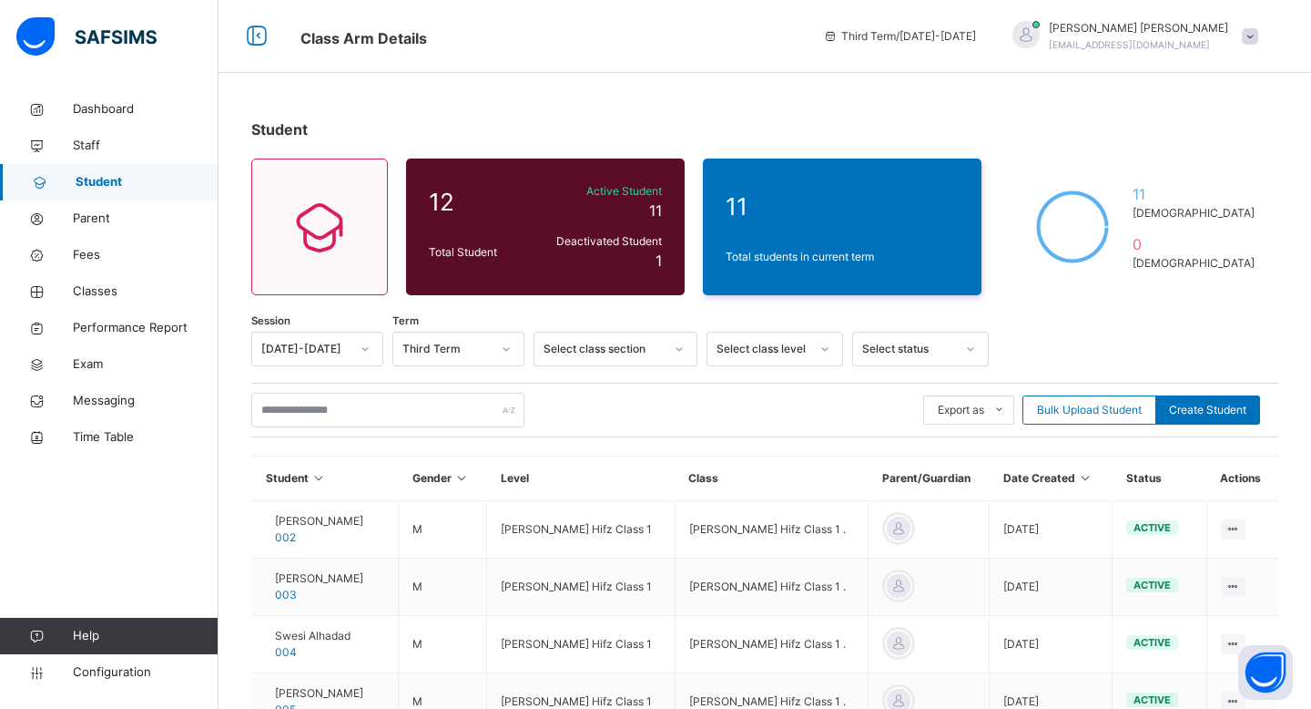
click at [98, 189] on span "Student" at bounding box center [147, 182] width 143 height 18
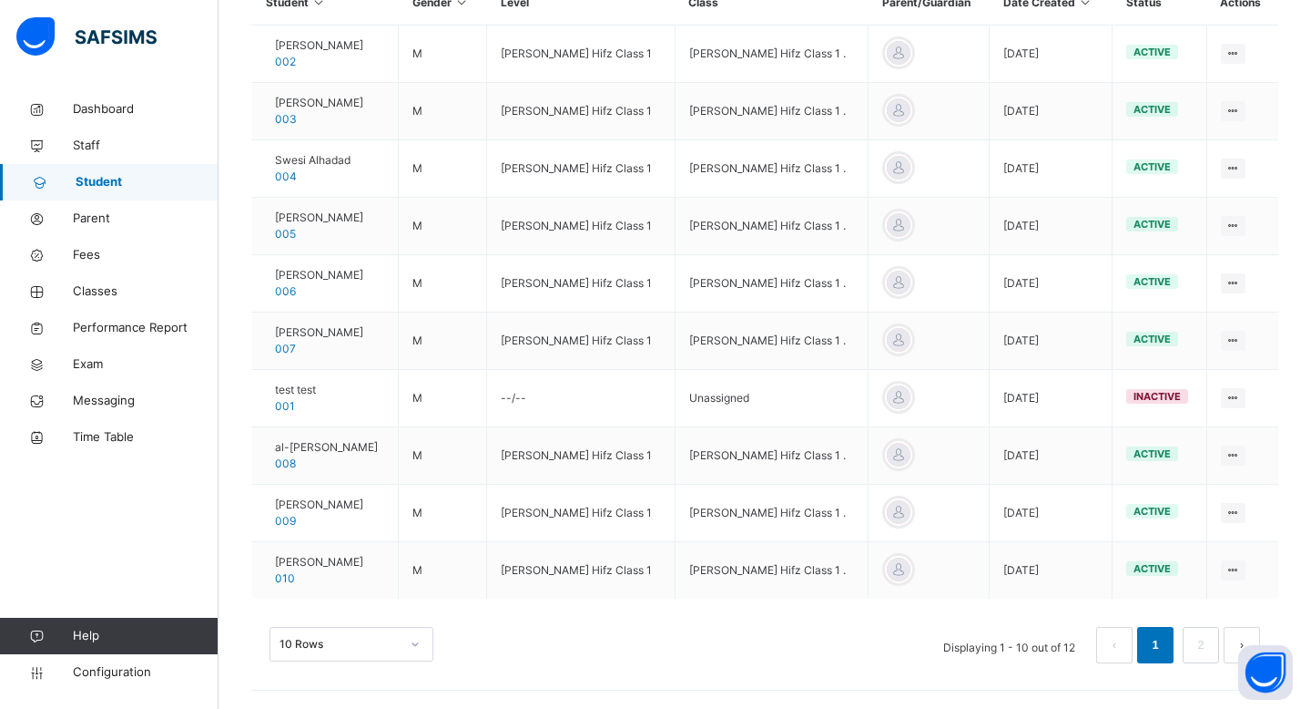
scroll to position [530, 0]
click at [375, 650] on div "10 Rows" at bounding box center [352, 644] width 164 height 35
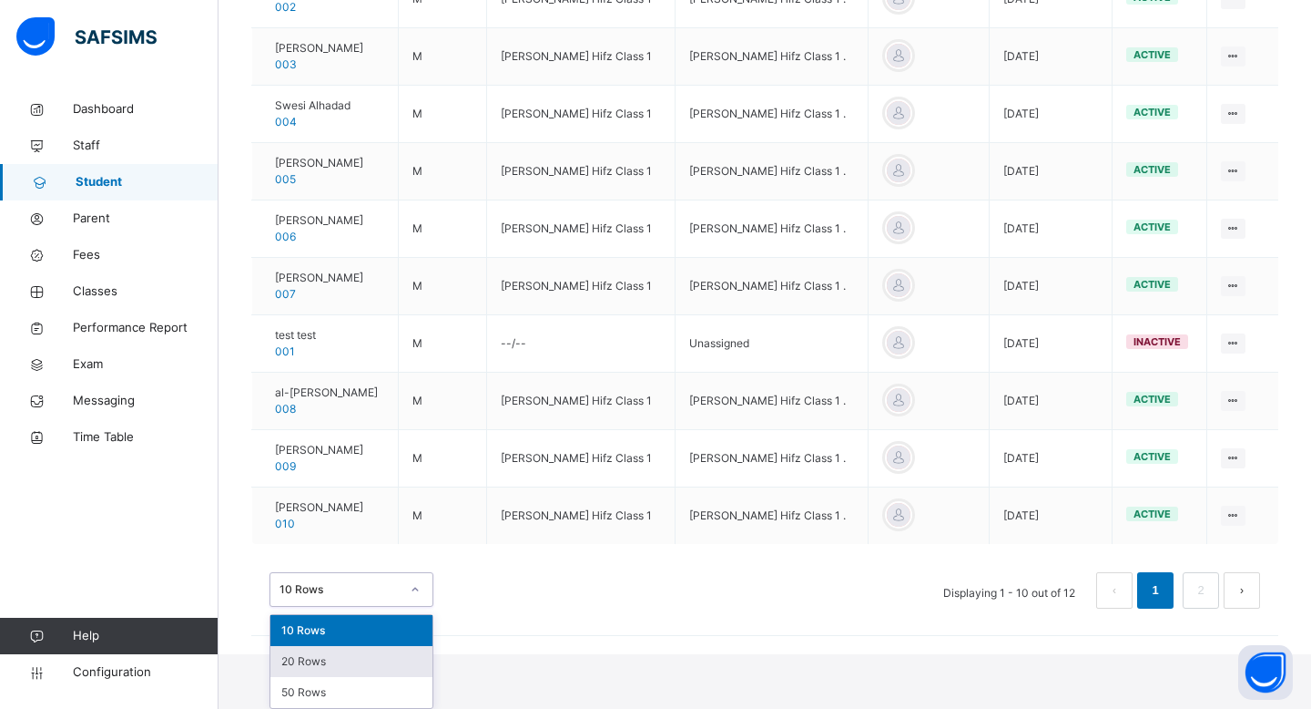
click at [370, 674] on div "20 Rows" at bounding box center [351, 661] width 162 height 31
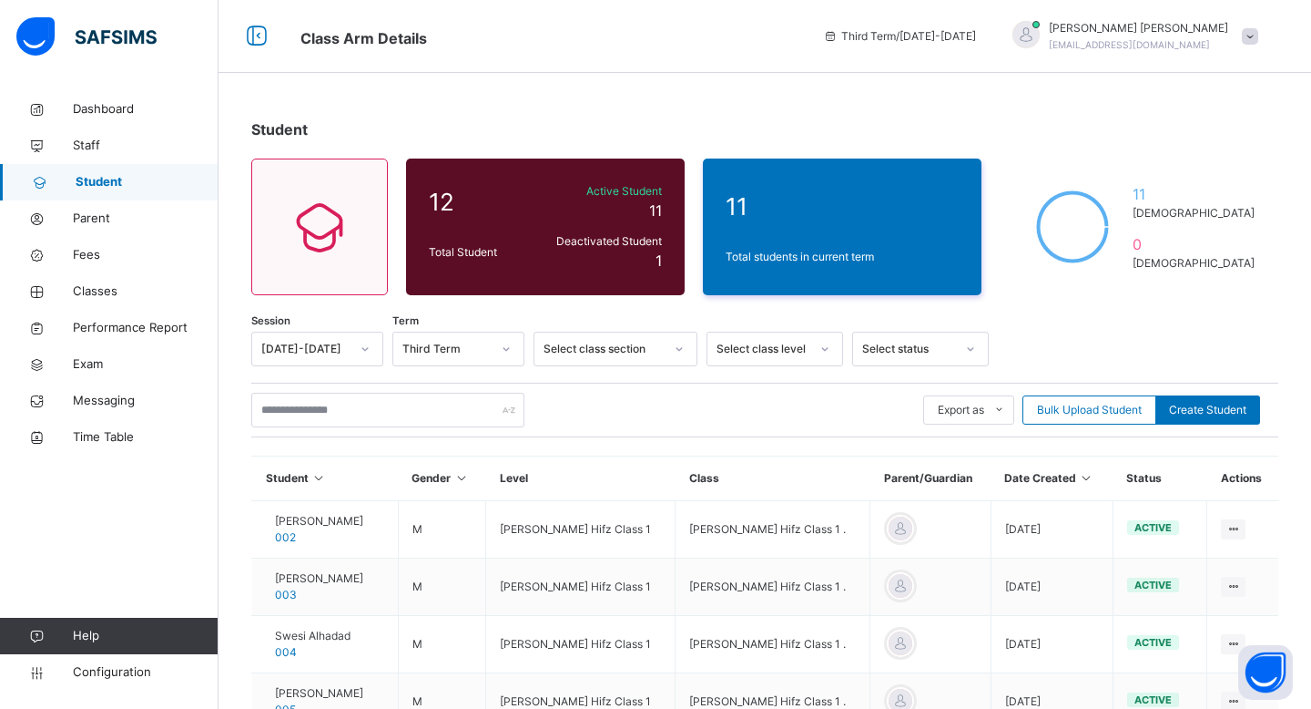
scroll to position [590, 0]
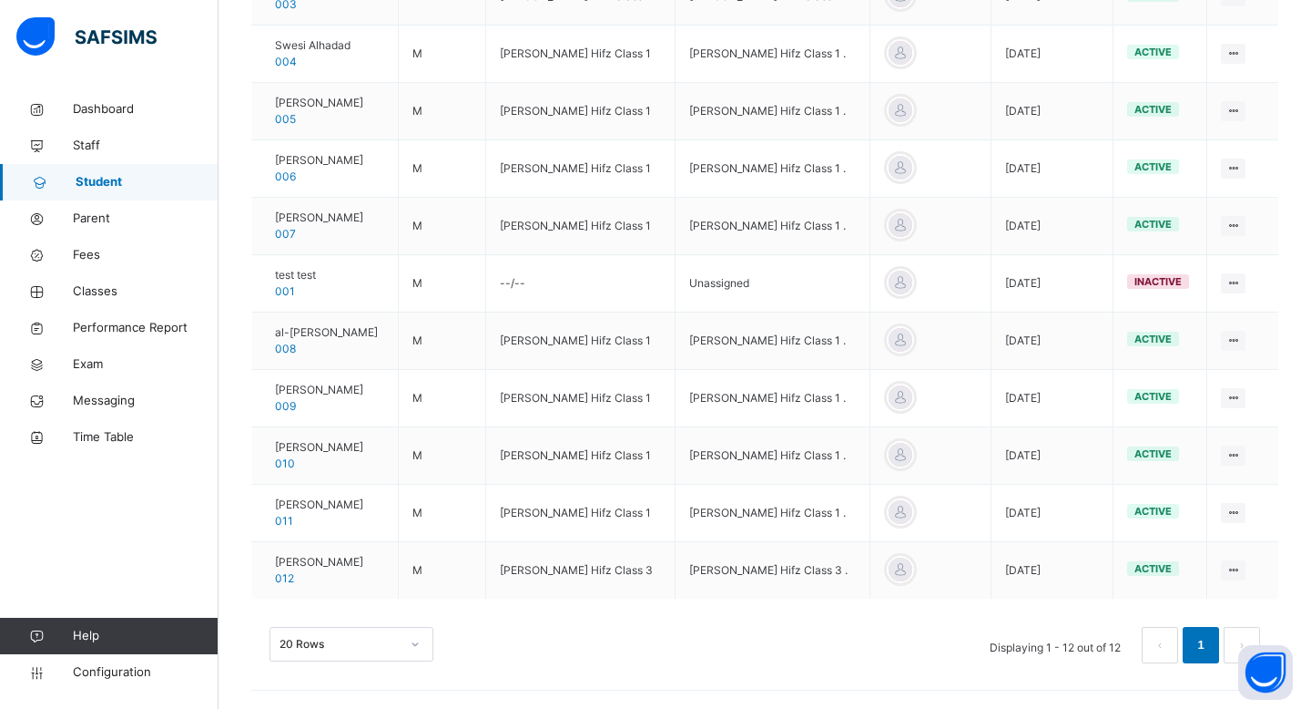
click at [368, 656] on div "20 Rows" at bounding box center [352, 644] width 164 height 35
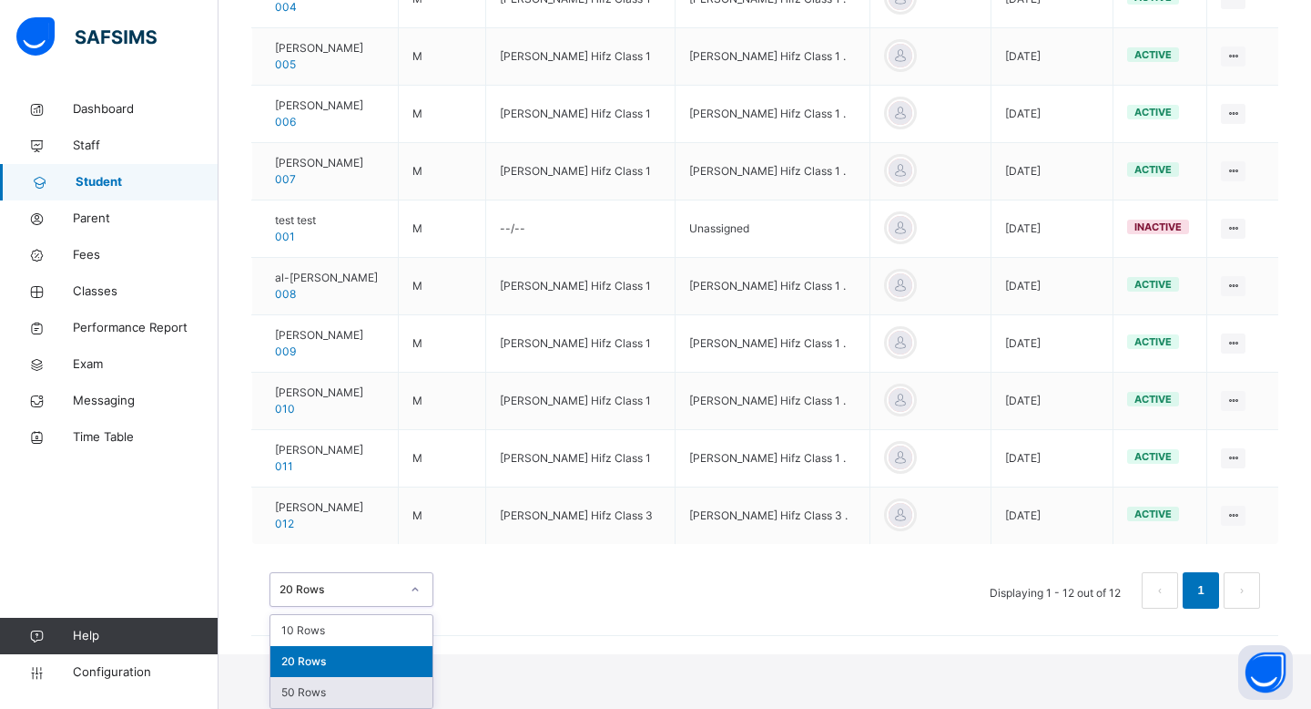
click at [361, 683] on div "50 Rows" at bounding box center [351, 692] width 162 height 31
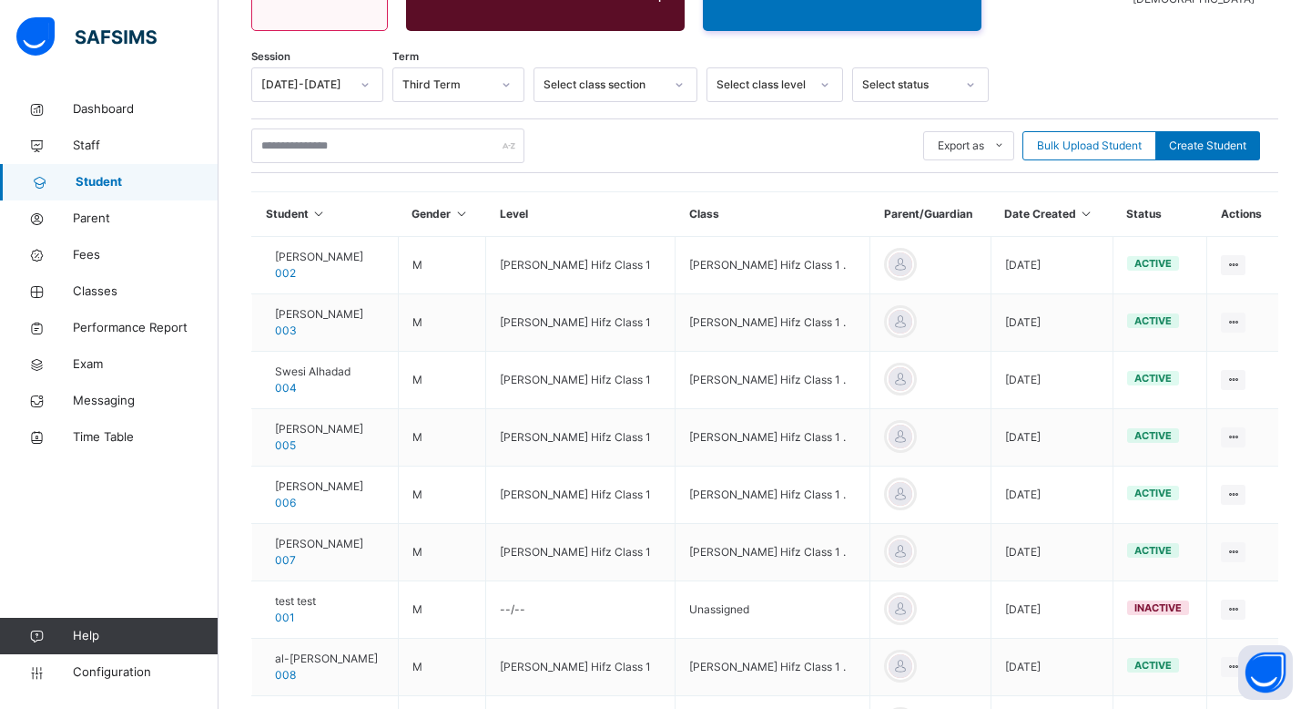
scroll to position [54, 0]
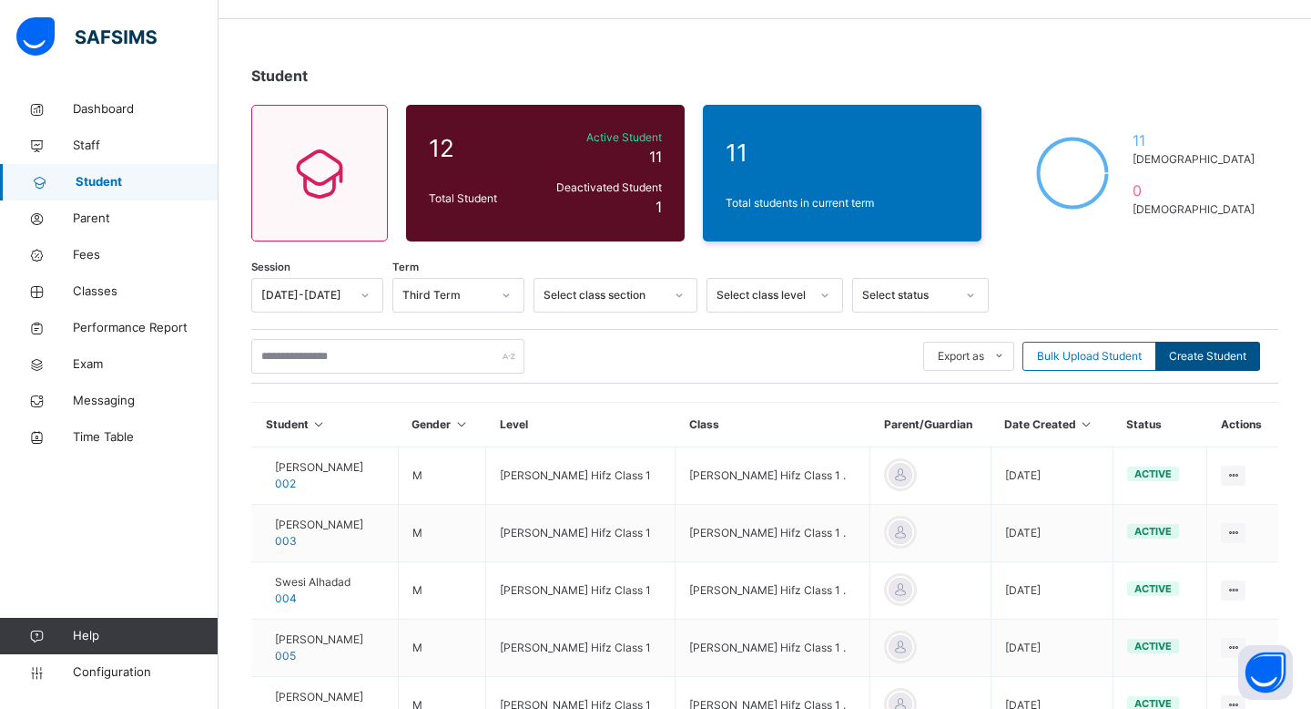
click at [1219, 355] on span "Create Student" at bounding box center [1207, 356] width 77 height 16
select select "**"
paste input "**********"
type input "**********"
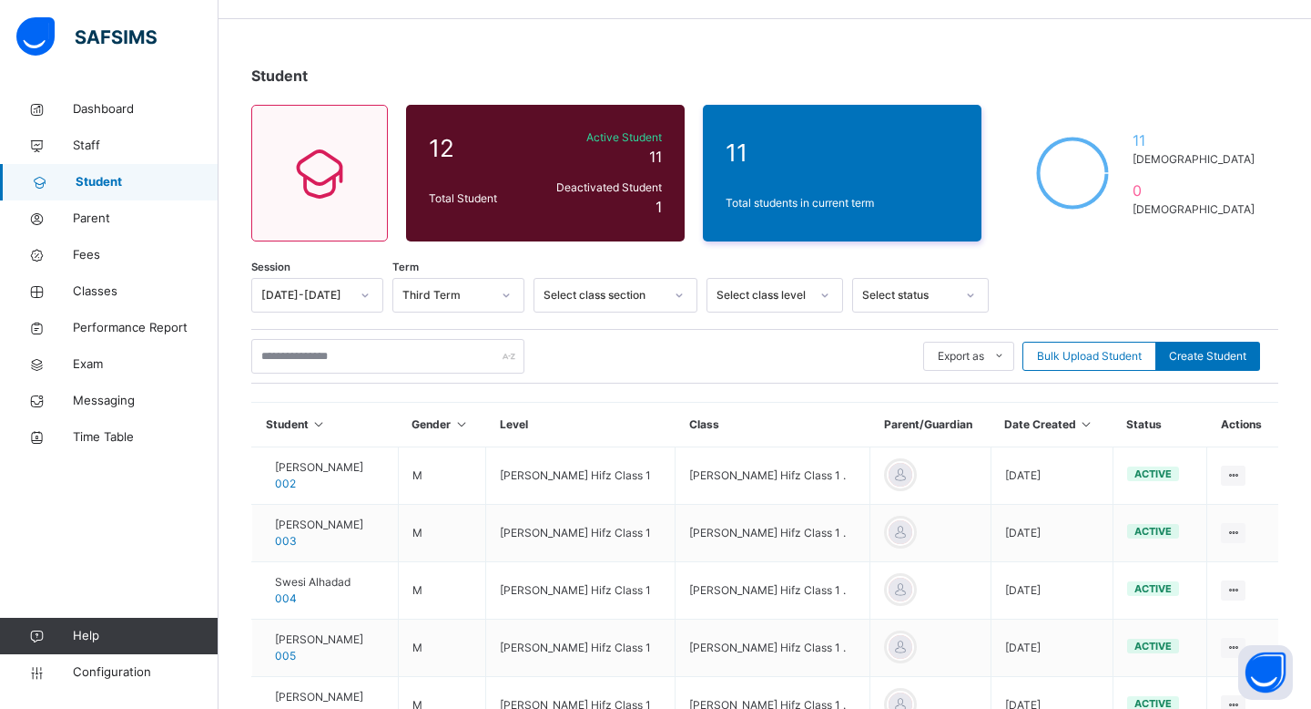
type input "***"
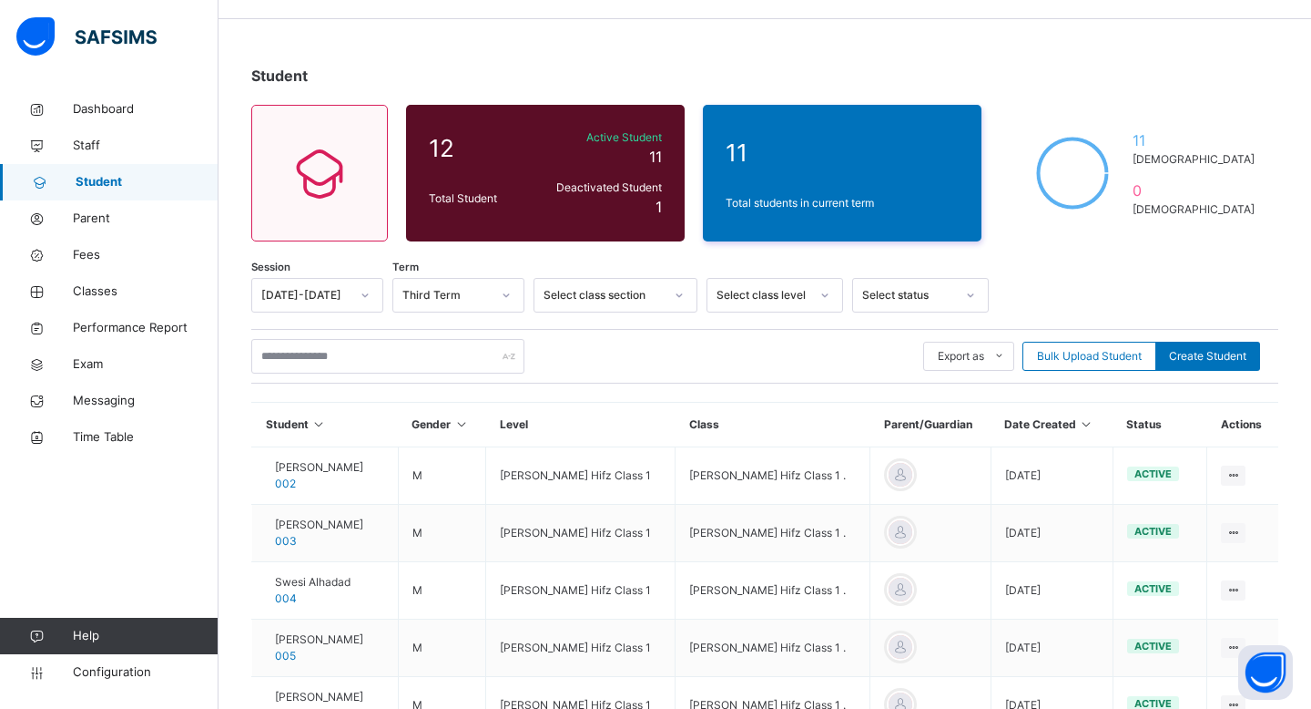
paste input "**********"
type input "*****"
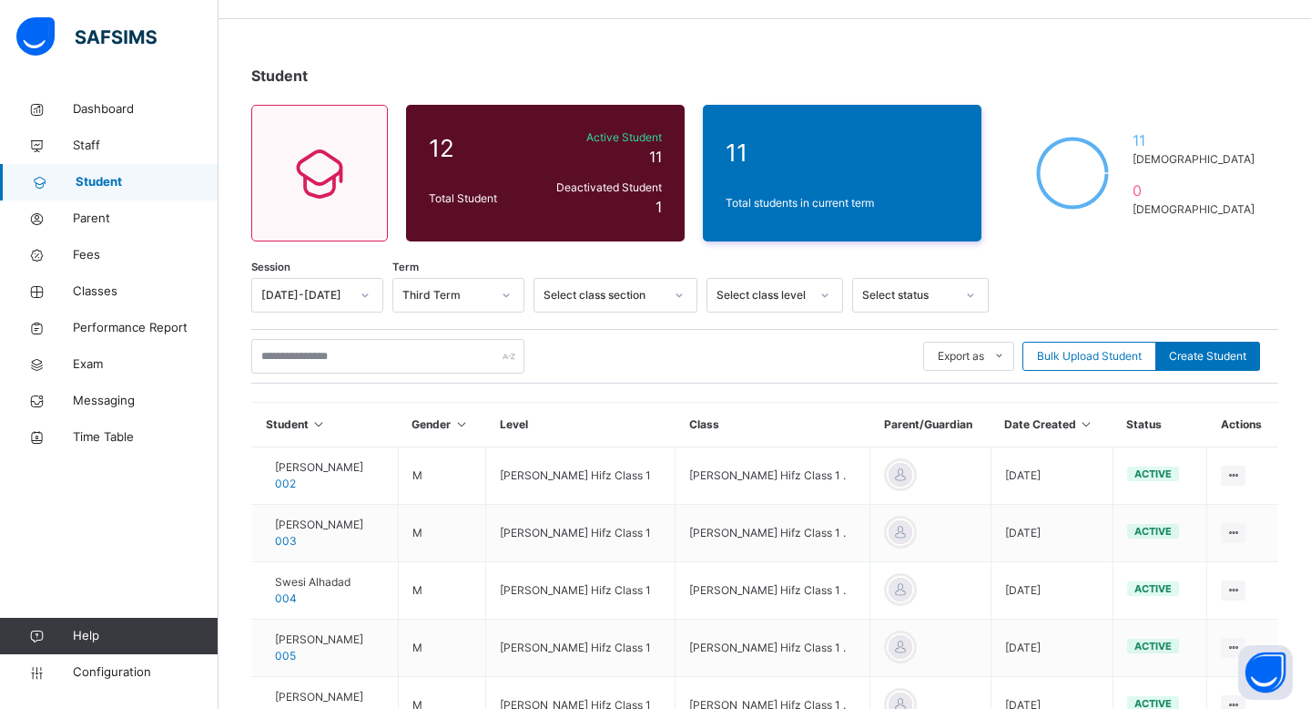
paste input "******"
type input "******"
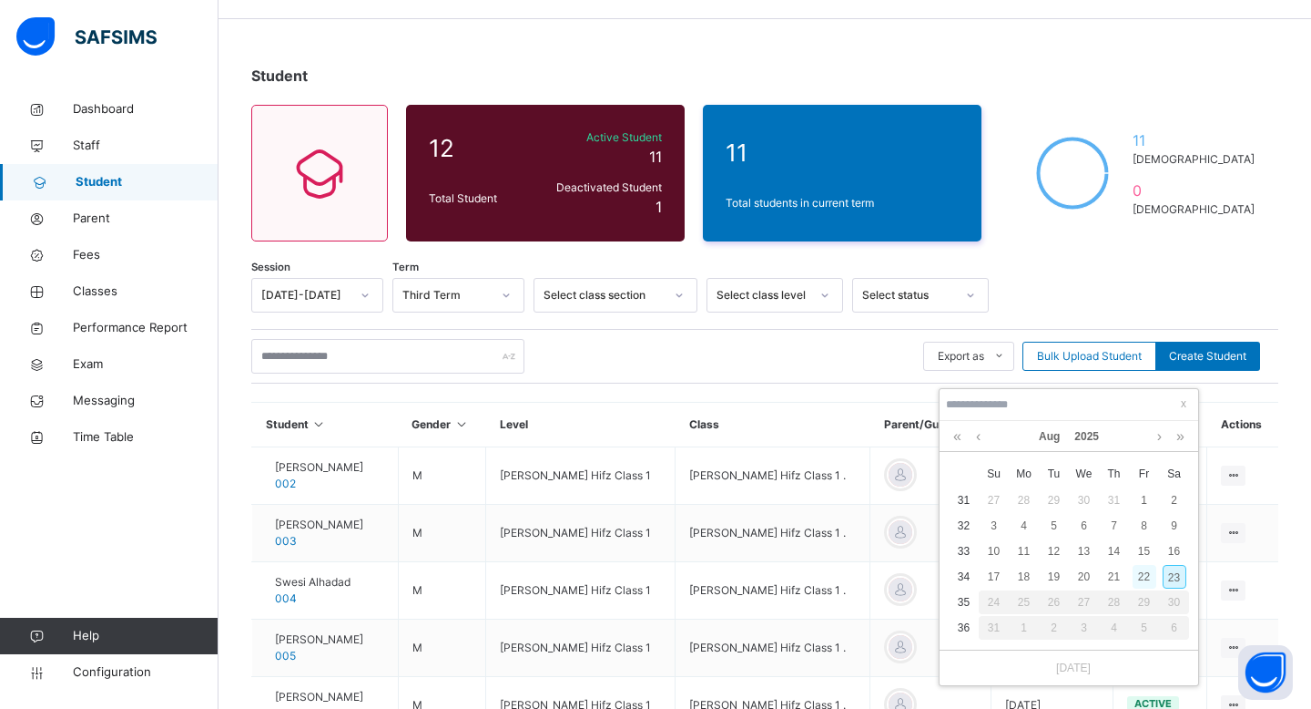
click at [1142, 577] on div "22" at bounding box center [1145, 577] width 24 height 24
type input "**********"
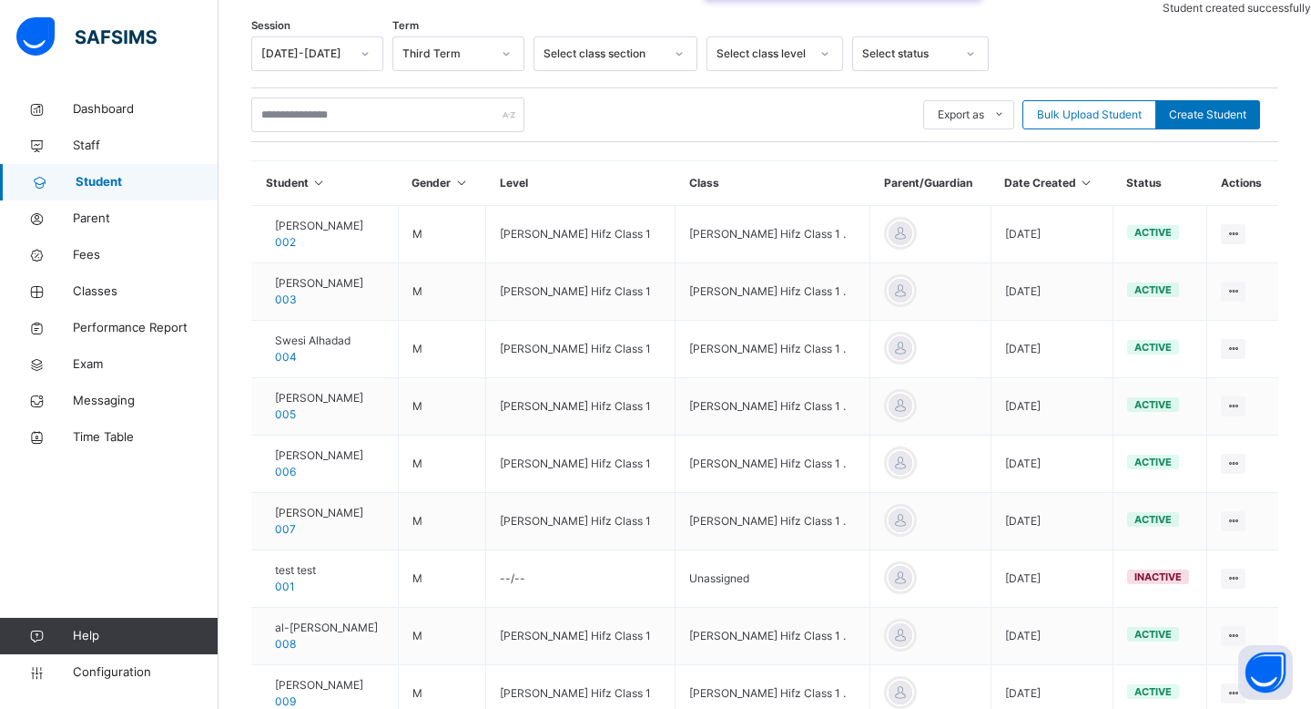
scroll to position [590, 0]
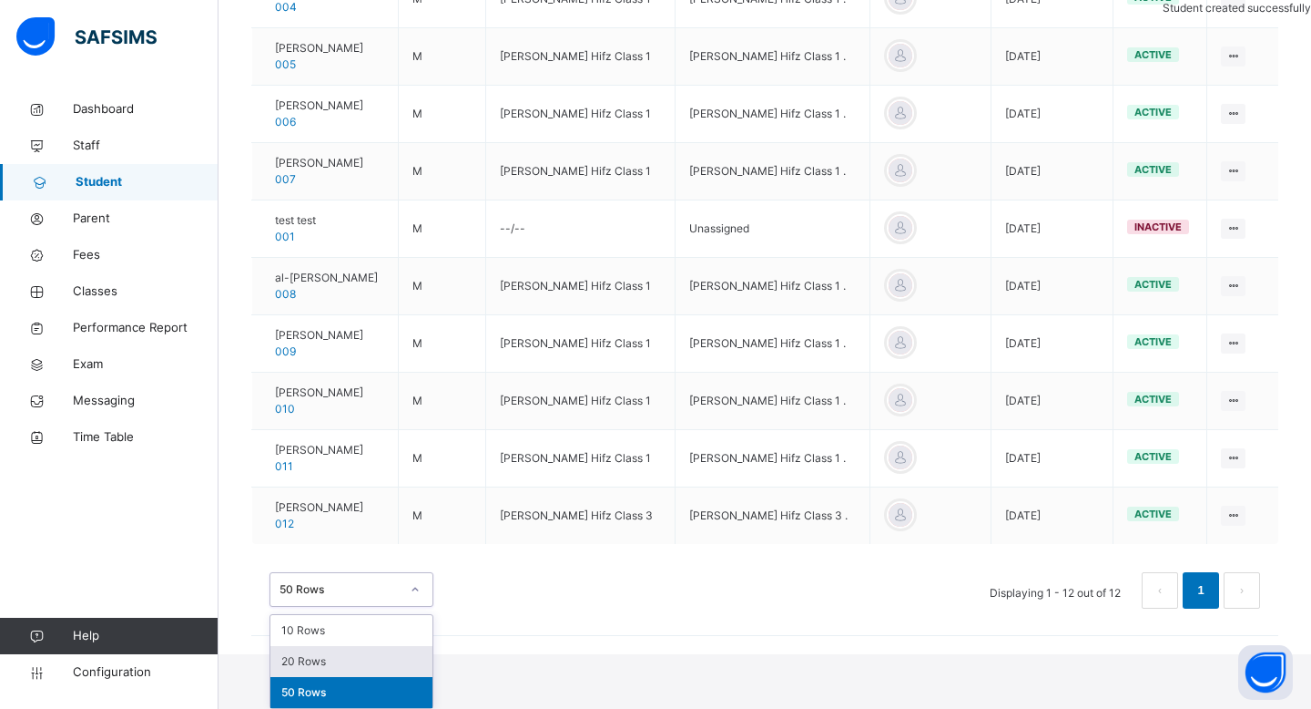
click at [358, 607] on div "option 20 Rows focused, 2 of 3. 3 results available. Use Up and Down to choose …" at bounding box center [352, 589] width 164 height 35
click at [546, 627] on div "Session [DATE]-[DATE] Term Third Term Select class section Select class level S…" at bounding box center [764, 157] width 1027 height 940
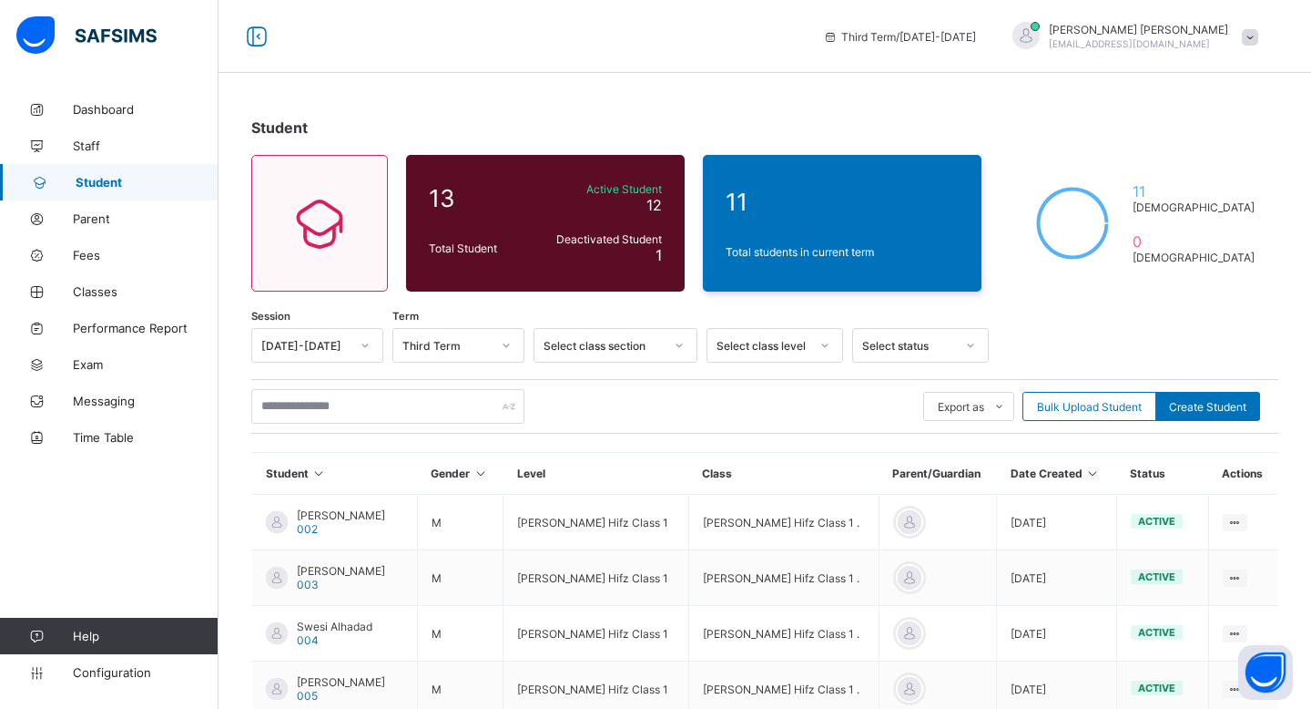
scroll to position [610, 0]
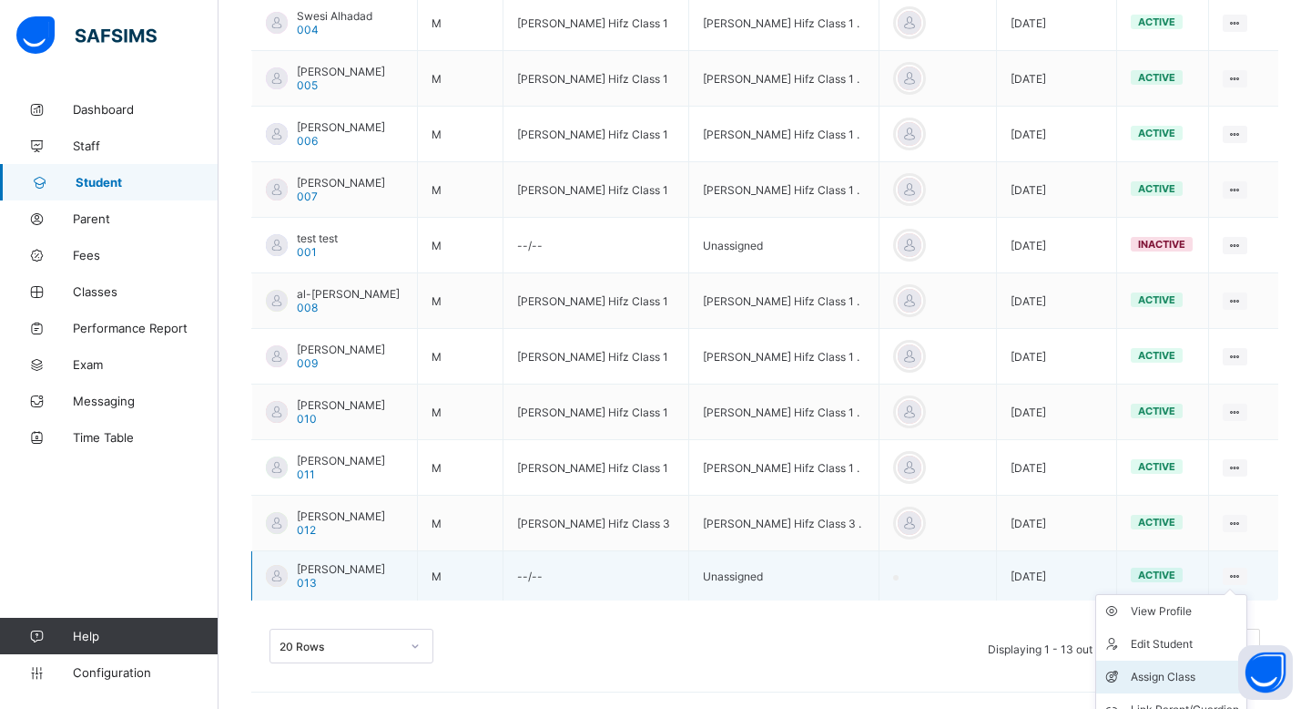
click at [1159, 670] on div "Assign Class" at bounding box center [1185, 677] width 108 height 18
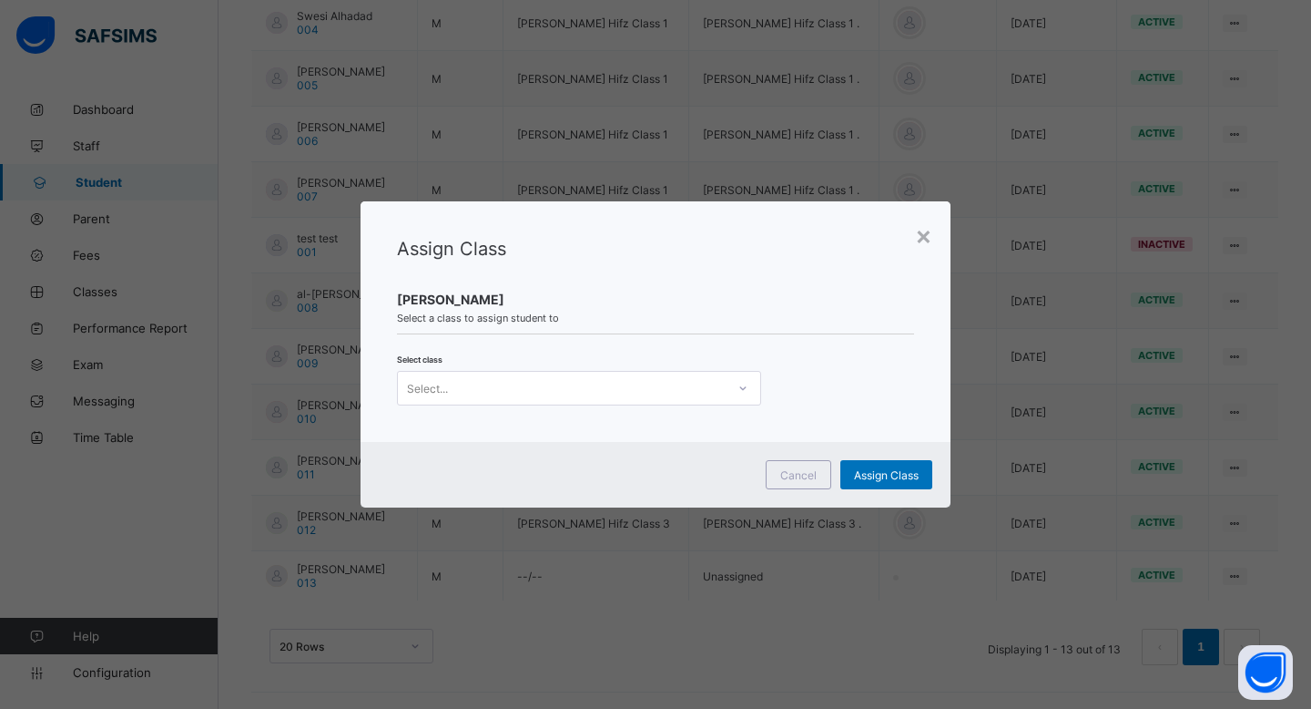
click at [608, 424] on div "Assign Class Idris Hassan Select a class to assign student to Select class Sele…" at bounding box center [656, 321] width 590 height 240
click at [608, 386] on div "Select..." at bounding box center [562, 388] width 328 height 26
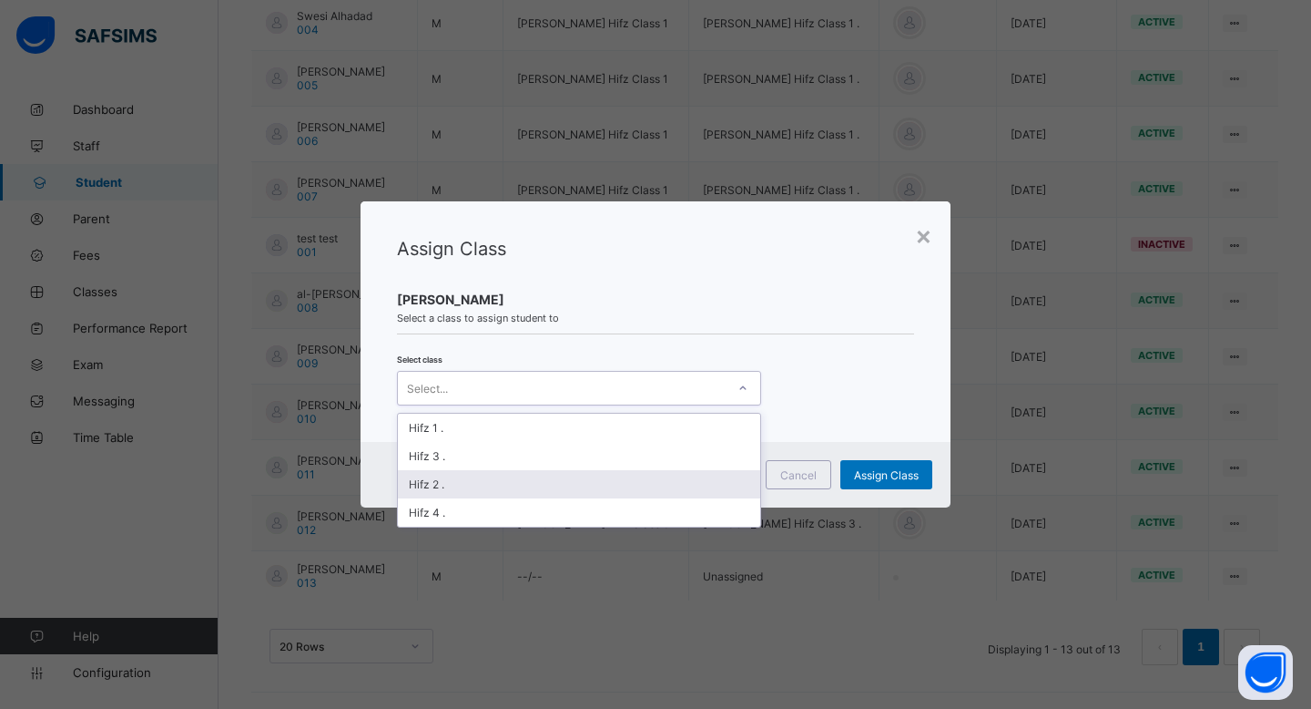
click at [574, 476] on div "Hifz 2 ." at bounding box center [579, 484] width 362 height 28
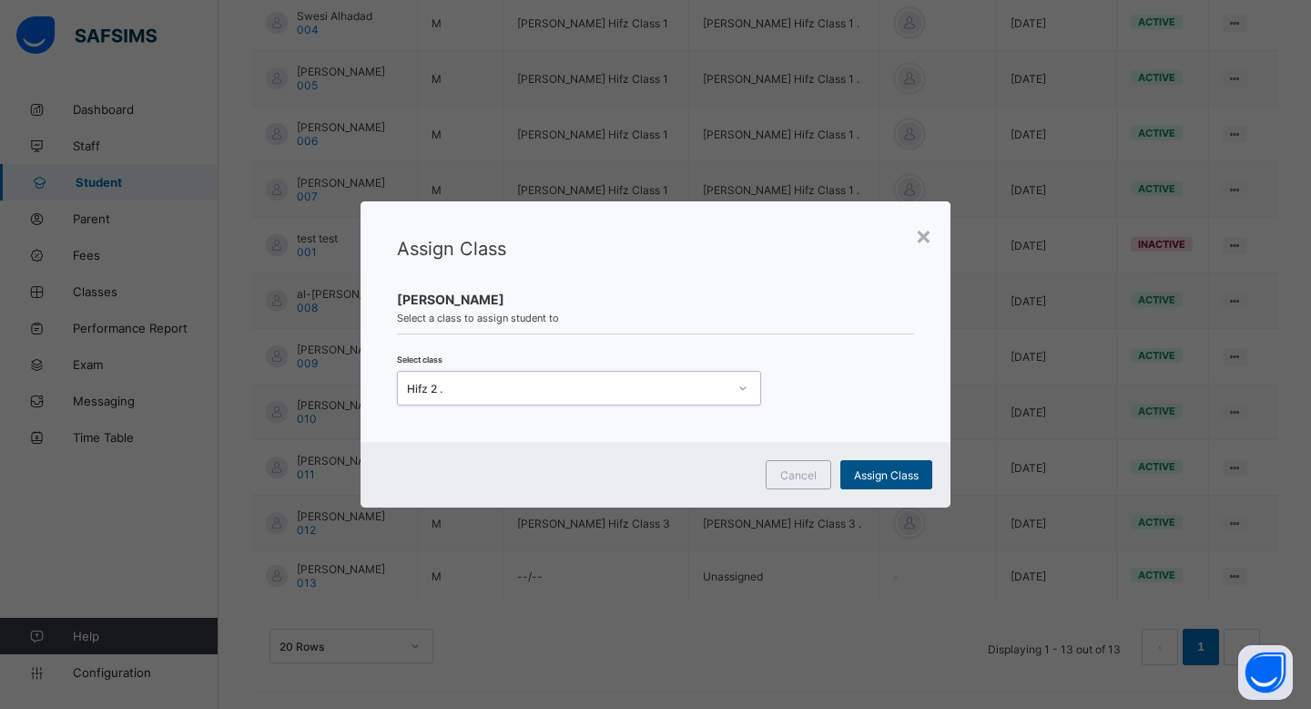
click at [909, 477] on span "Assign Class" at bounding box center [886, 475] width 65 height 14
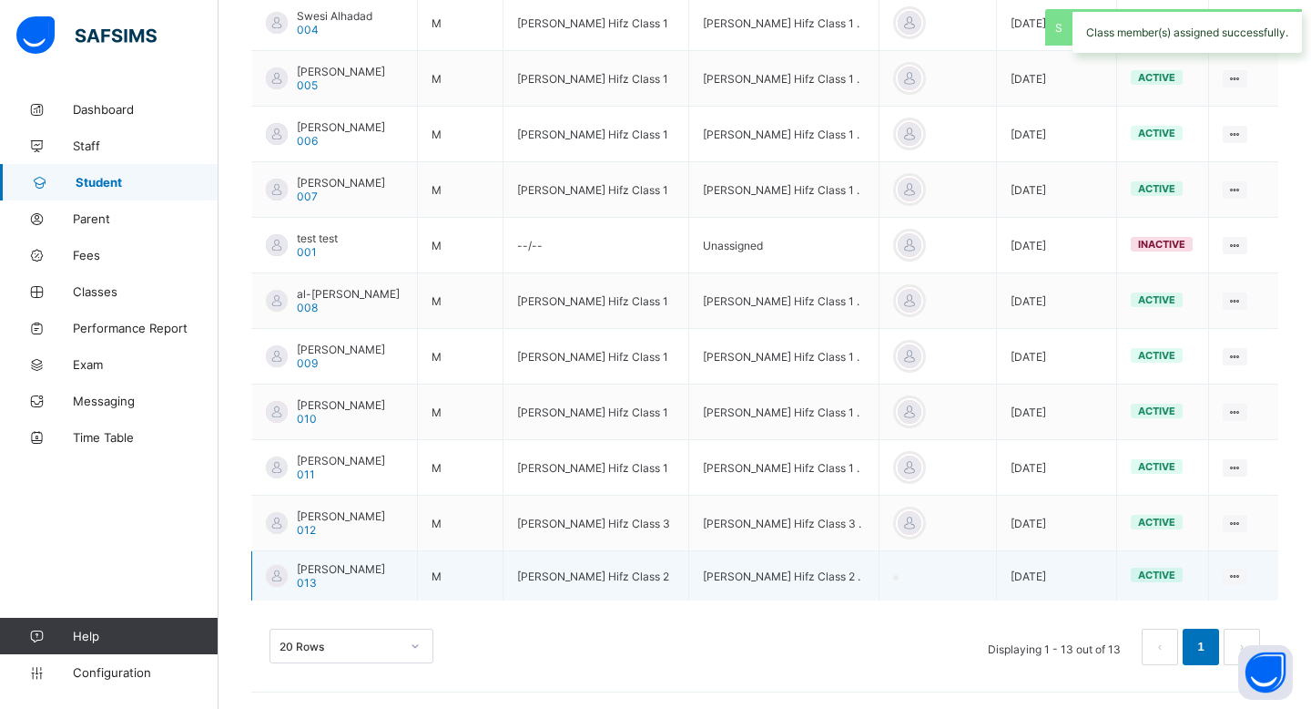
click at [926, 581] on td at bounding box center [938, 576] width 118 height 50
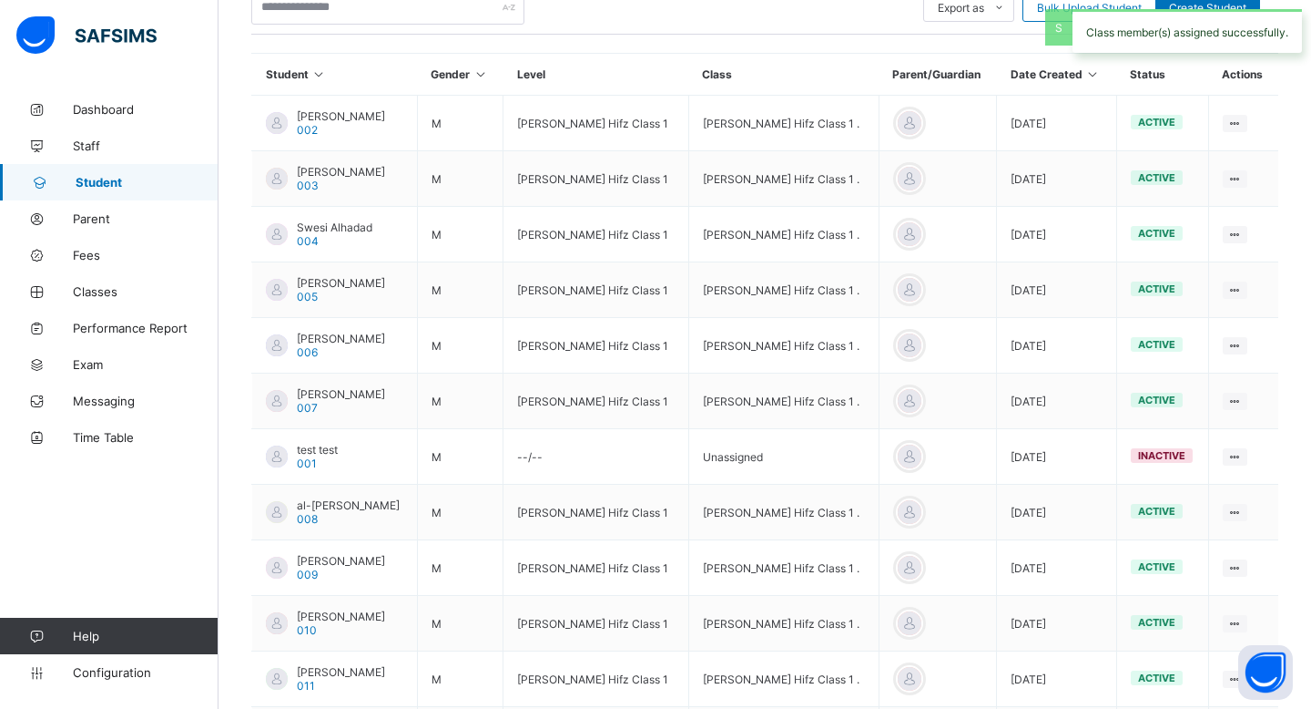
scroll to position [0, 0]
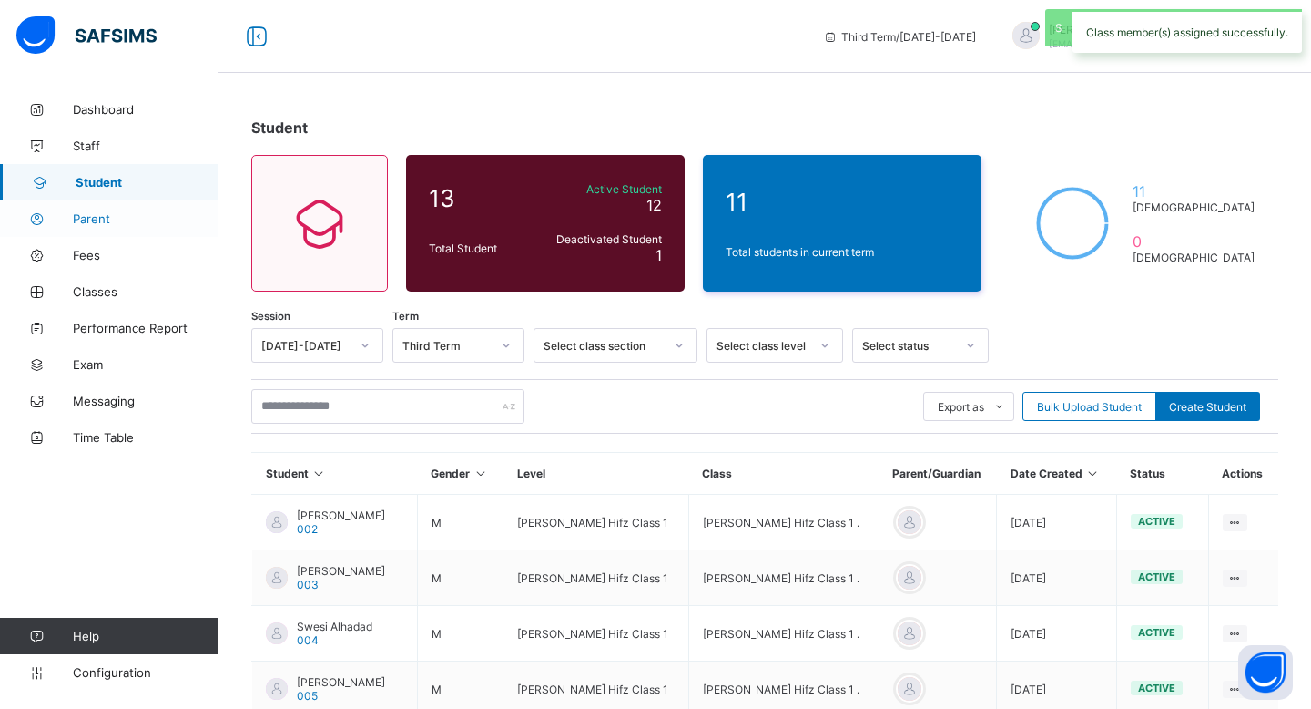
click at [93, 224] on span "Parent" at bounding box center [146, 218] width 146 height 15
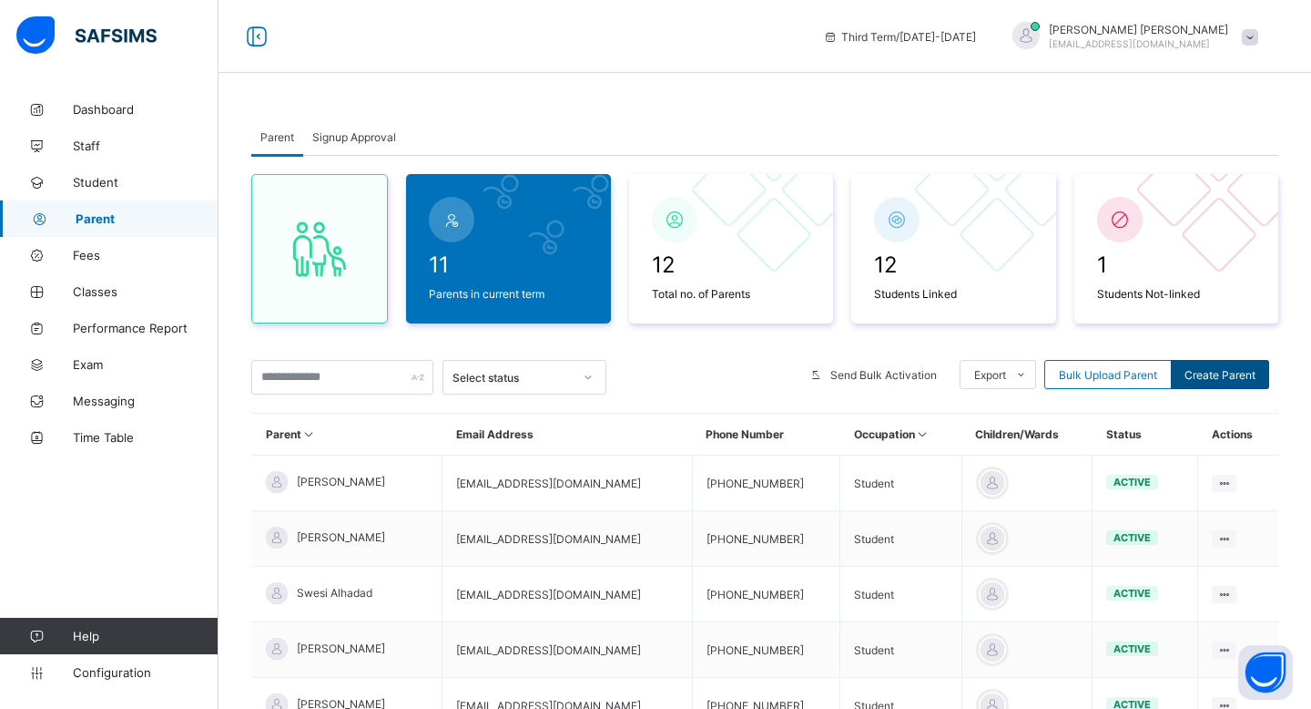
click at [1230, 375] on span "Create Parent" at bounding box center [1220, 375] width 71 height 14
select select "**"
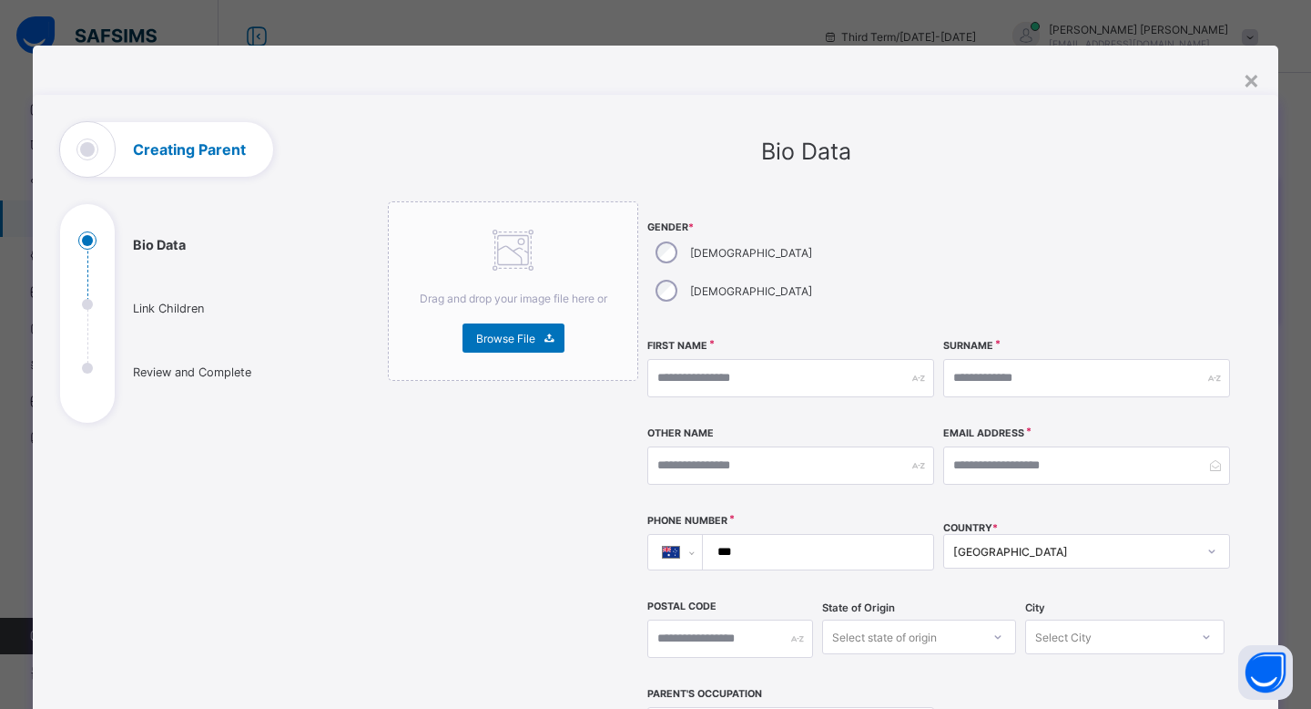
click at [673, 249] on div "[DEMOGRAPHIC_DATA]" at bounding box center [732, 252] width 169 height 38
click at [674, 359] on input "text" at bounding box center [791, 378] width 287 height 38
paste input "******"
click at [663, 359] on input "******" at bounding box center [791, 378] width 287 height 38
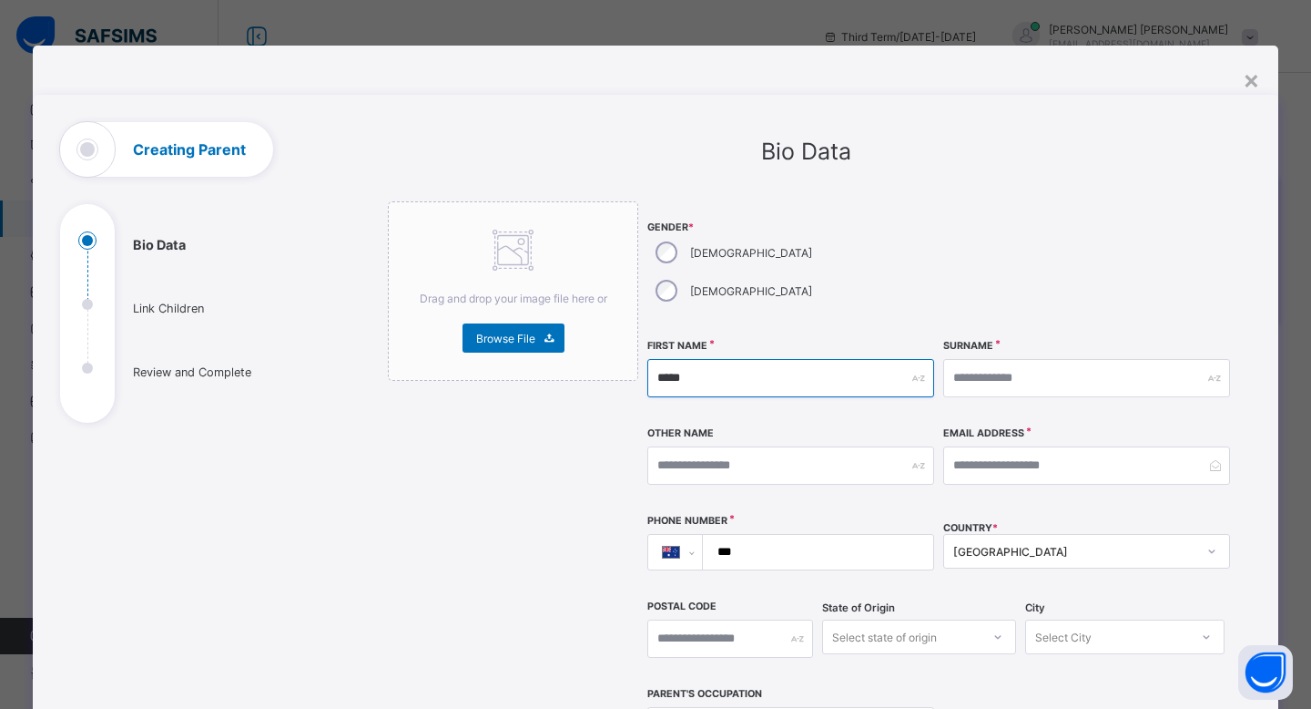
type input "*****"
click at [1002, 300] on div "**********" at bounding box center [941, 483] width 586 height 564
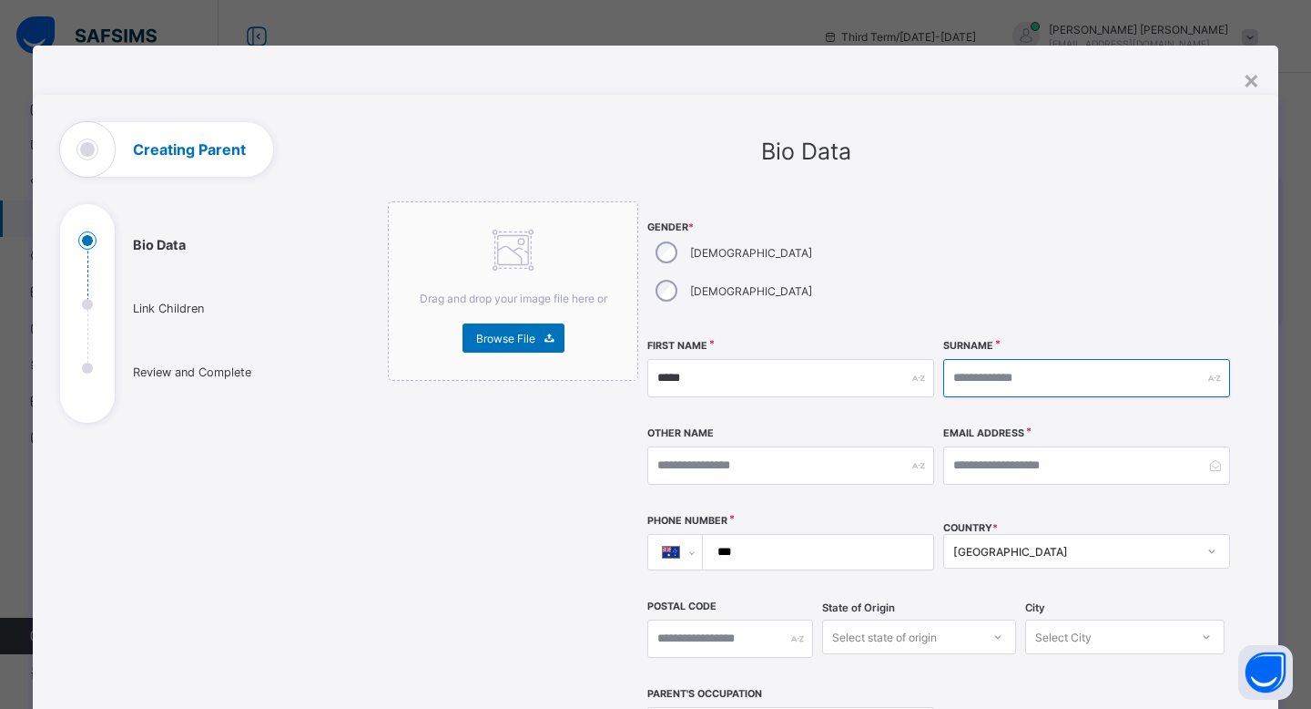
click at [1000, 359] on input "text" at bounding box center [1087, 378] width 287 height 38
paste input "******"
type input "******"
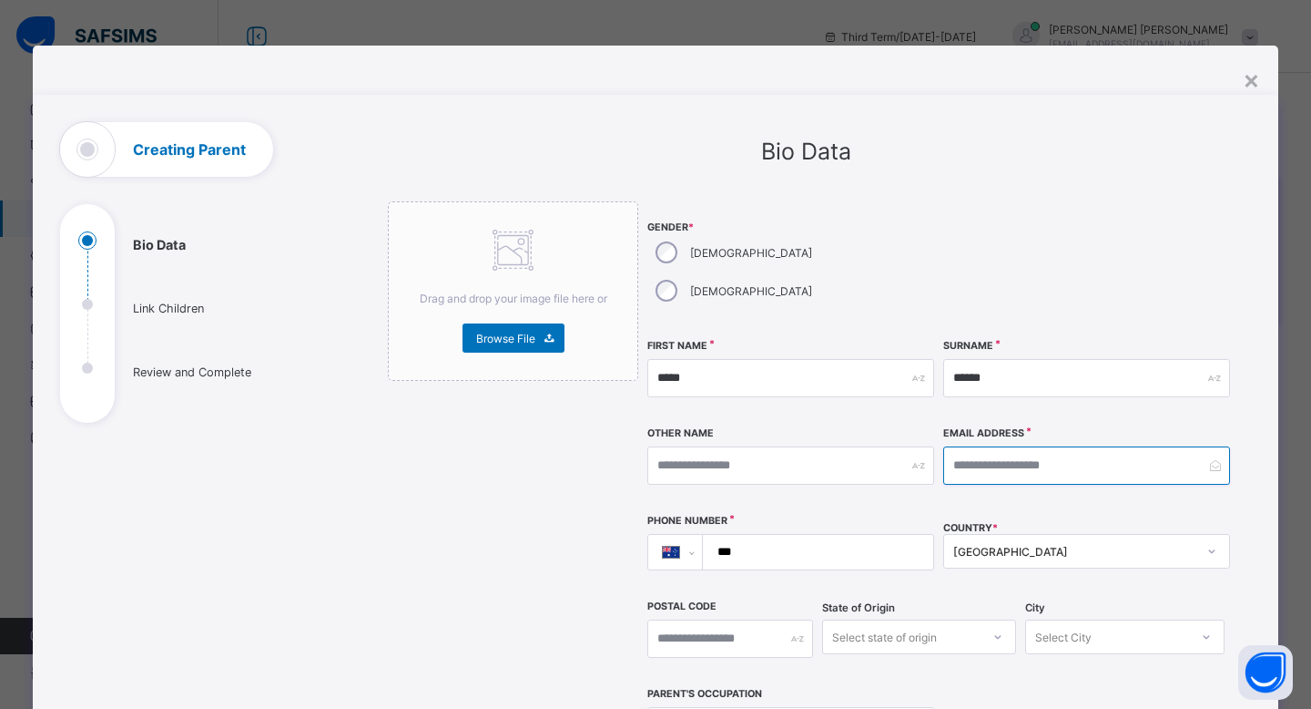
click at [962, 446] on input "email" at bounding box center [1087, 465] width 287 height 38
paste input "**********"
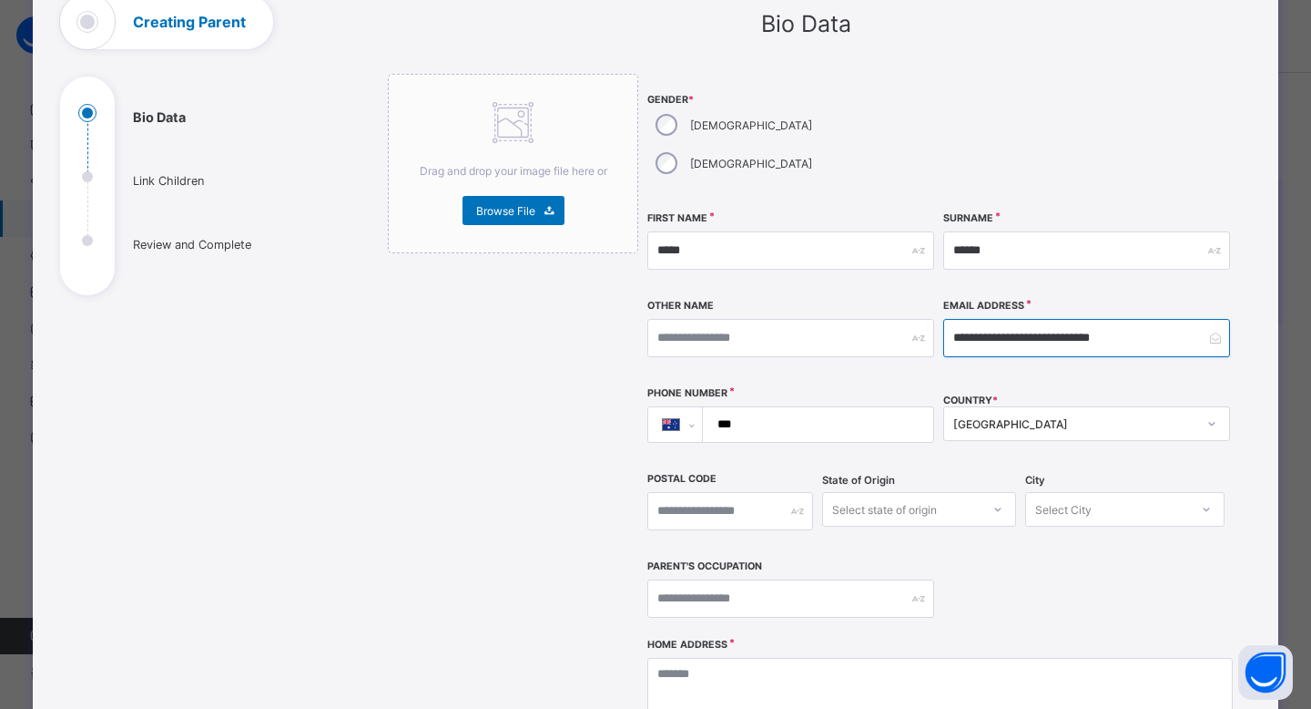
type input "**********"
click at [764, 386] on div "**********" at bounding box center [791, 424] width 287 height 77
click at [764, 407] on input "***" at bounding box center [815, 424] width 216 height 35
paste input "**********"
click at [434, 395] on div "Drag and drop your image file here or Browse File" at bounding box center [513, 517] width 250 height 887
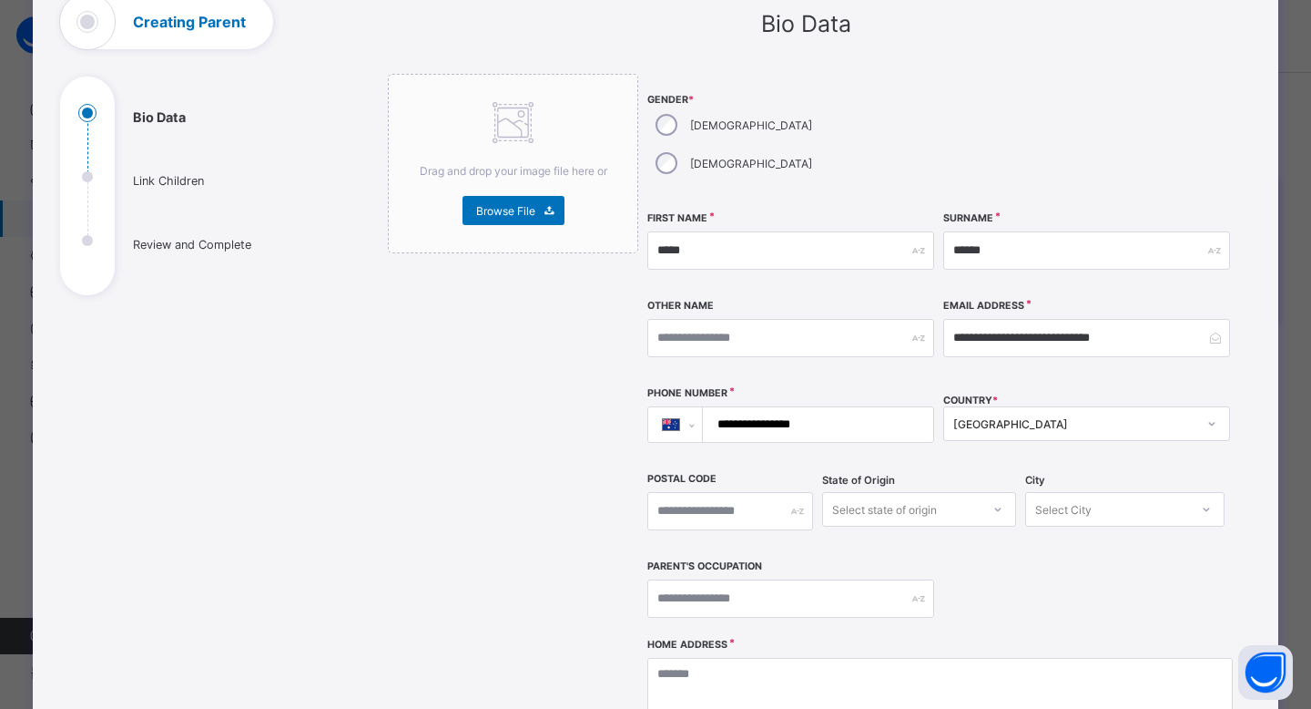
click at [747, 407] on input "**********" at bounding box center [815, 424] width 216 height 35
type input "**********"
click at [784, 579] on input "text" at bounding box center [791, 598] width 287 height 38
type input "*******"
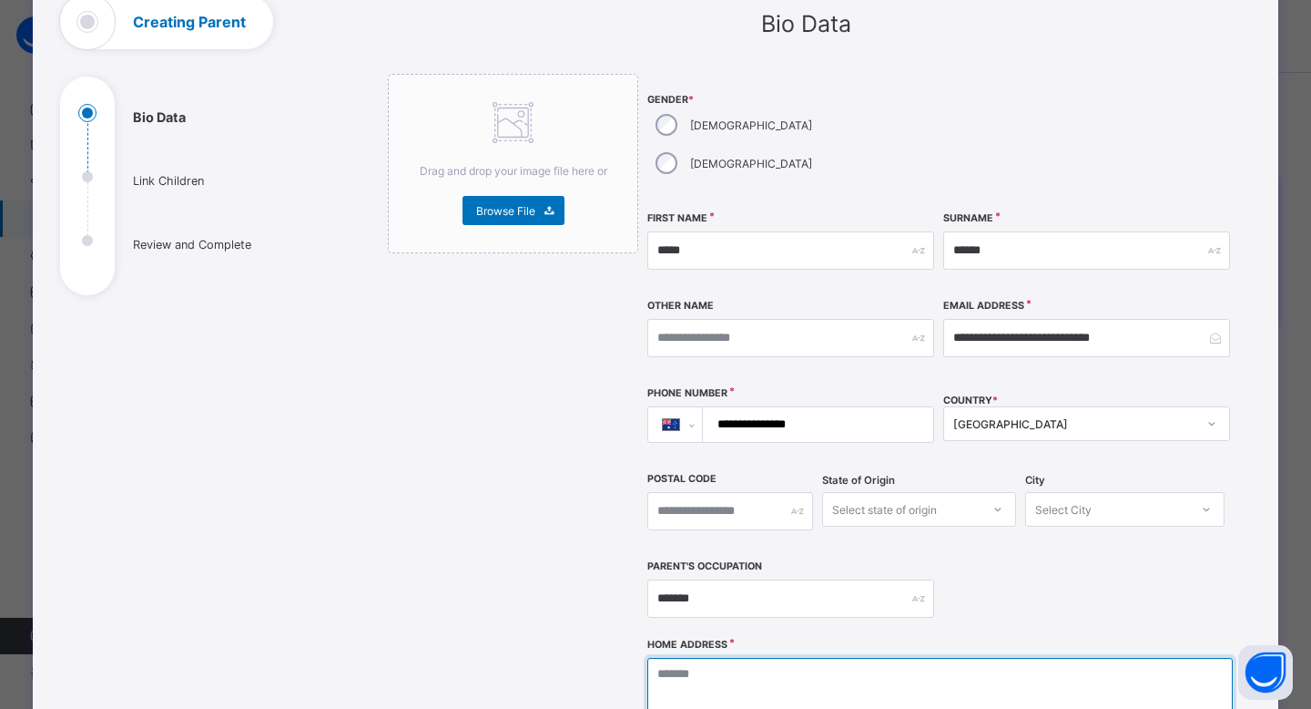
paste textarea "**********"
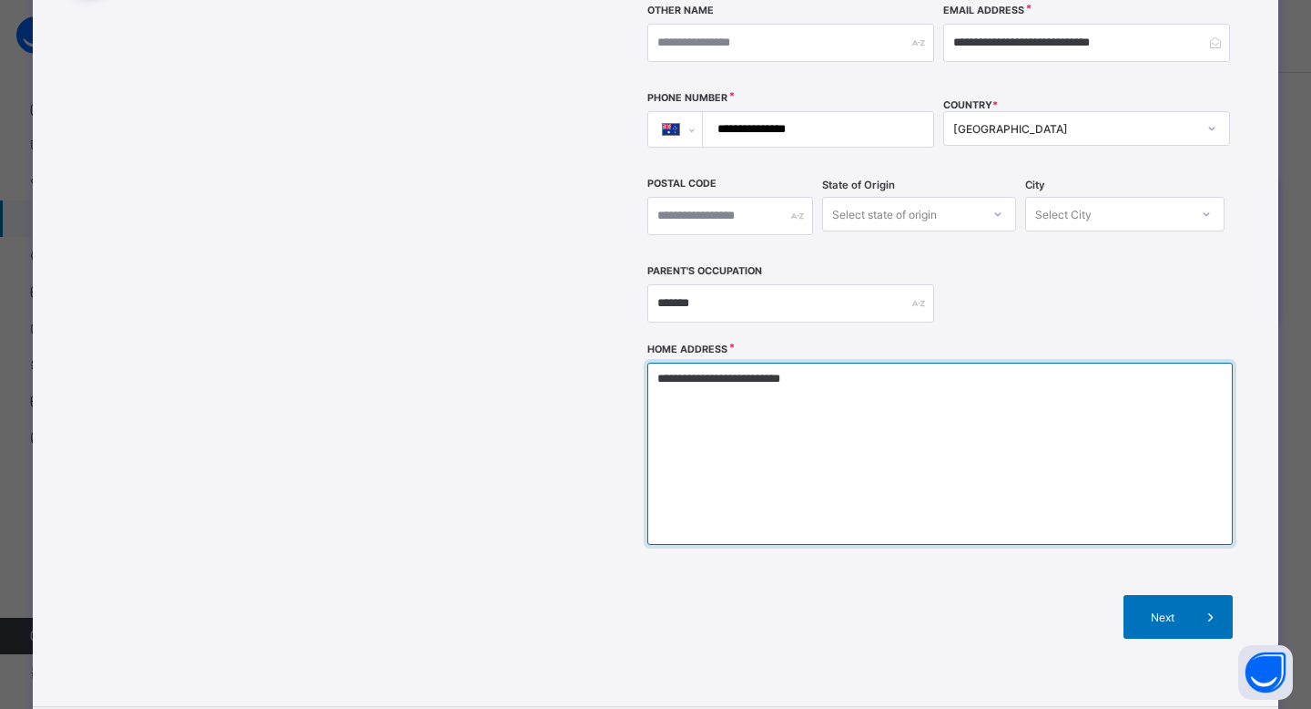
scroll to position [513, 0]
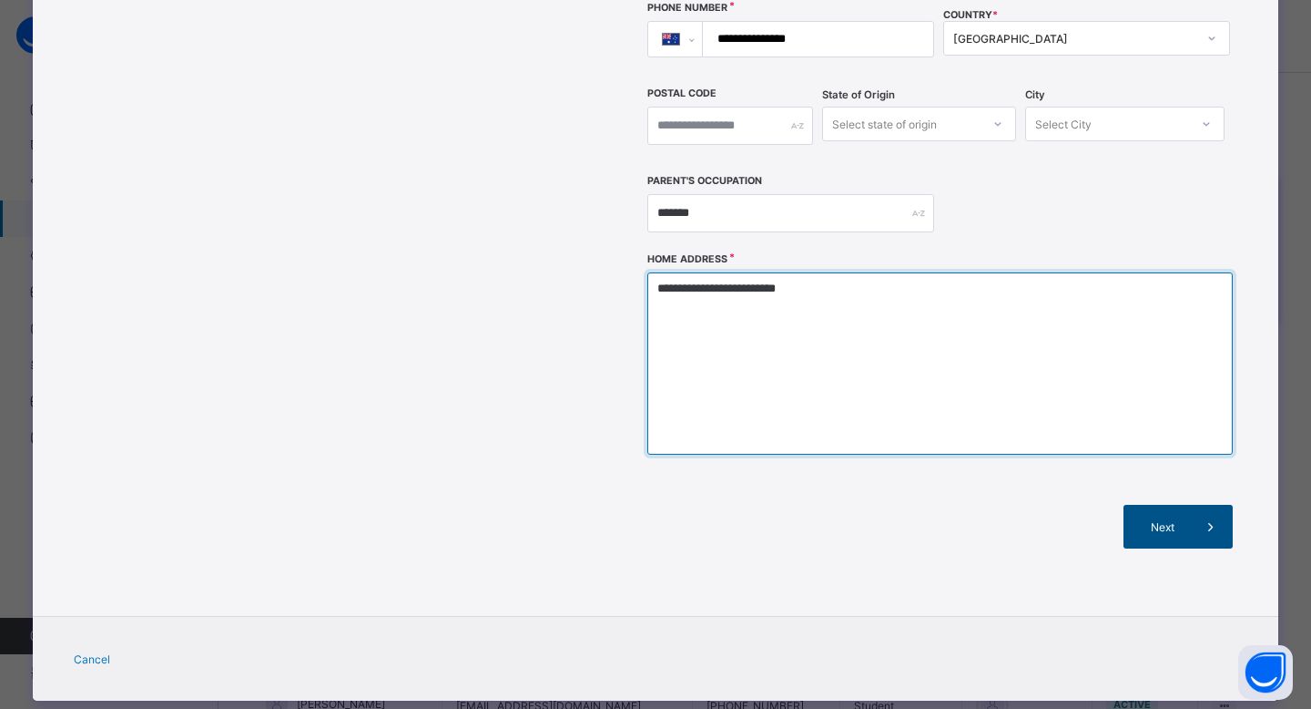
type textarea "**********"
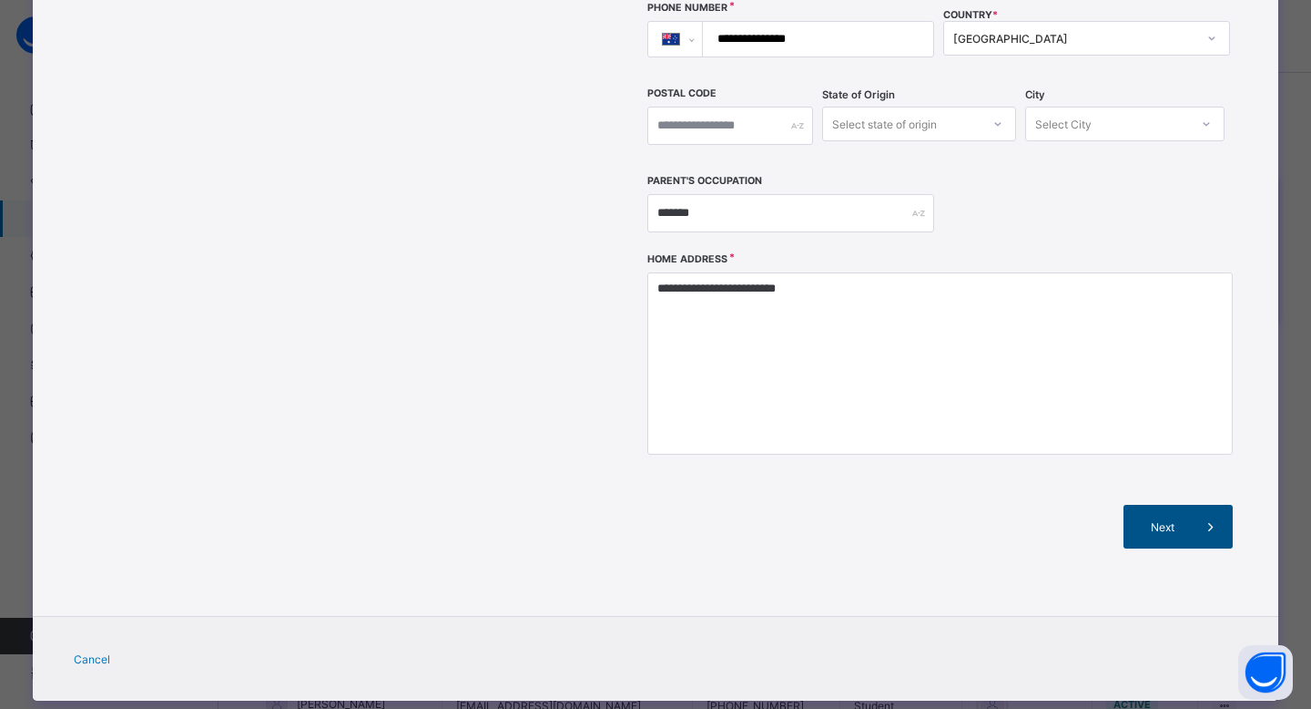
click at [1152, 505] on div "Next" at bounding box center [1178, 527] width 109 height 44
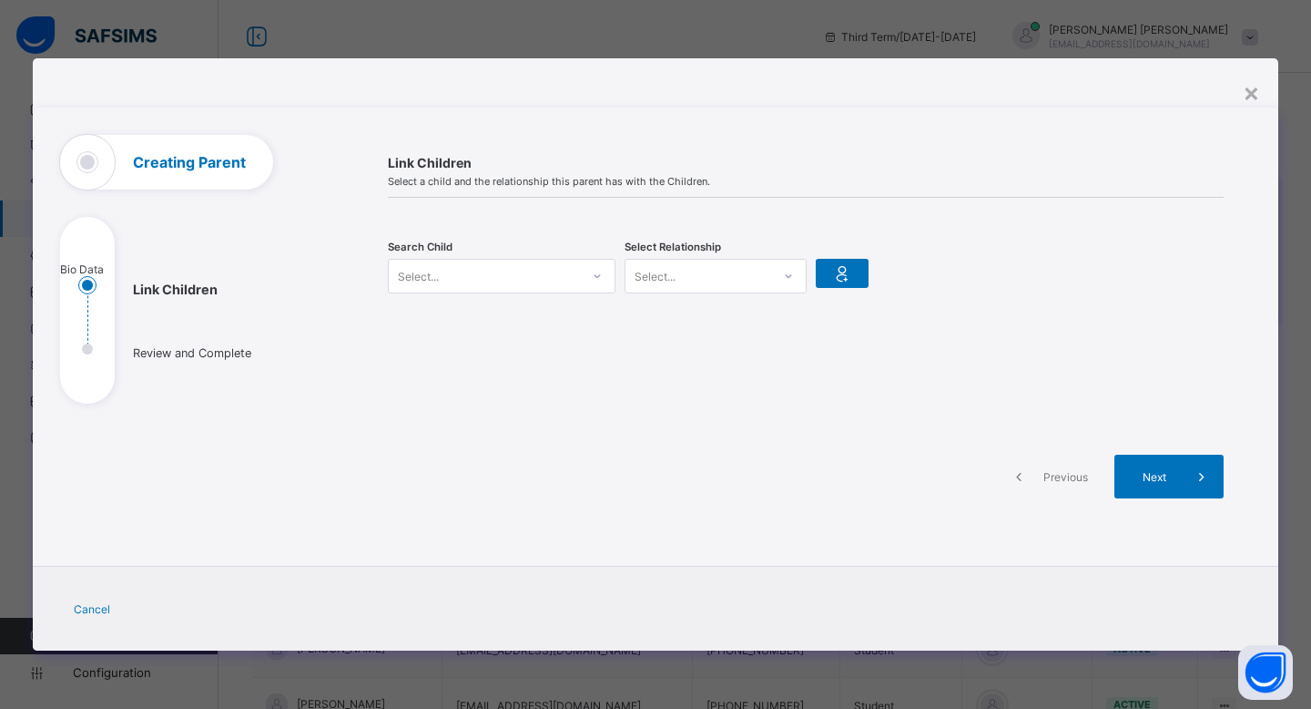
scroll to position [0, 0]
click at [520, 260] on div "Select..." at bounding box center [502, 276] width 228 height 35
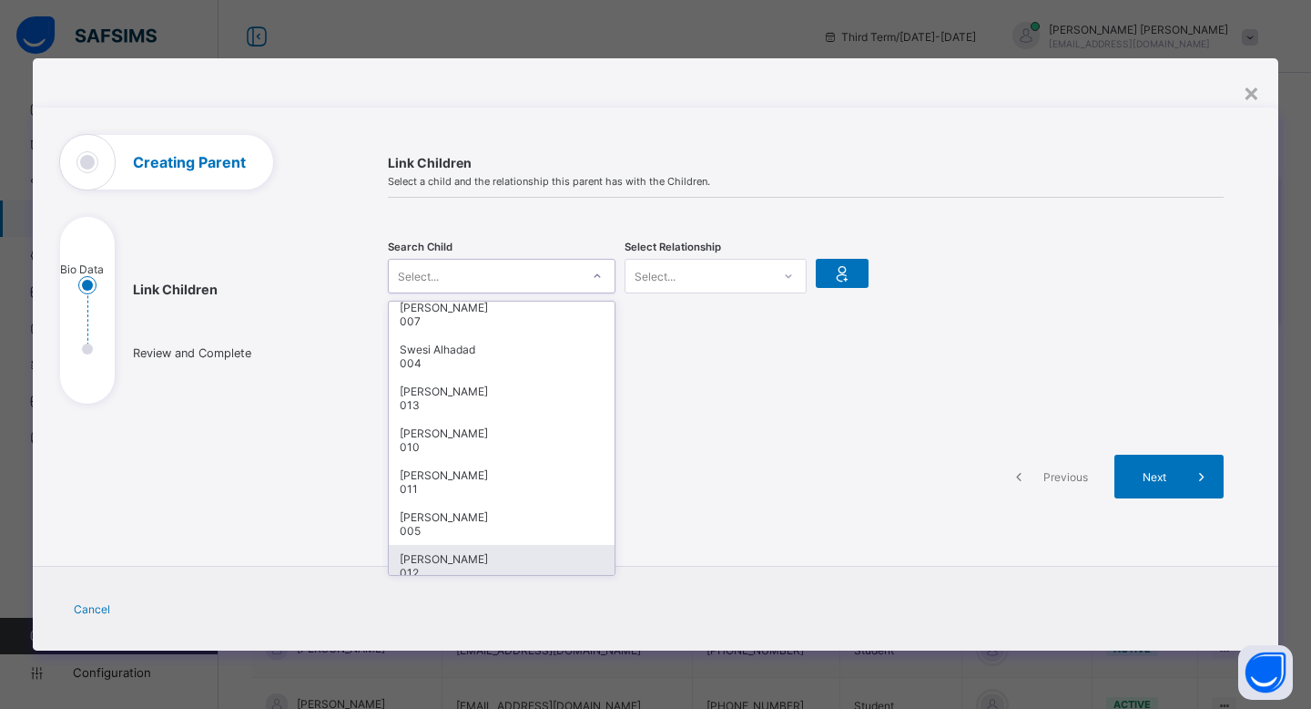
scroll to position [49, 0]
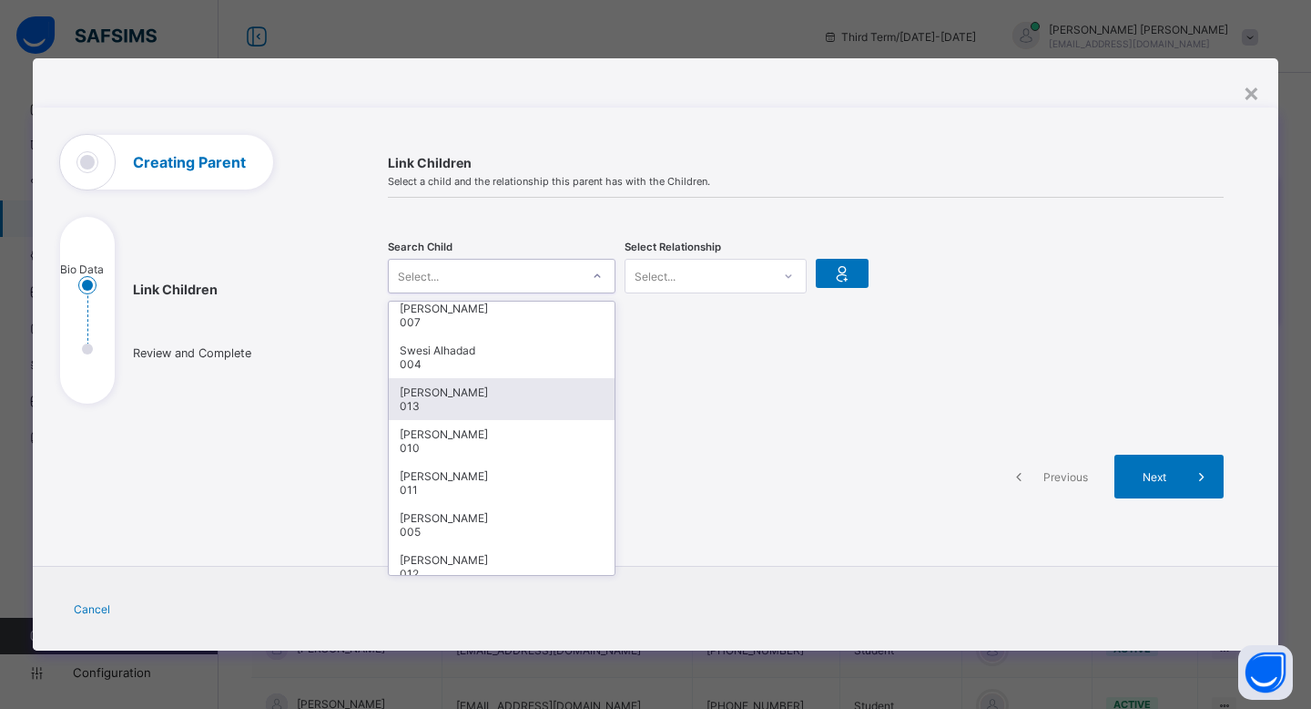
click at [503, 412] on div "013" at bounding box center [502, 406] width 204 height 14
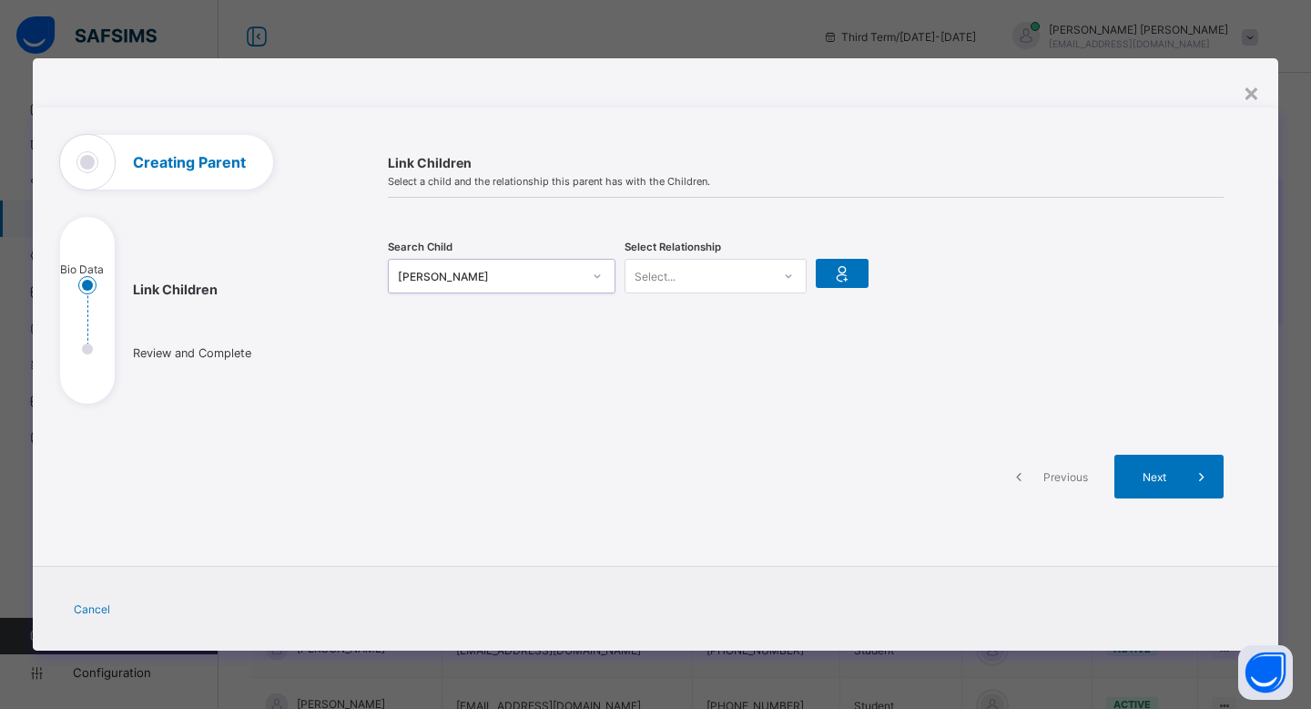
click at [714, 299] on div "Select Relationship Select..." at bounding box center [716, 276] width 182 height 56
click at [714, 292] on div "Select Relationship Select..." at bounding box center [716, 276] width 182 height 56
click at [692, 260] on div "Select..." at bounding box center [716, 276] width 182 height 35
click at [685, 369] on div "Guardian" at bounding box center [716, 372] width 180 height 28
click at [847, 270] on icon at bounding box center [843, 273] width 26 height 22
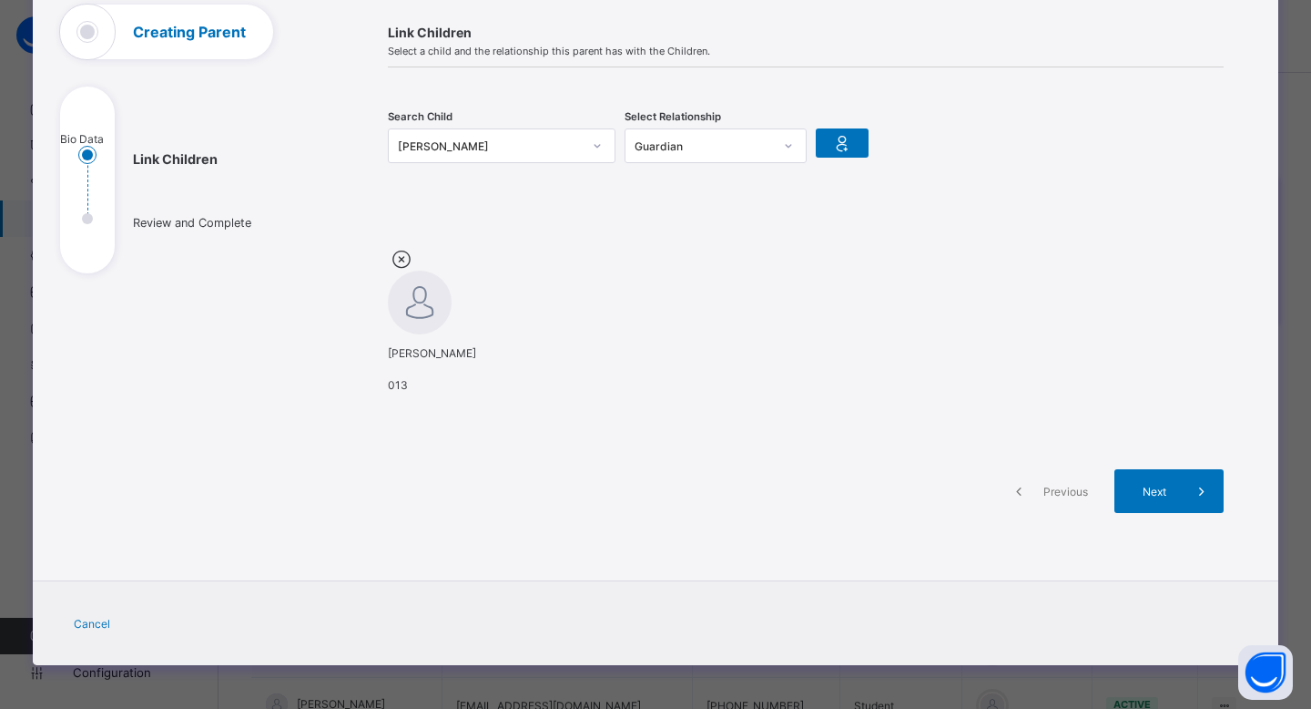
drag, startPoint x: 1154, startPoint y: 648, endPoint x: 1154, endPoint y: 576, distance: 72.9
click at [1154, 648] on div "**********" at bounding box center [656, 321] width 1246 height 688
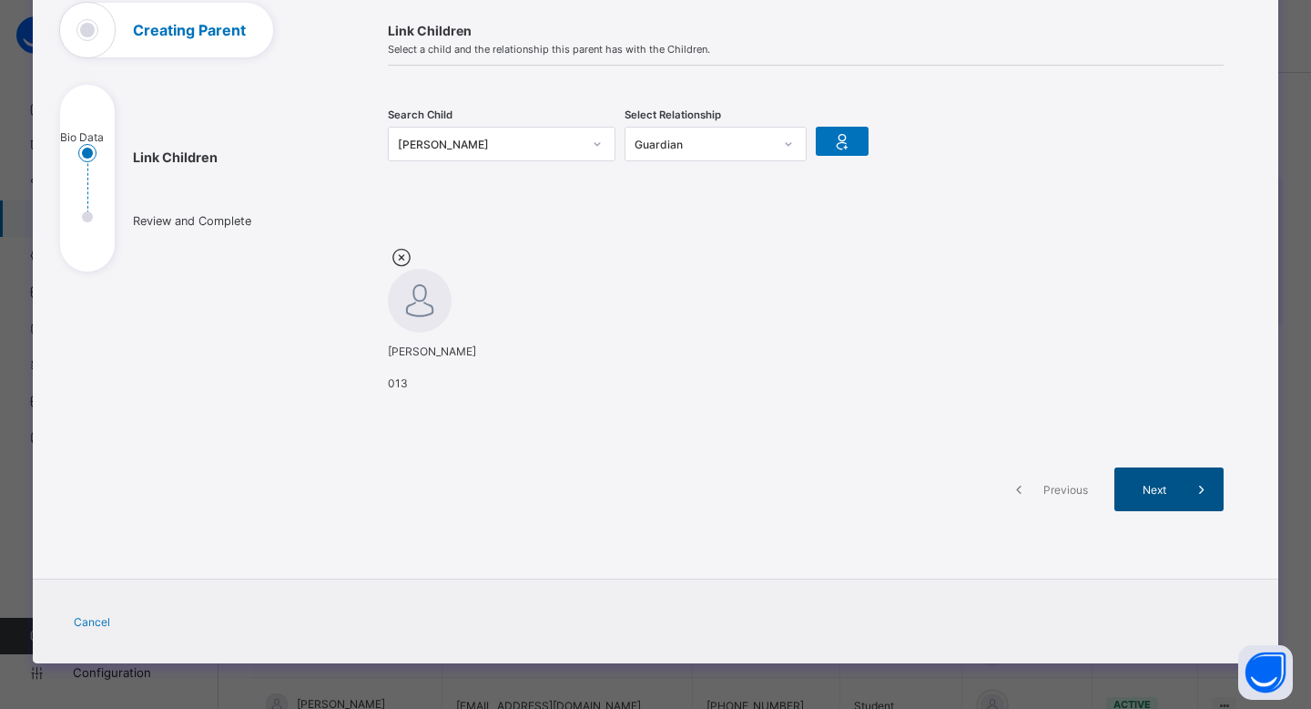
click at [1154, 511] on div "Next" at bounding box center [1169, 489] width 109 height 44
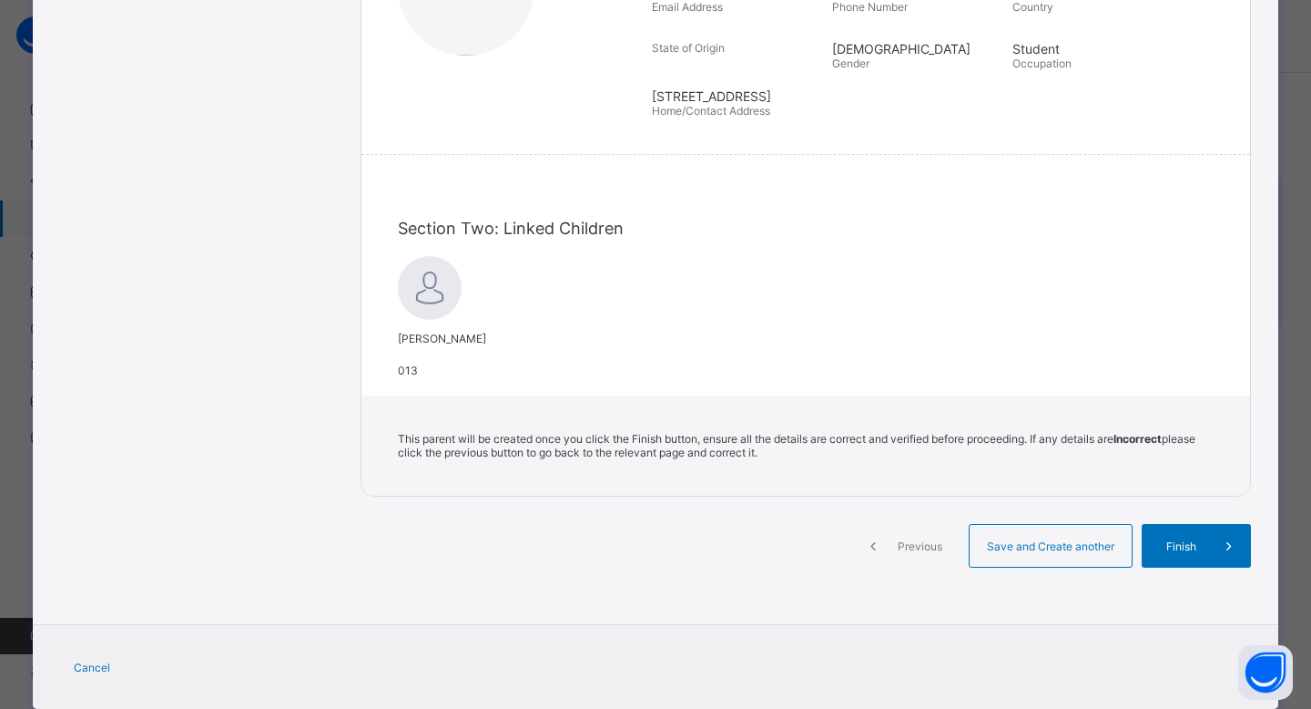
scroll to position [485, 0]
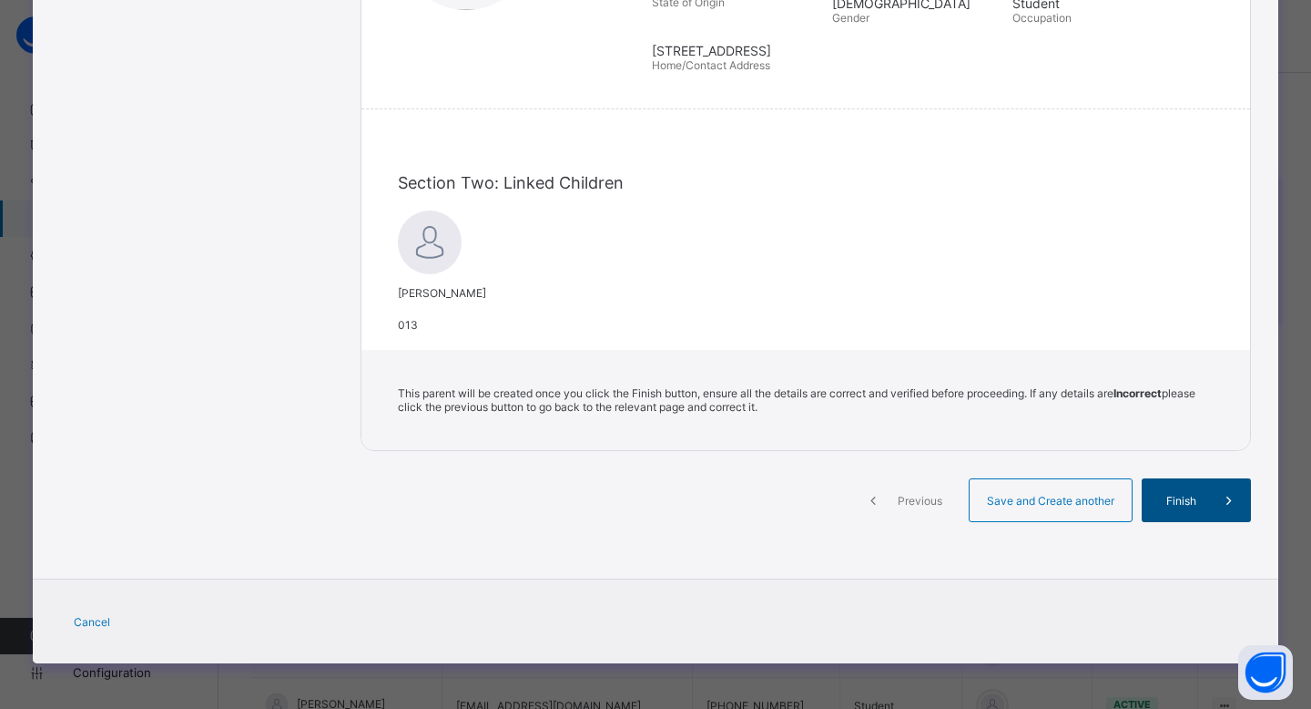
click at [1210, 505] on span at bounding box center [1230, 500] width 44 height 44
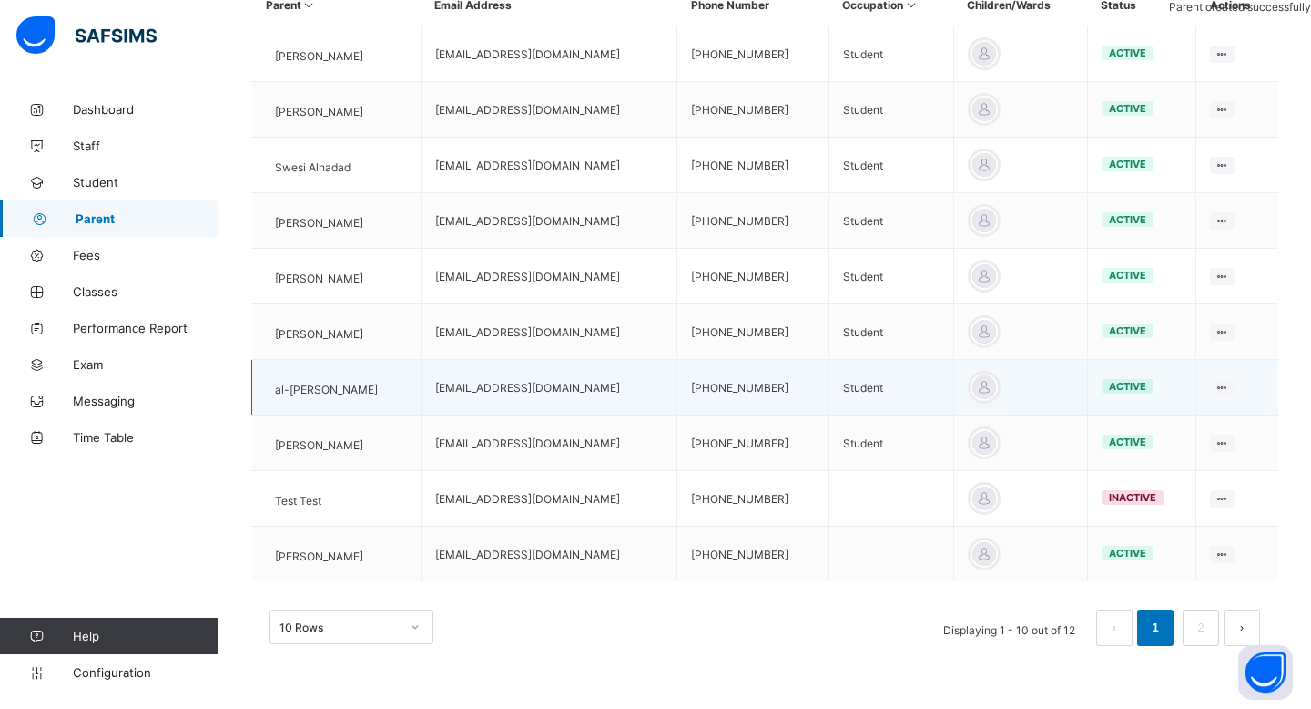
scroll to position [0, 0]
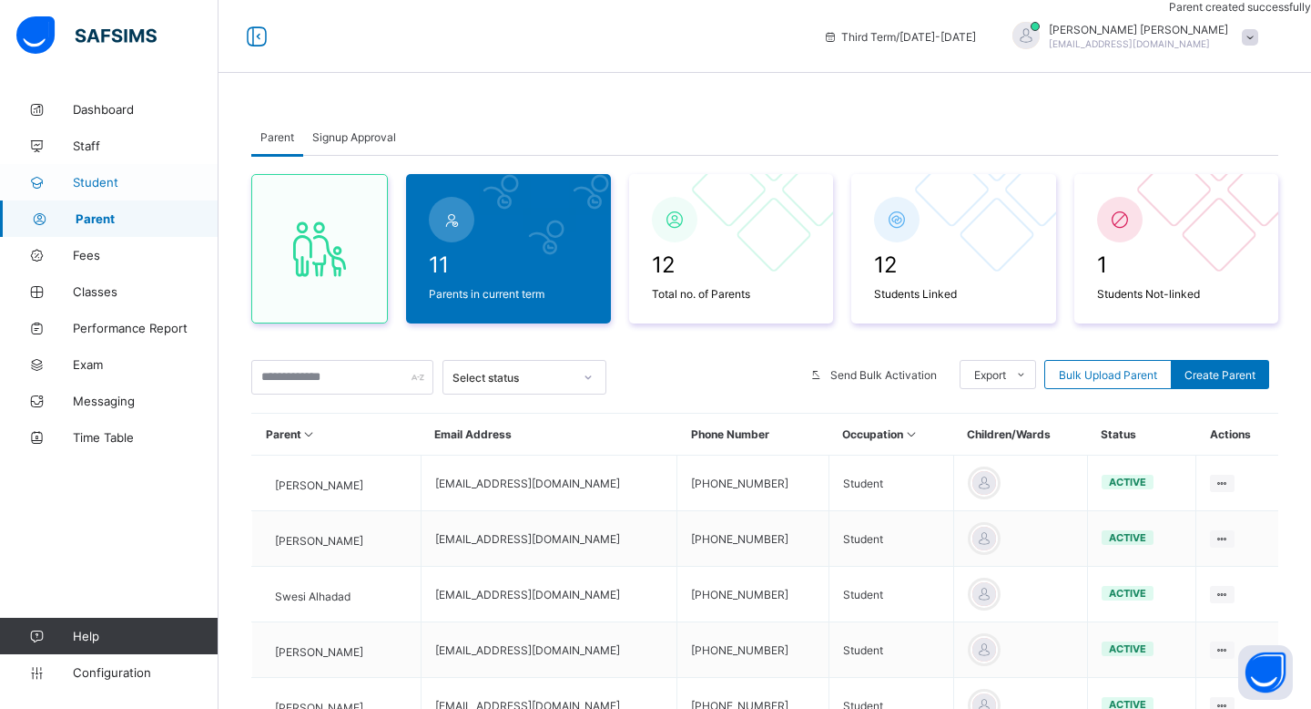
click at [102, 190] on link "Student" at bounding box center [109, 182] width 219 height 36
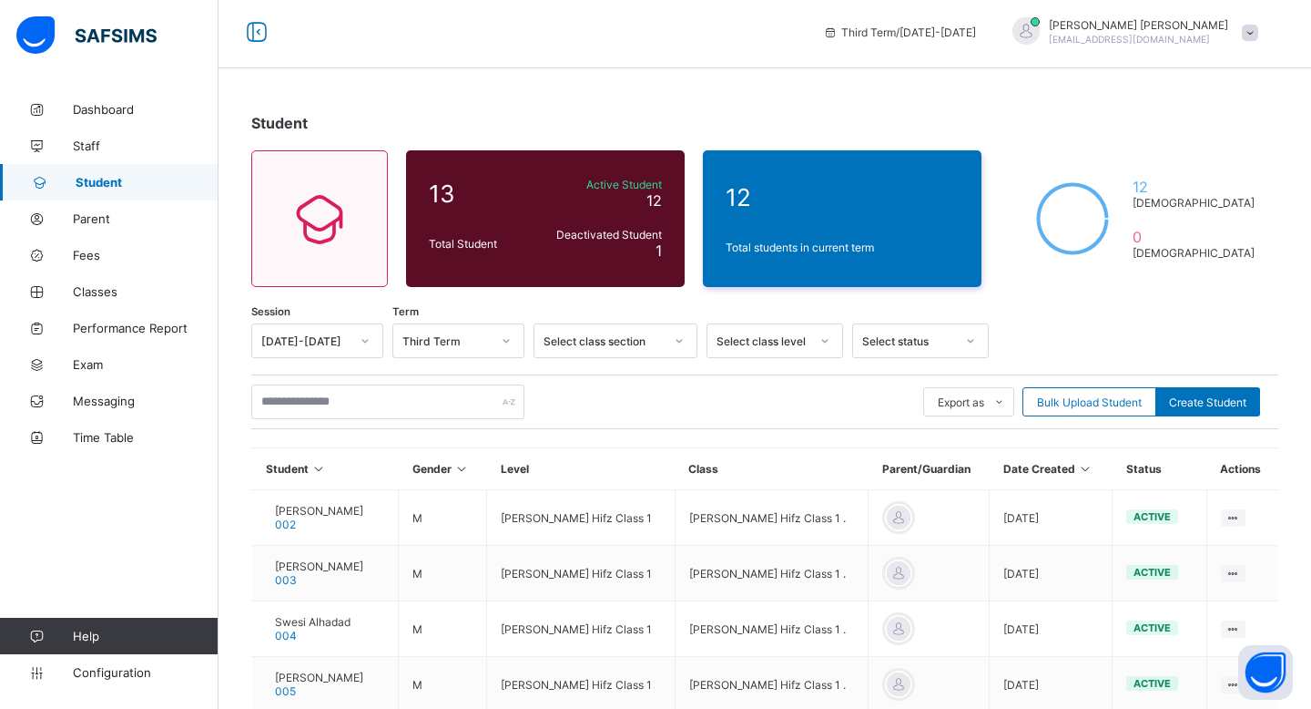
scroll to position [450, 0]
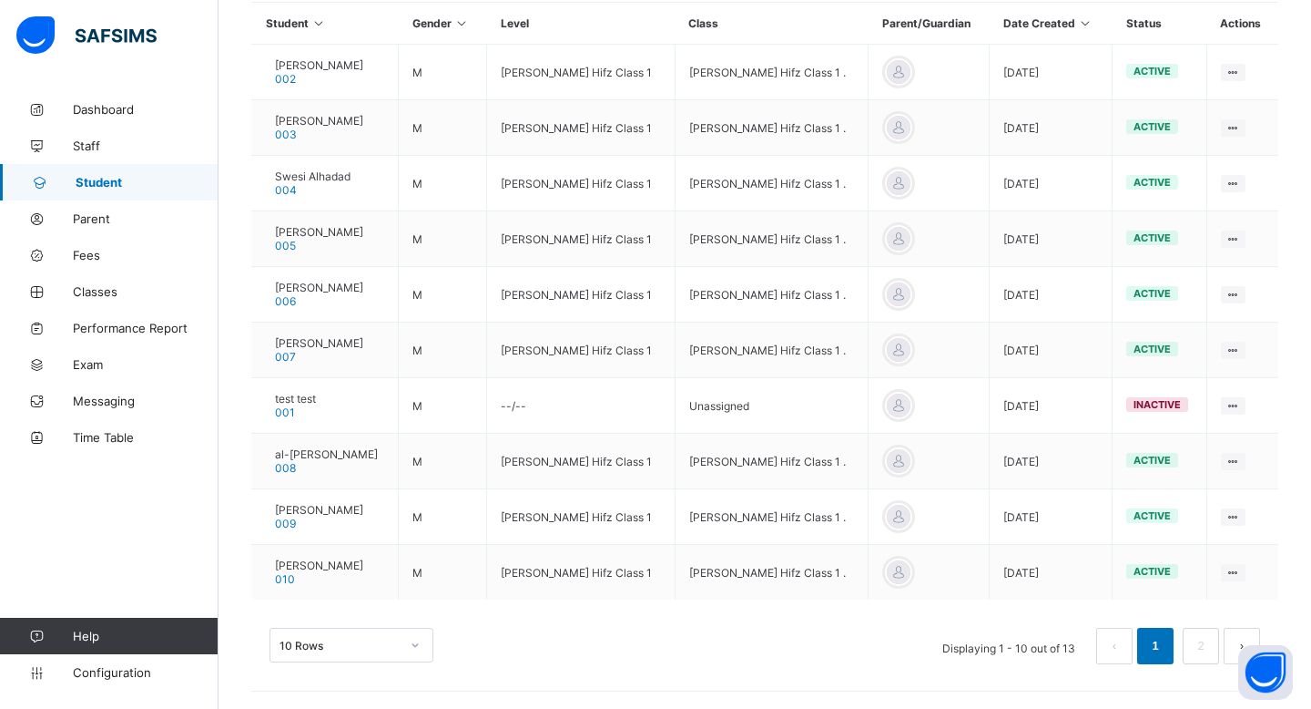
click at [334, 621] on div "10 Rows Displaying 1 - 10 out of 13 1 2" at bounding box center [764, 636] width 1027 height 91
click at [328, 636] on div "10 Rows" at bounding box center [352, 645] width 164 height 35
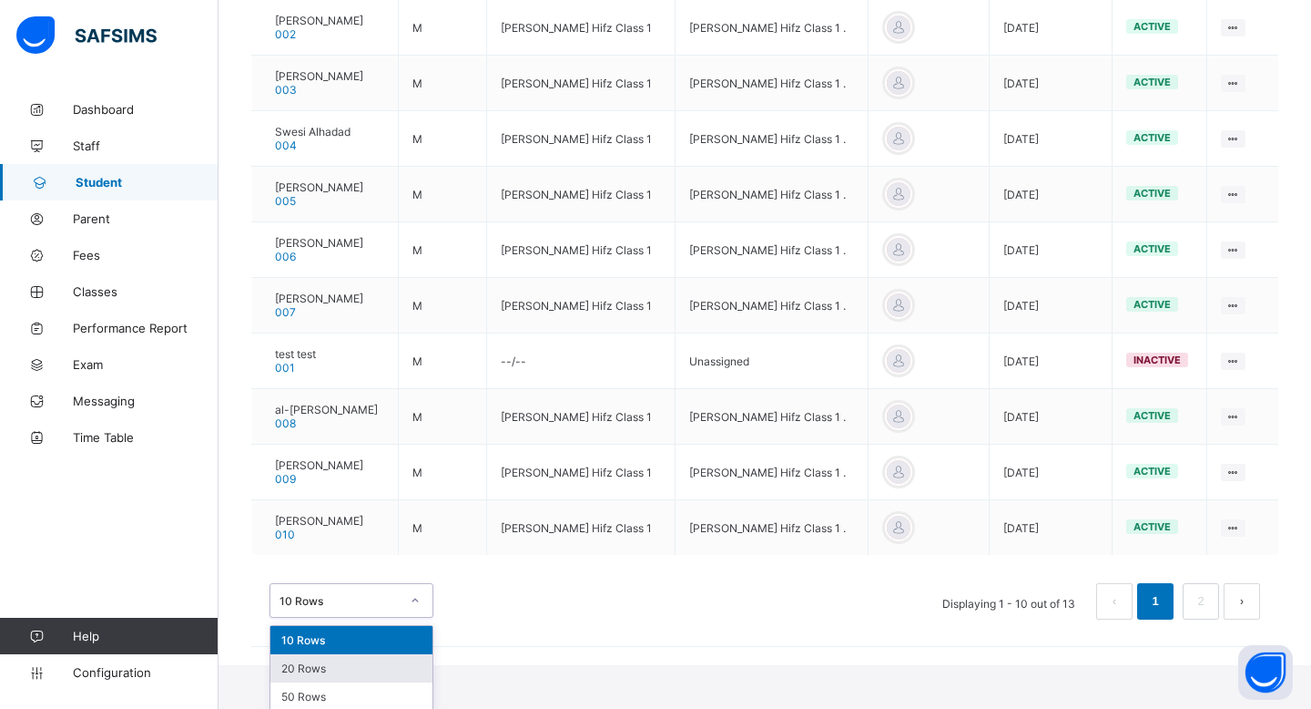
click at [321, 665] on div "20 Rows" at bounding box center [351, 668] width 162 height 28
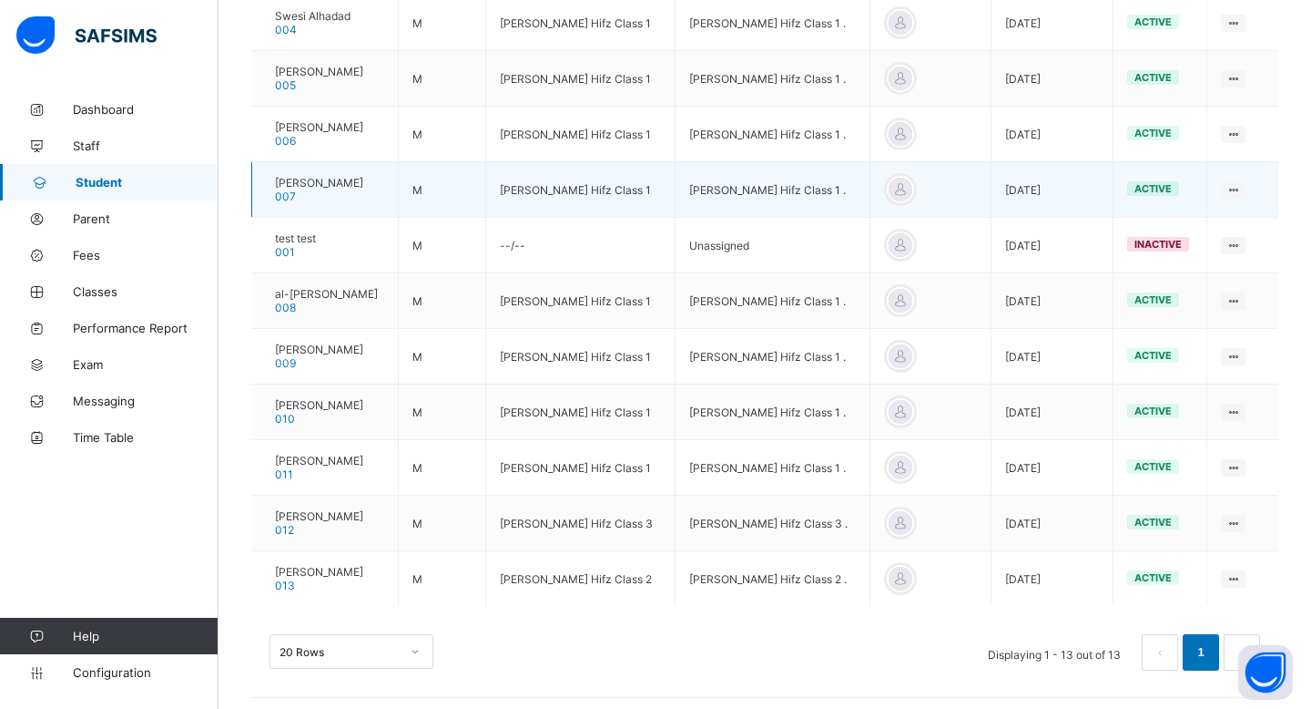
scroll to position [617, 0]
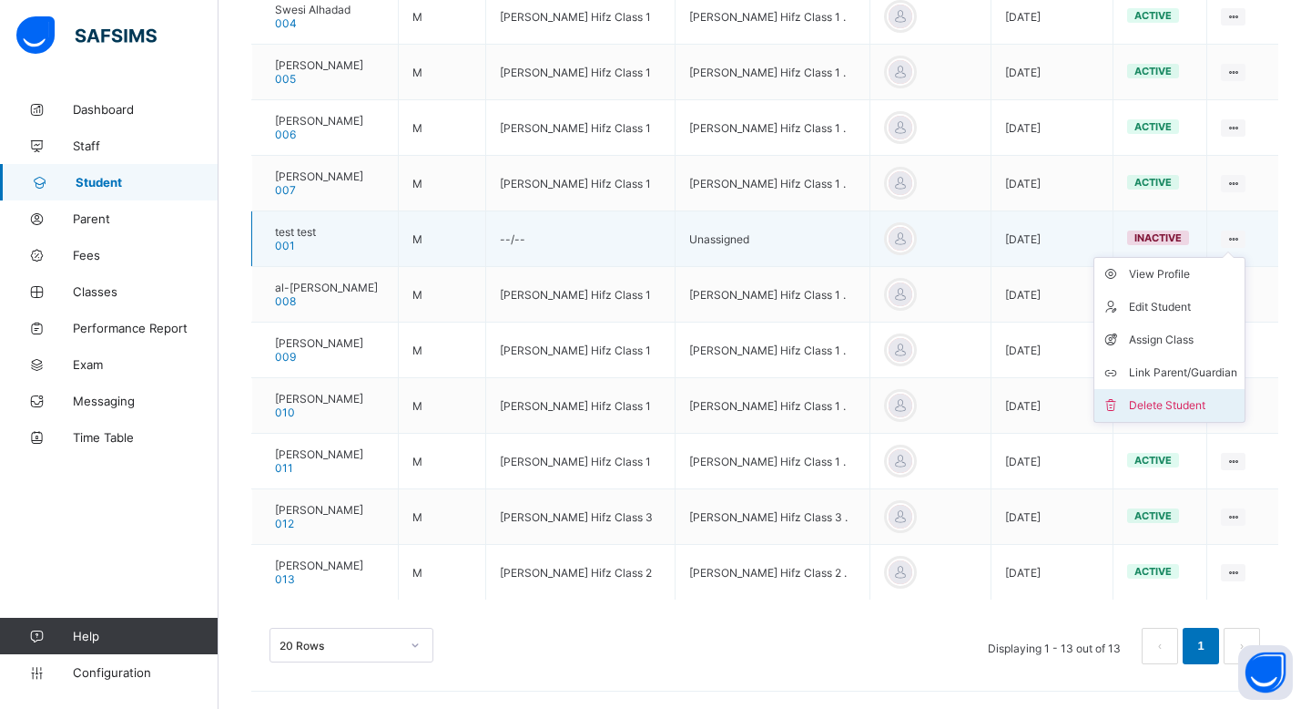
click at [1163, 408] on div "Delete Student" at bounding box center [1183, 405] width 108 height 18
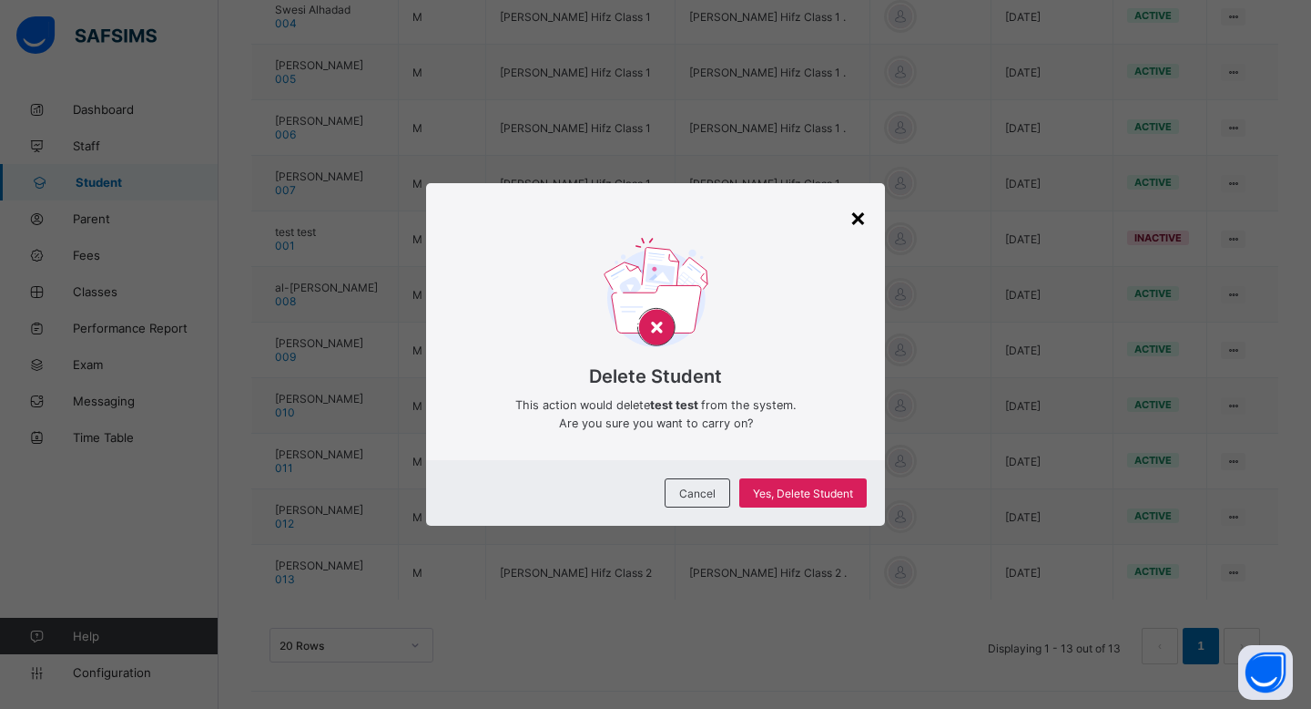
click at [858, 220] on div "×" at bounding box center [858, 216] width 17 height 31
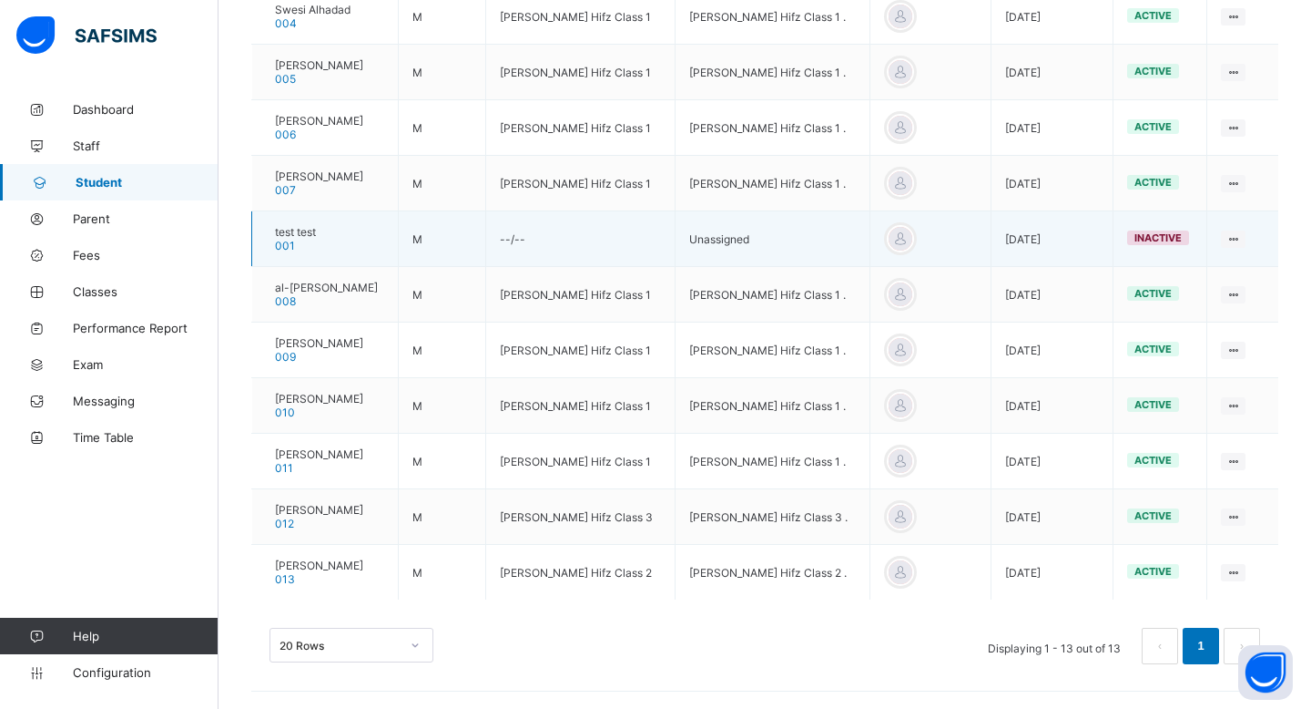
click at [577, 234] on td "--/--" at bounding box center [580, 239] width 189 height 56
click at [311, 230] on span "test test" at bounding box center [295, 232] width 41 height 14
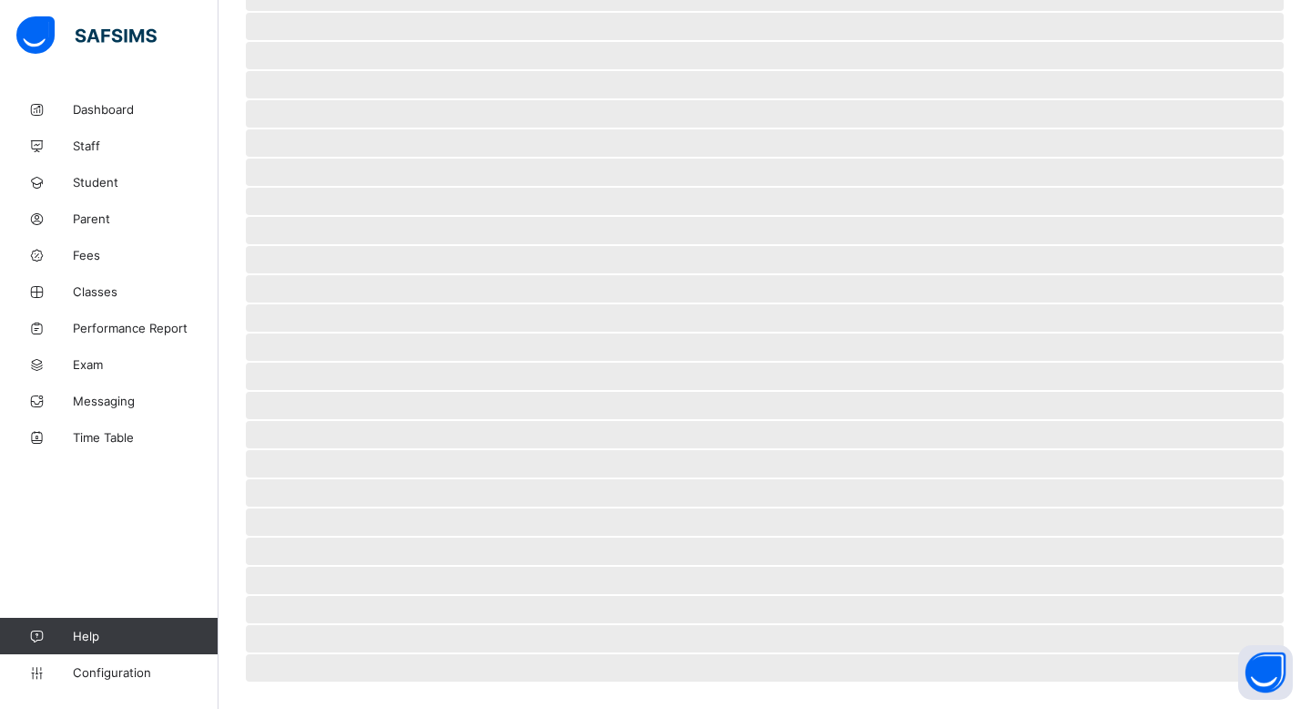
scroll to position [274, 0]
select select "****"
select select "*"
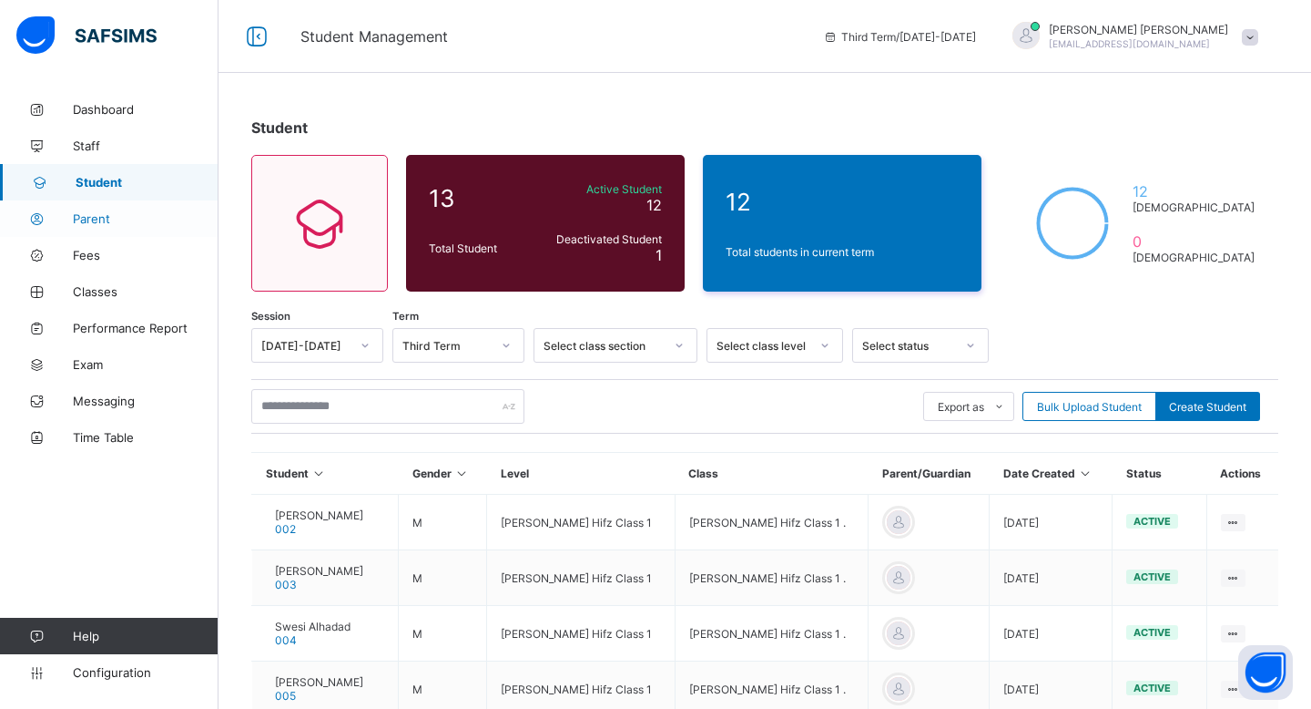
click at [87, 206] on link "Parent" at bounding box center [109, 218] width 219 height 36
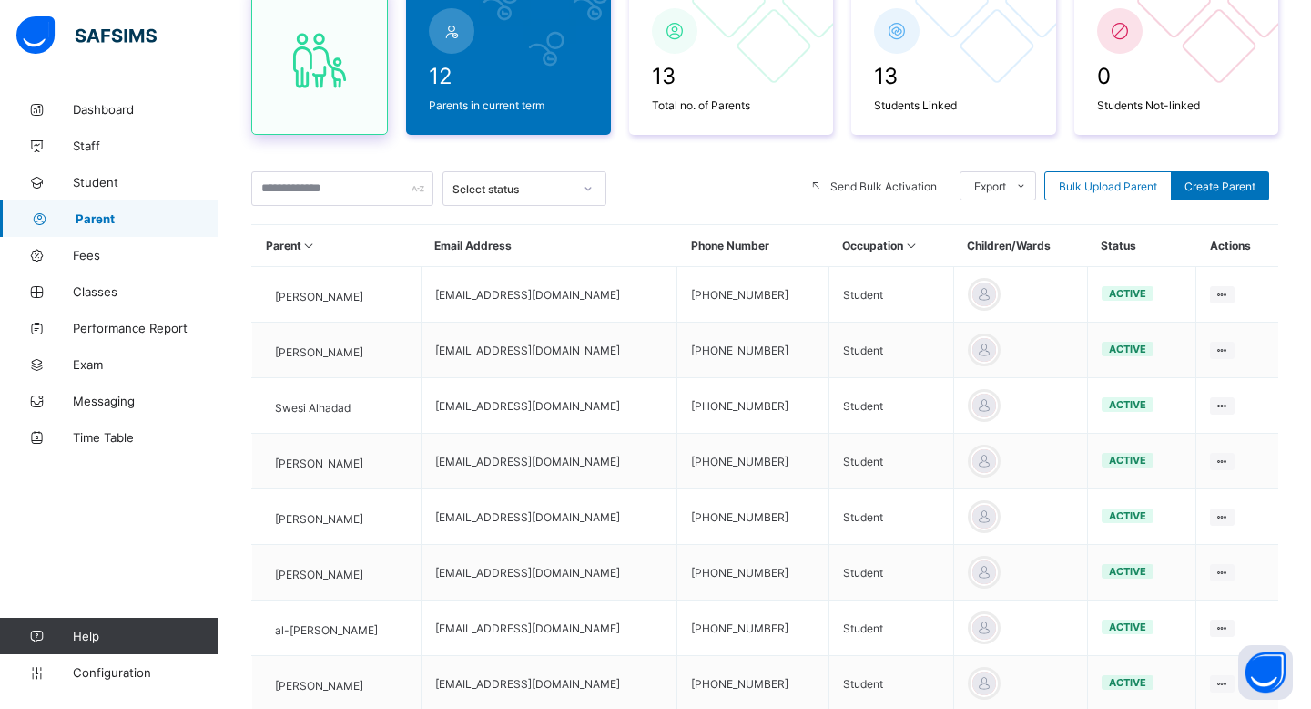
click at [332, 62] on icon at bounding box center [319, 60] width 77 height 66
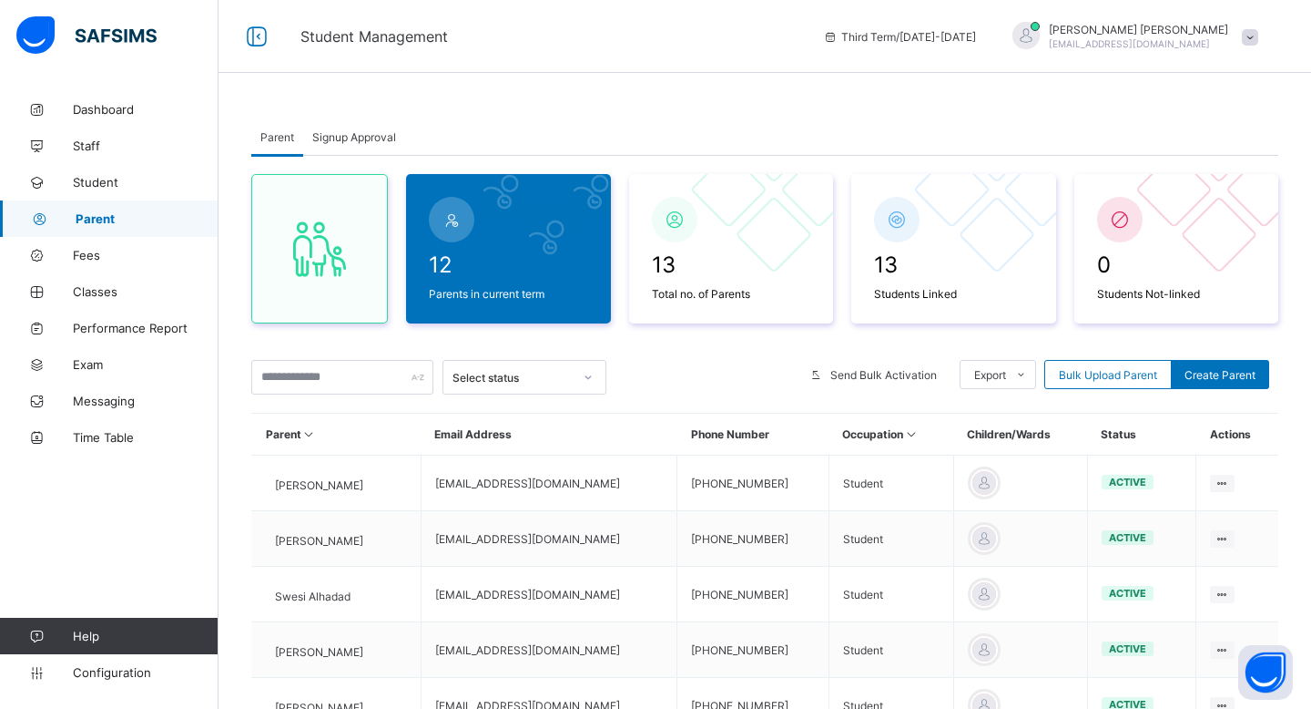
click at [372, 135] on span "Signup Approval" at bounding box center [354, 137] width 84 height 14
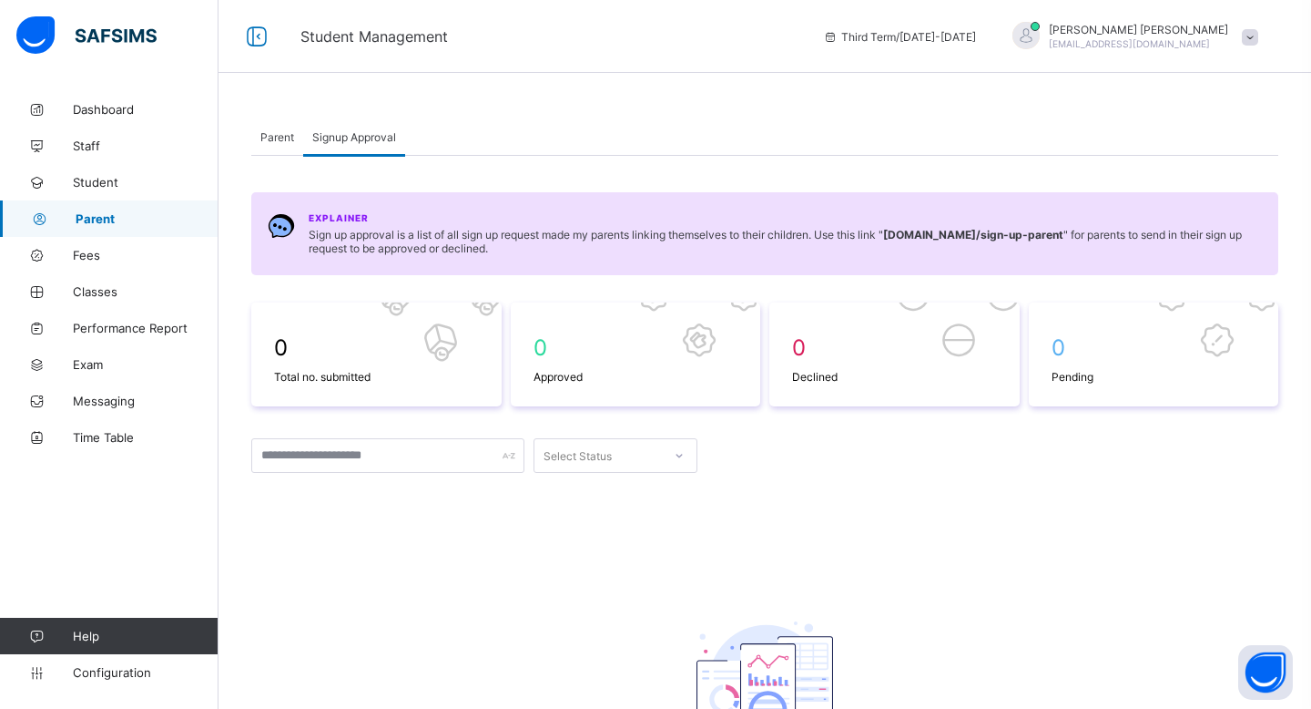
click at [292, 136] on span "Parent" at bounding box center [277, 137] width 34 height 14
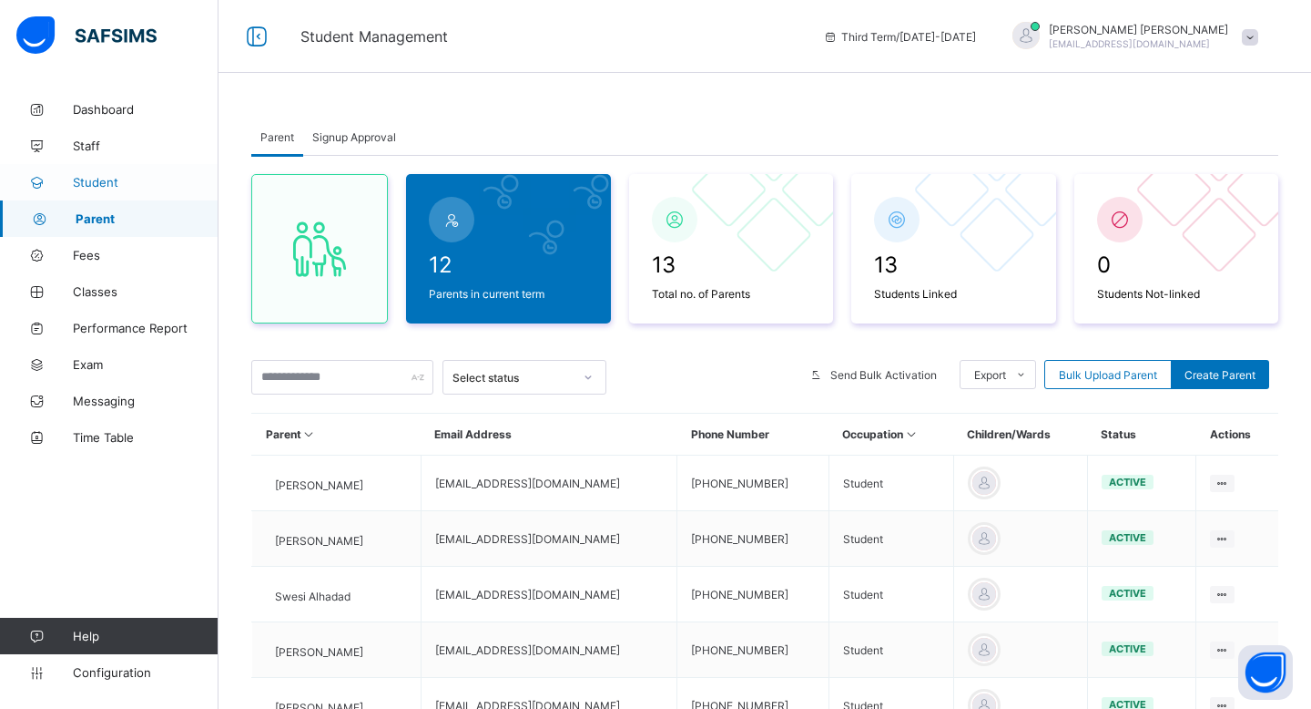
click at [143, 185] on span "Student" at bounding box center [146, 182] width 146 height 15
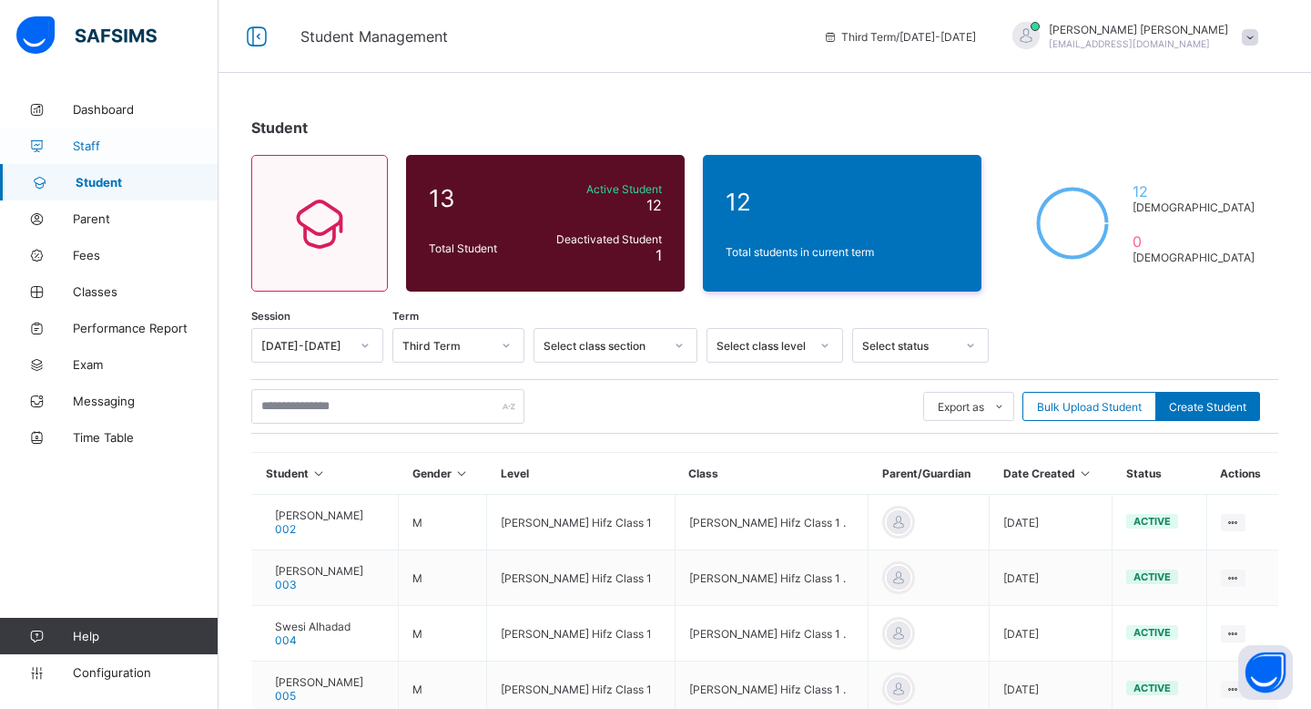
click at [133, 147] on span "Staff" at bounding box center [146, 145] width 146 height 15
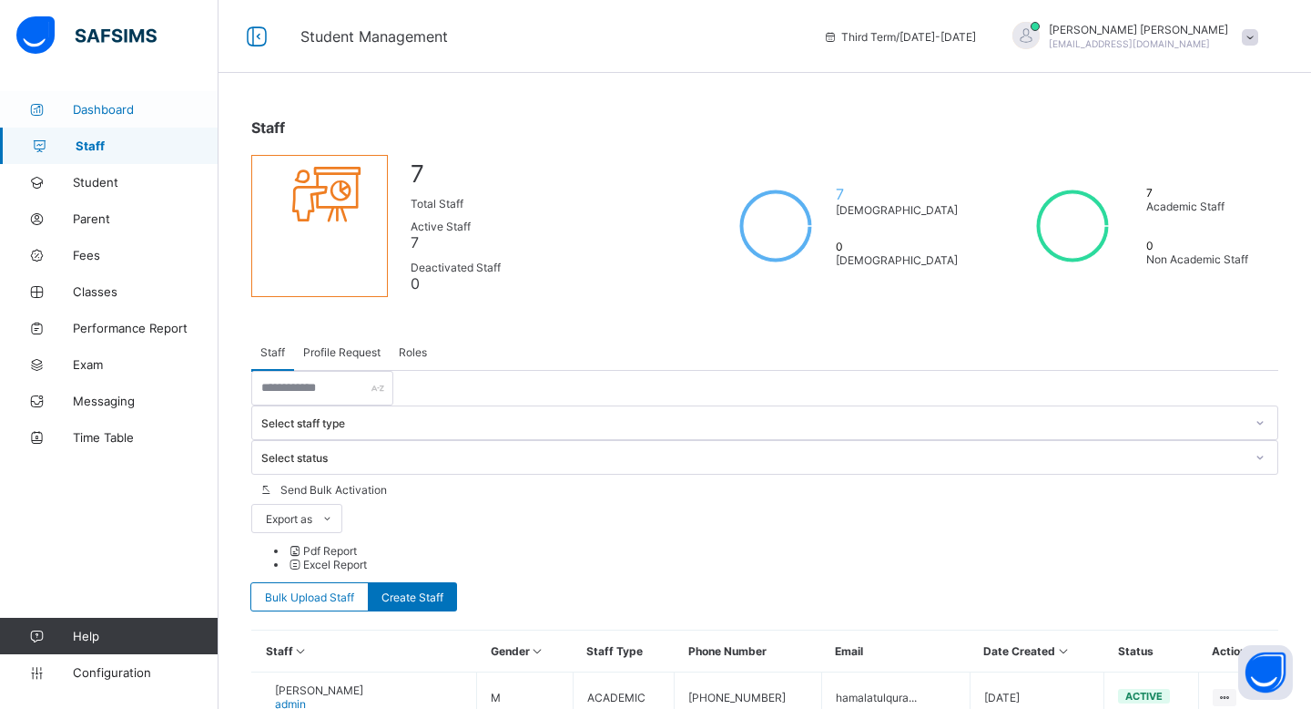
click at [126, 99] on link "Dashboard" at bounding box center [109, 109] width 219 height 36
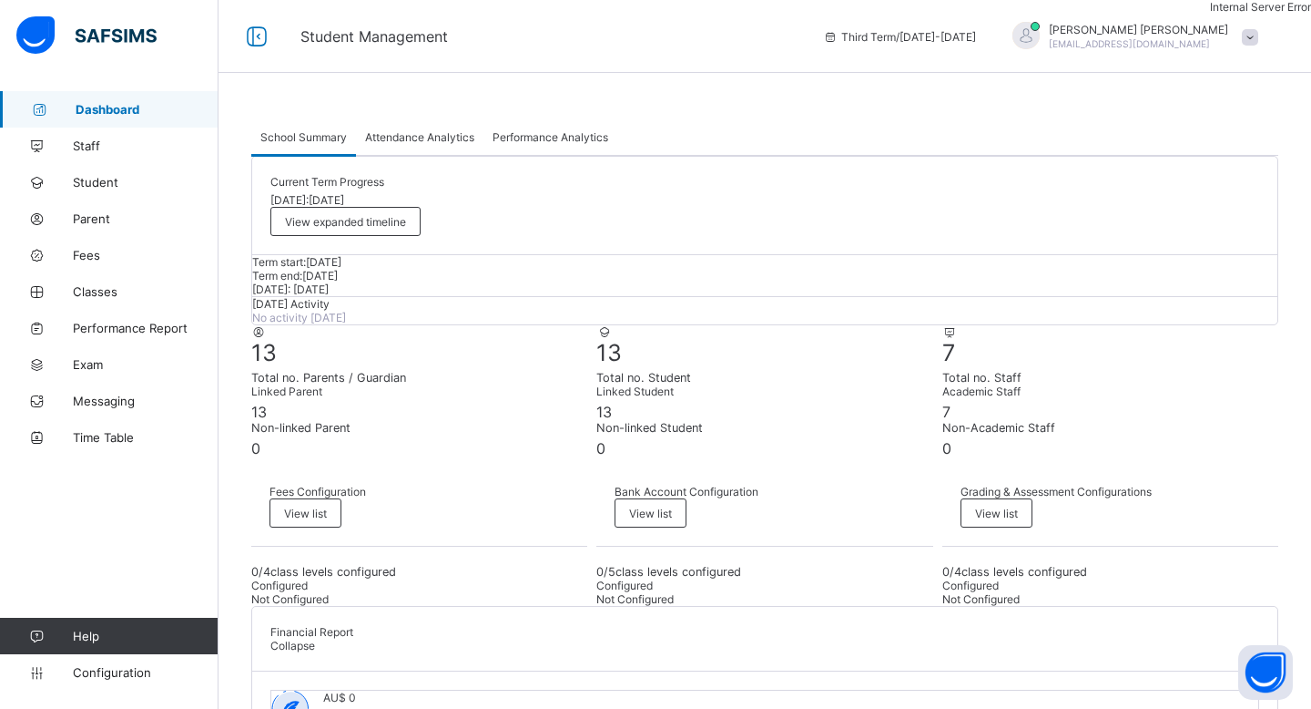
click at [1210, 14] on div "Internal Server Error" at bounding box center [1260, 7] width 101 height 14
